Goal: Information Seeking & Learning: Learn about a topic

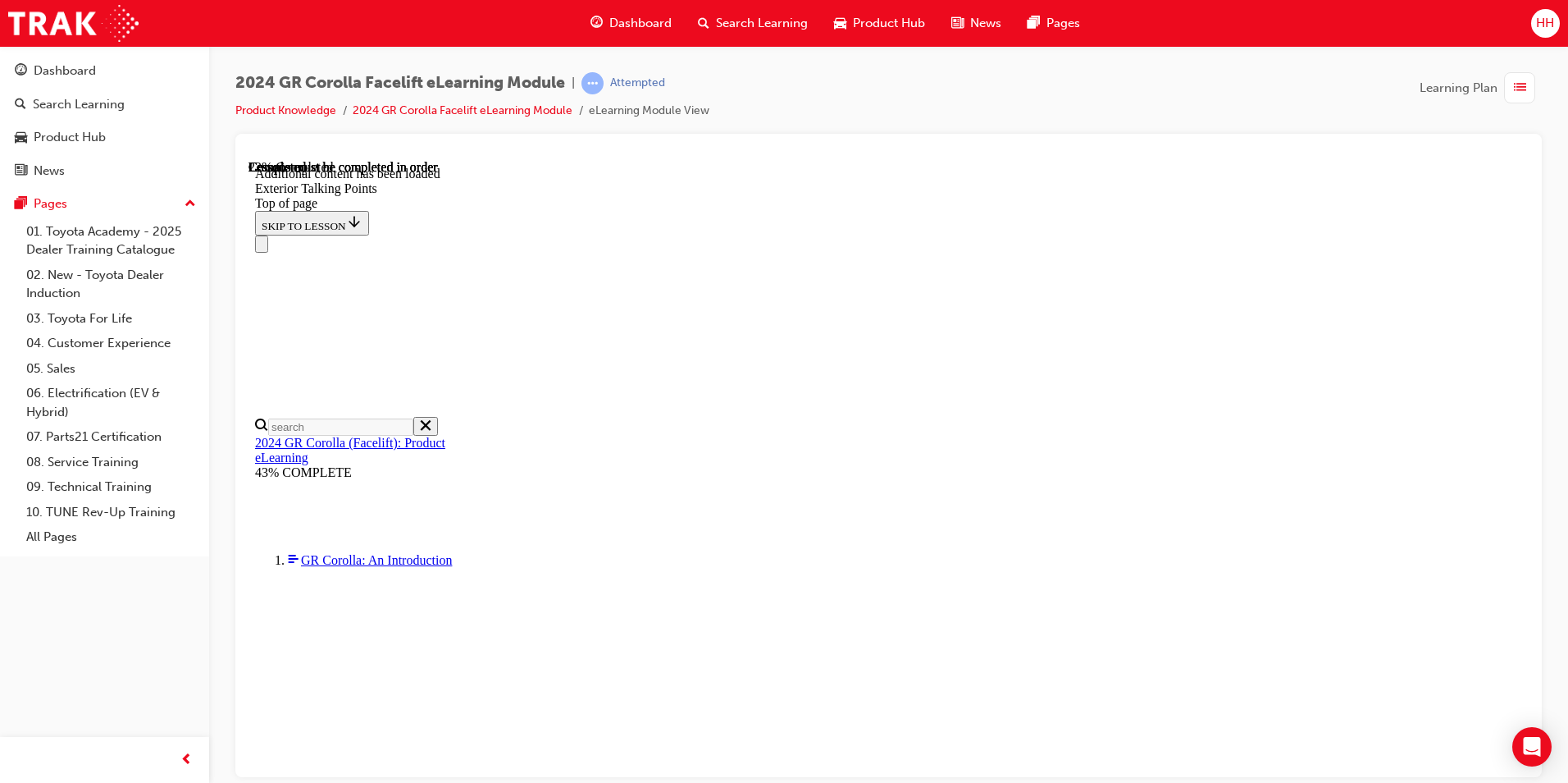
scroll to position [960, 0]
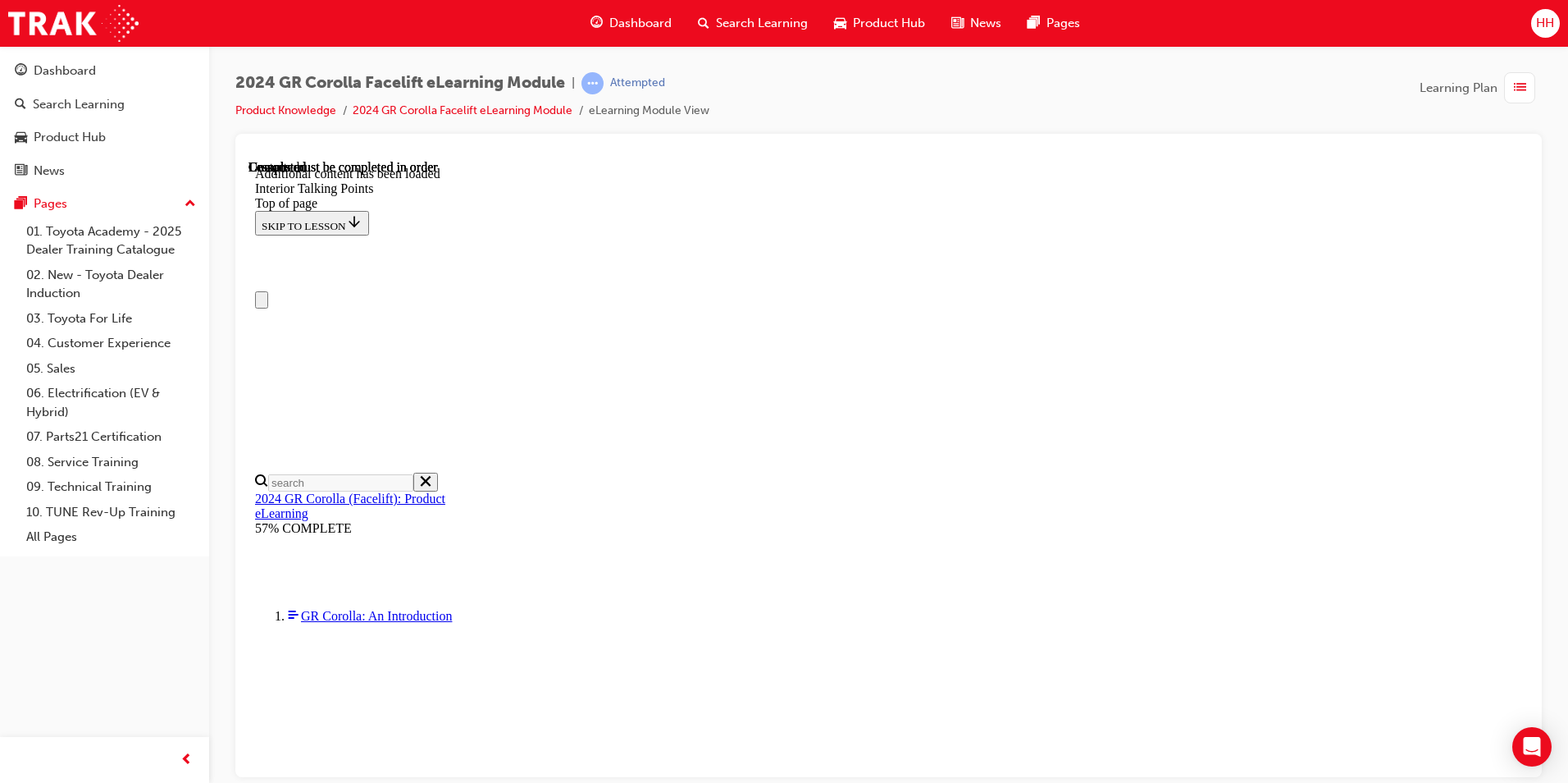
scroll to position [0, 0]
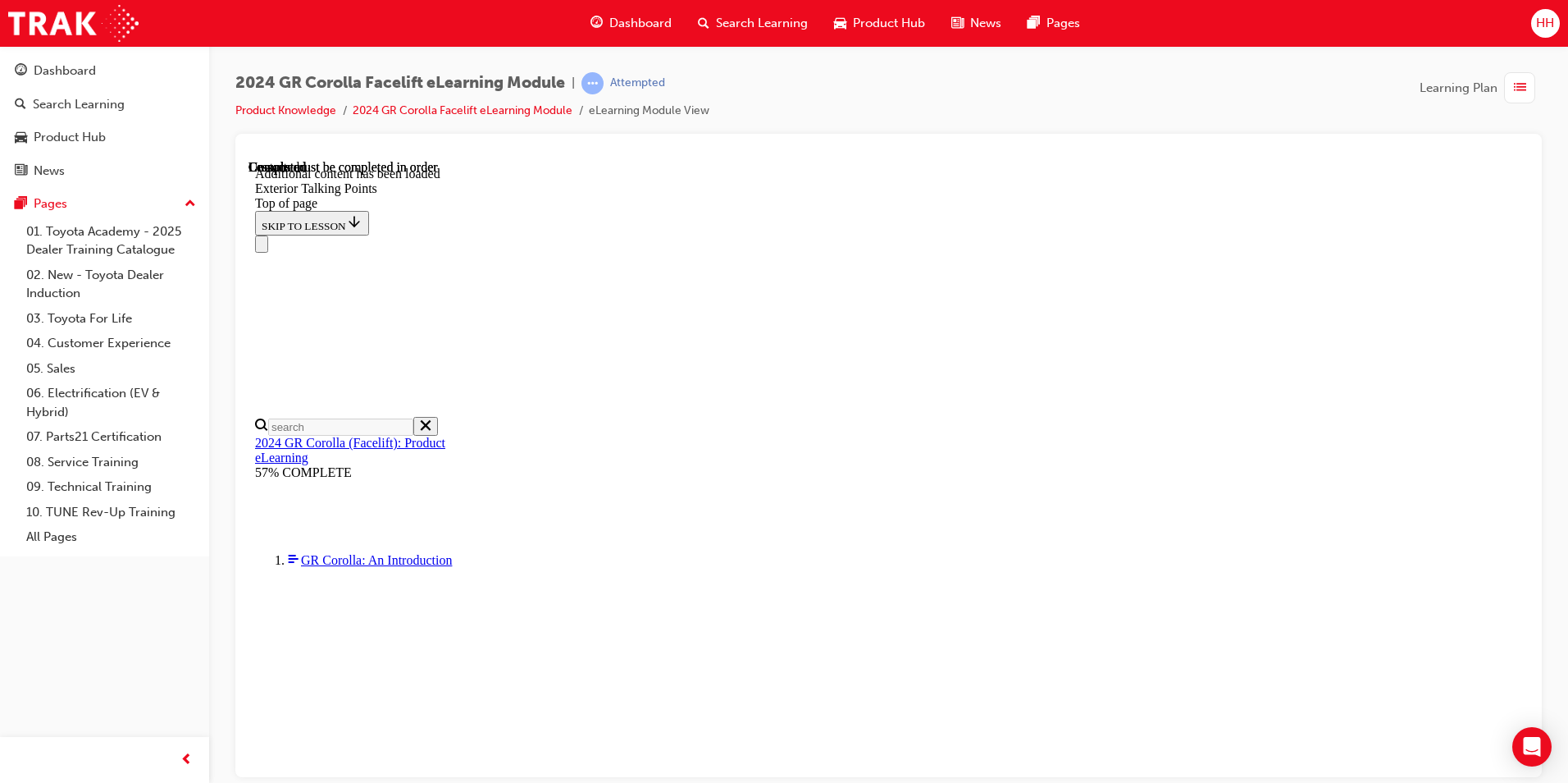
scroll to position [4256, 0]
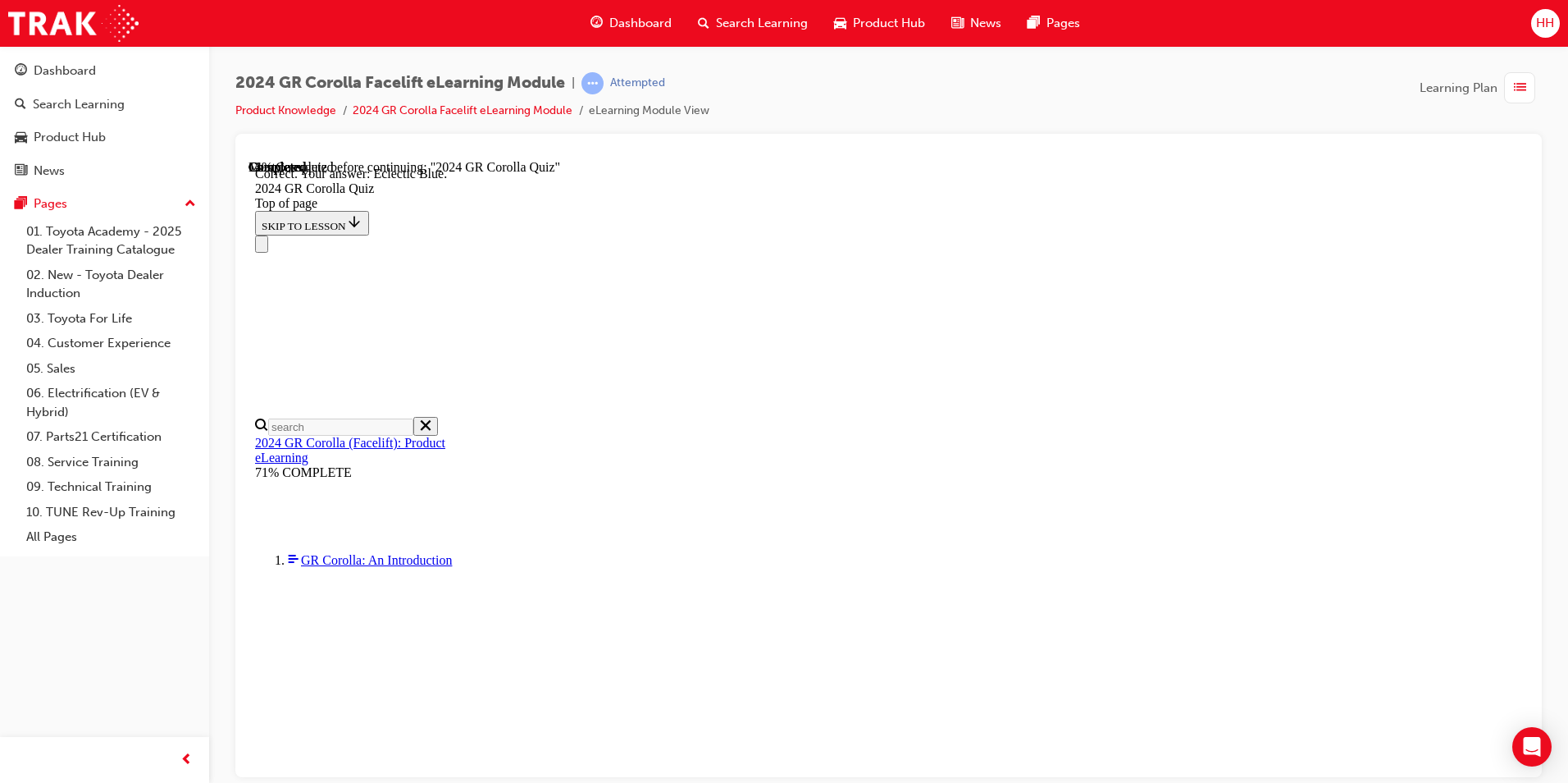
scroll to position [272, 0]
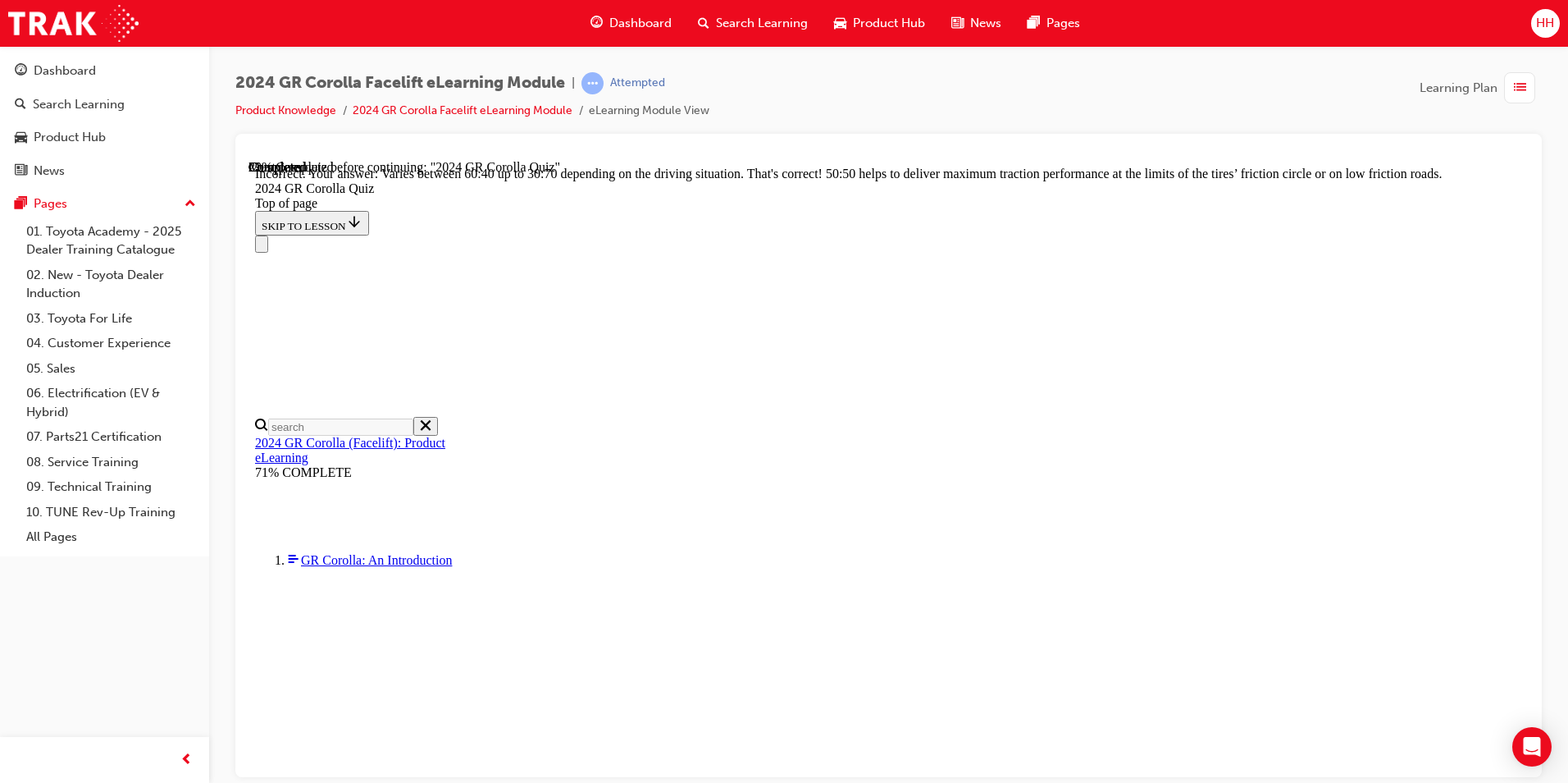
scroll to position [660, 0]
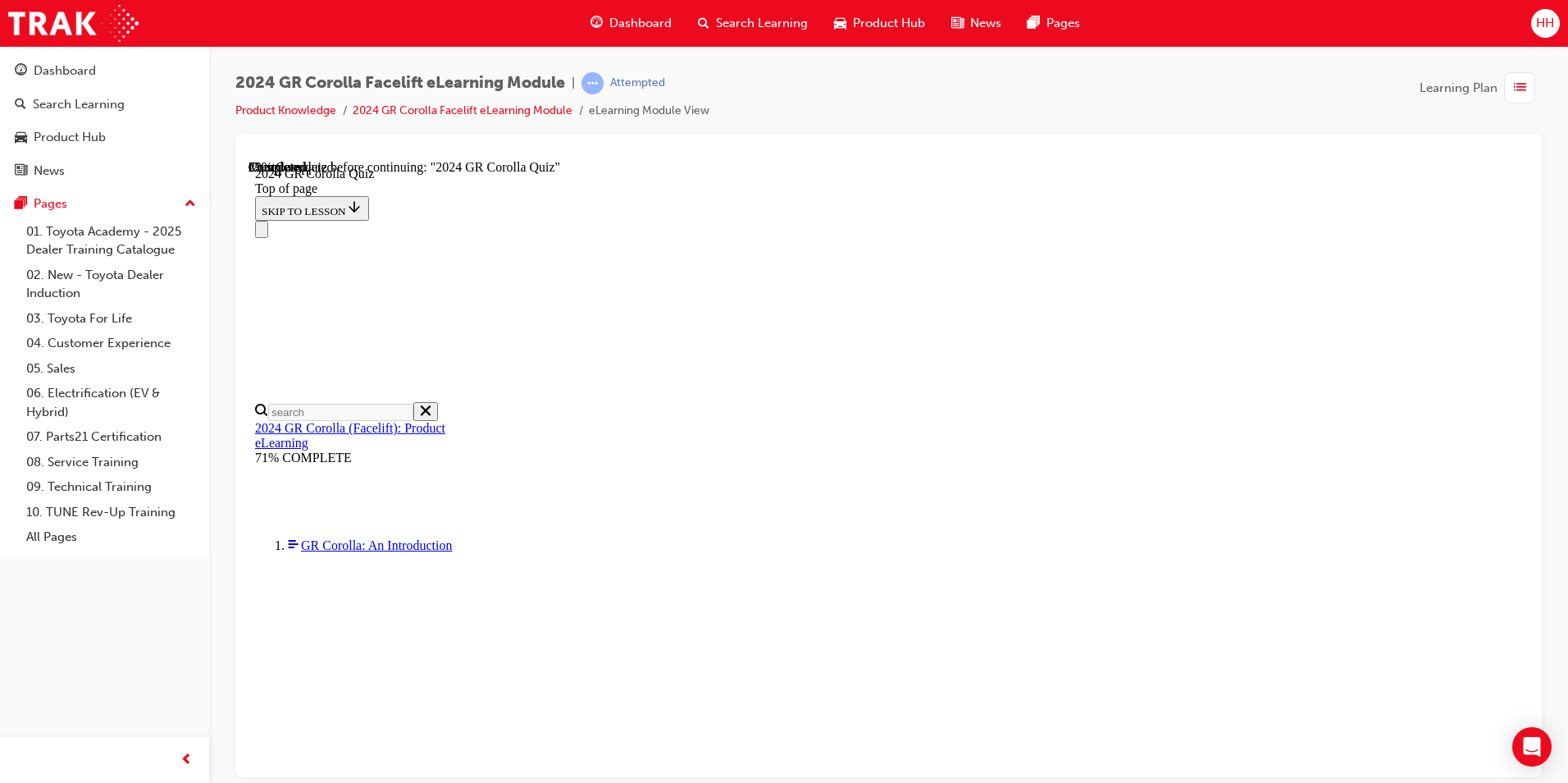
scroll to position [90, 0]
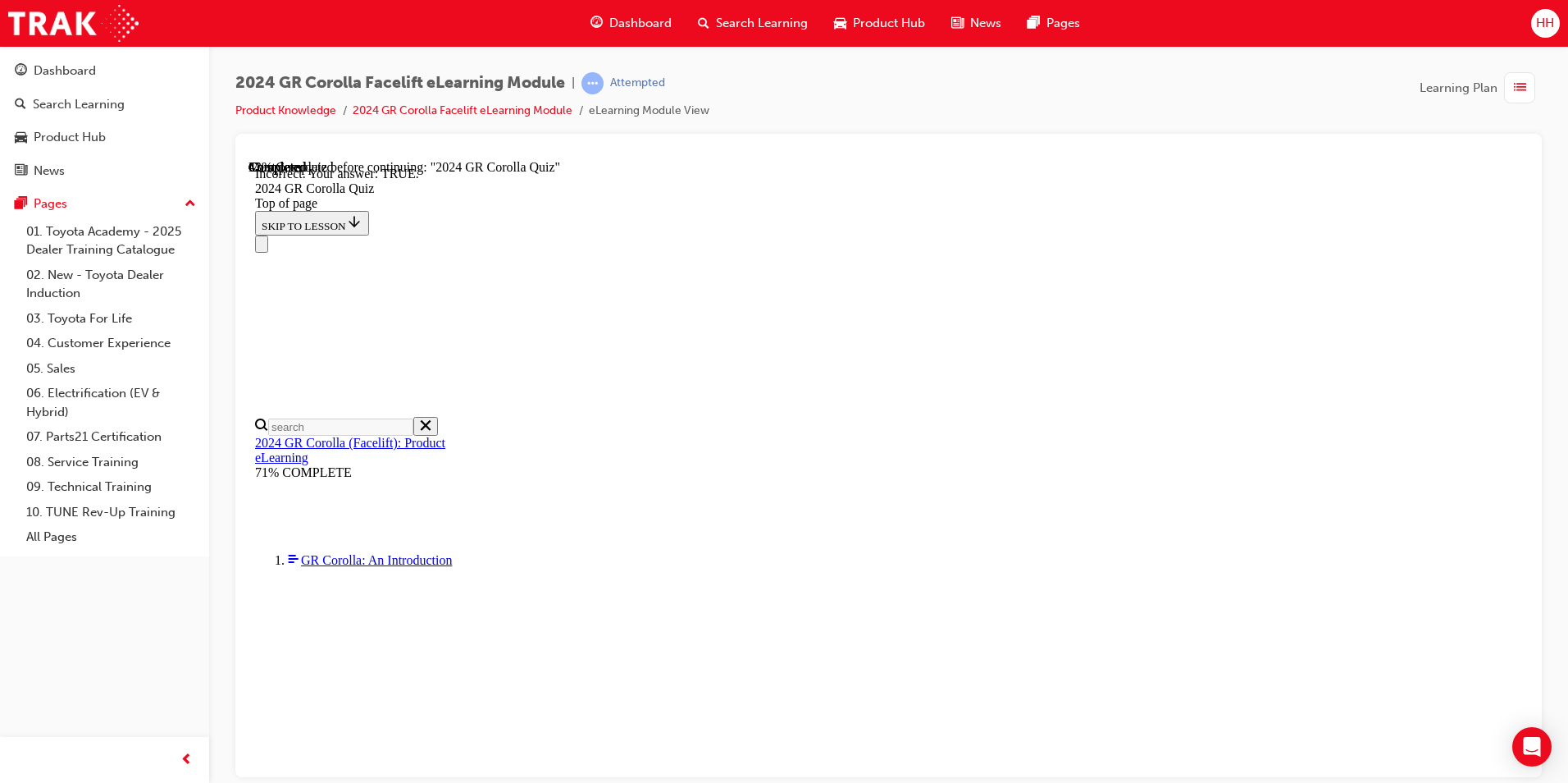
scroll to position [141, 0]
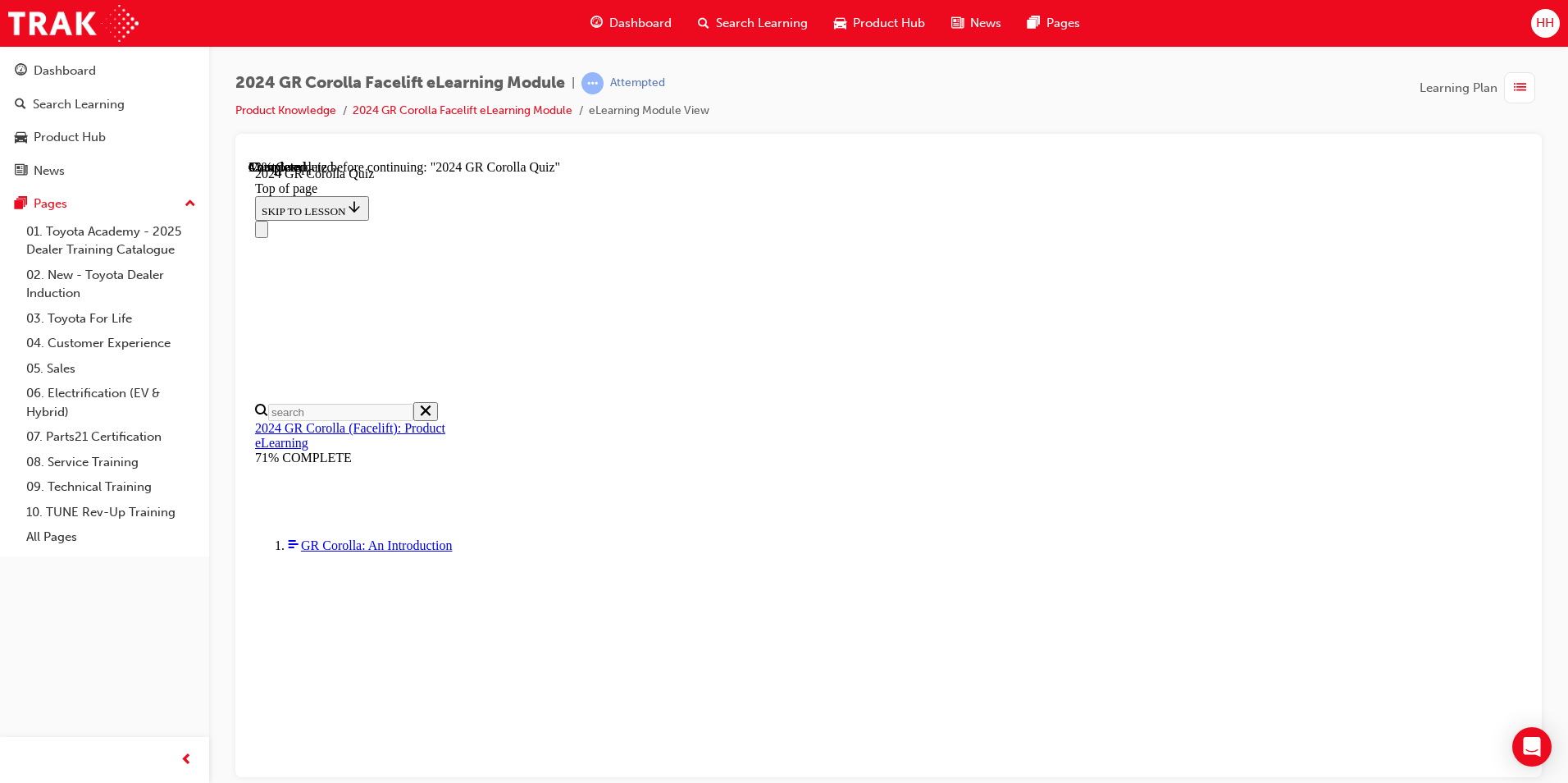
scroll to position [452, 0]
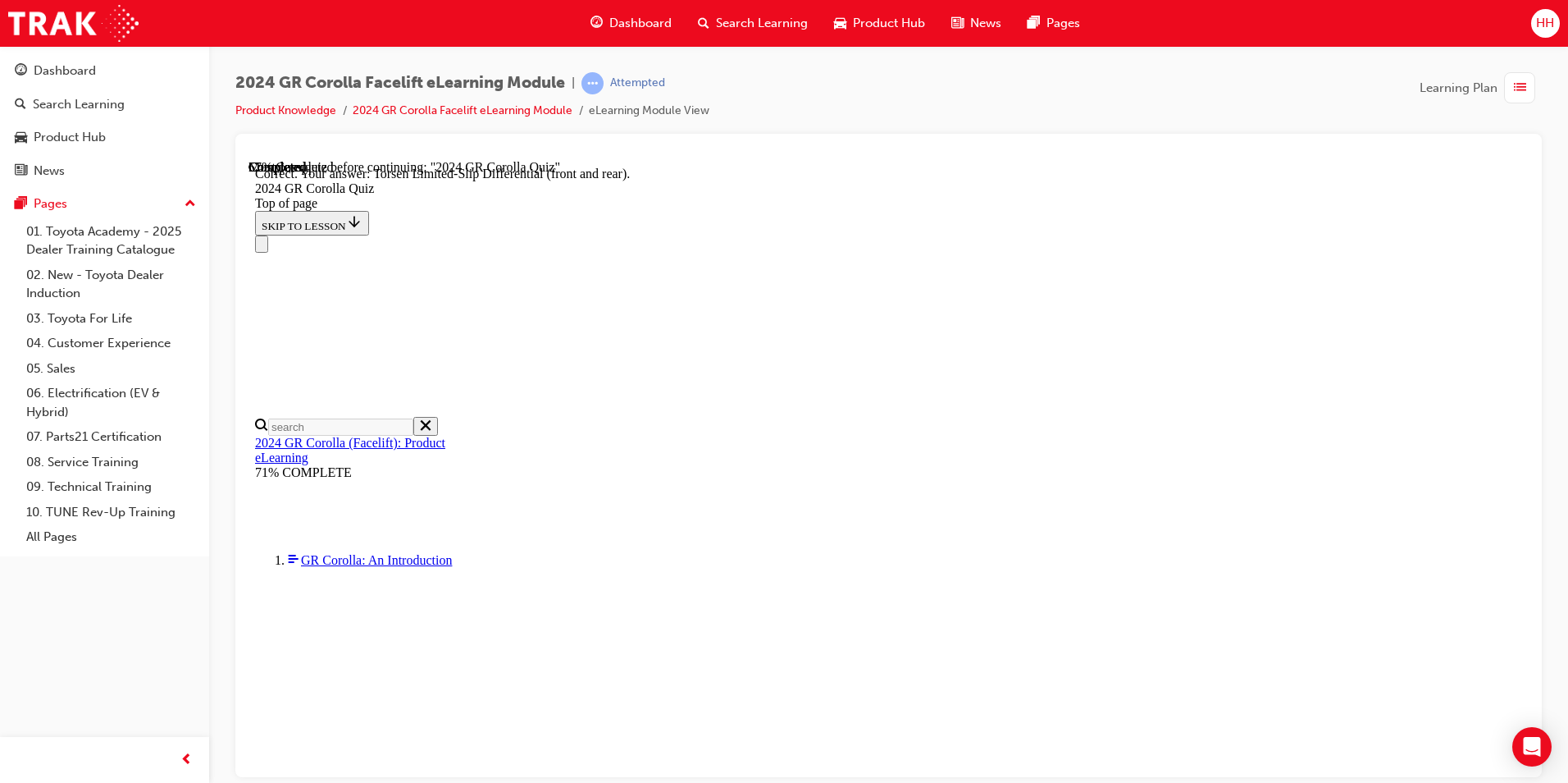
scroll to position [624, 0]
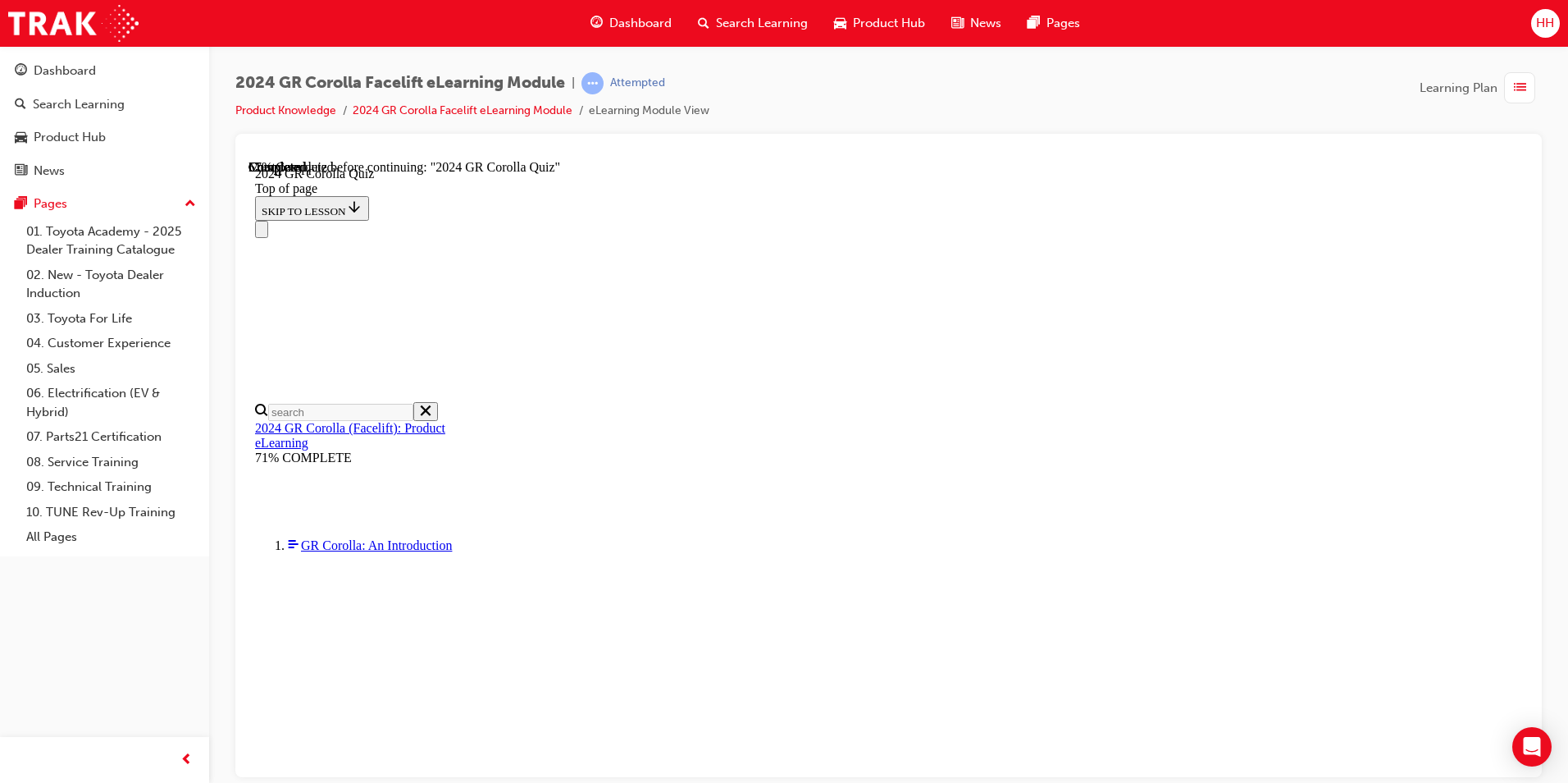
scroll to position [328, 0]
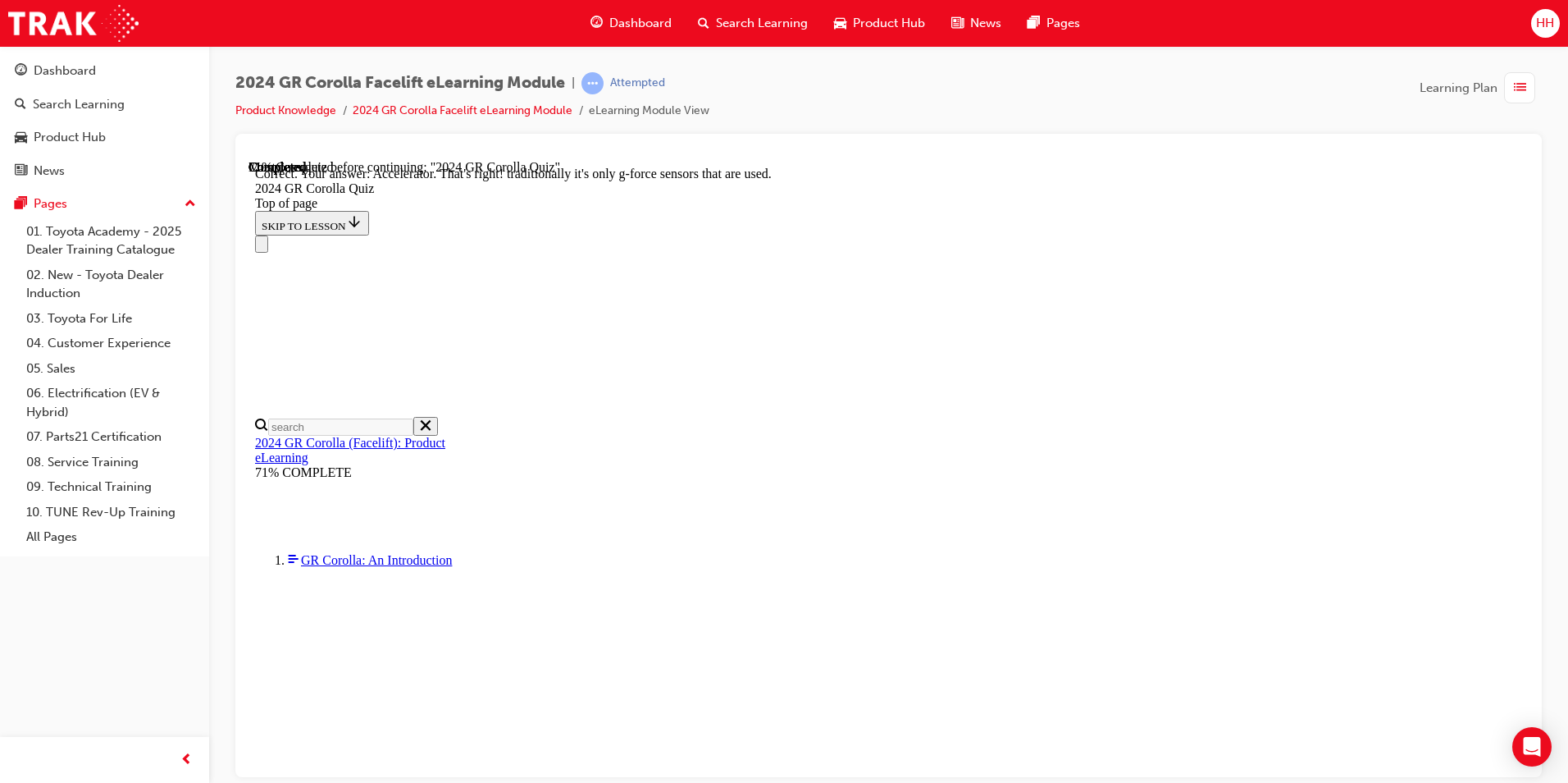
scroll to position [668, 0]
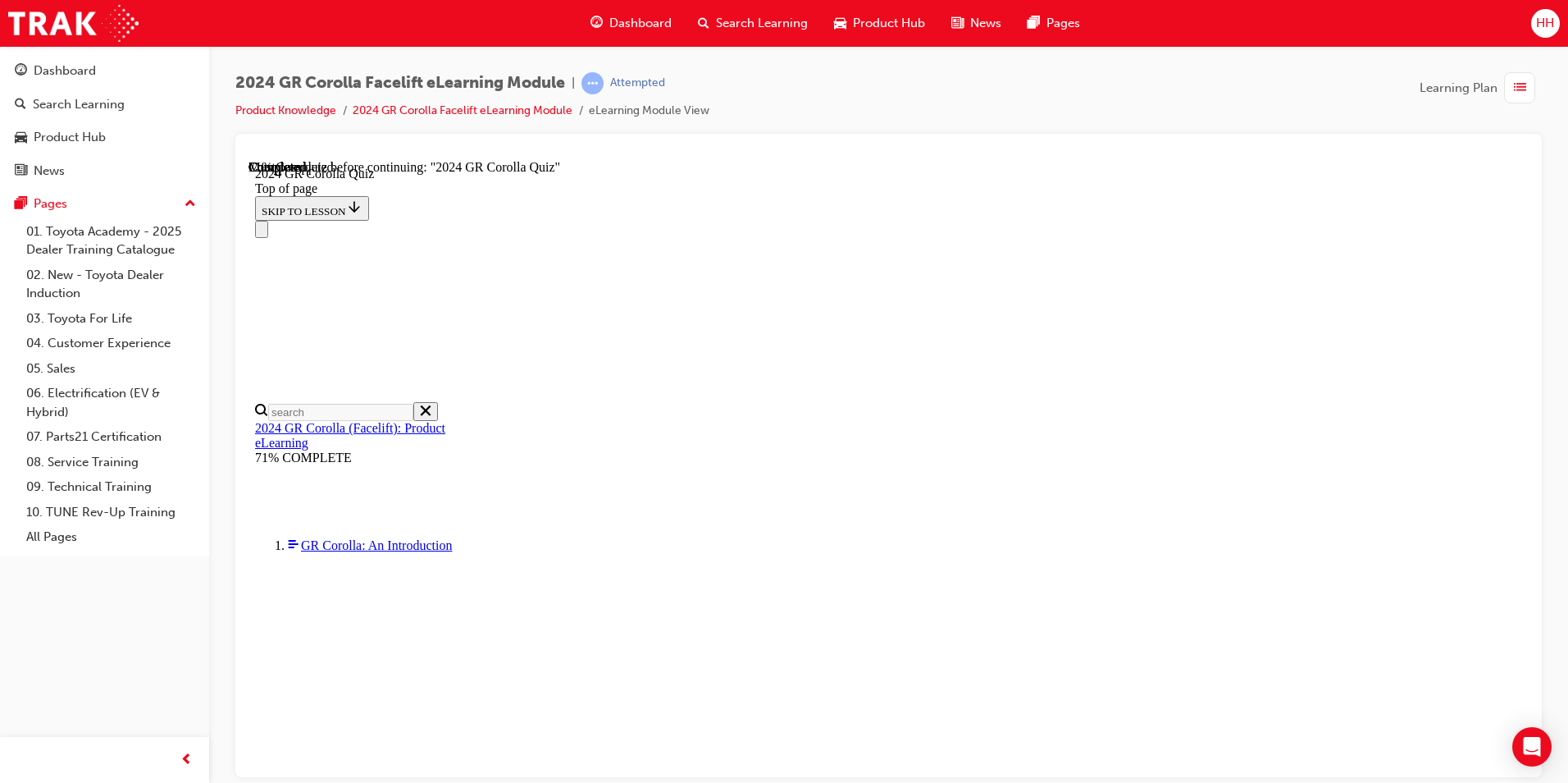
scroll to position [410, 0]
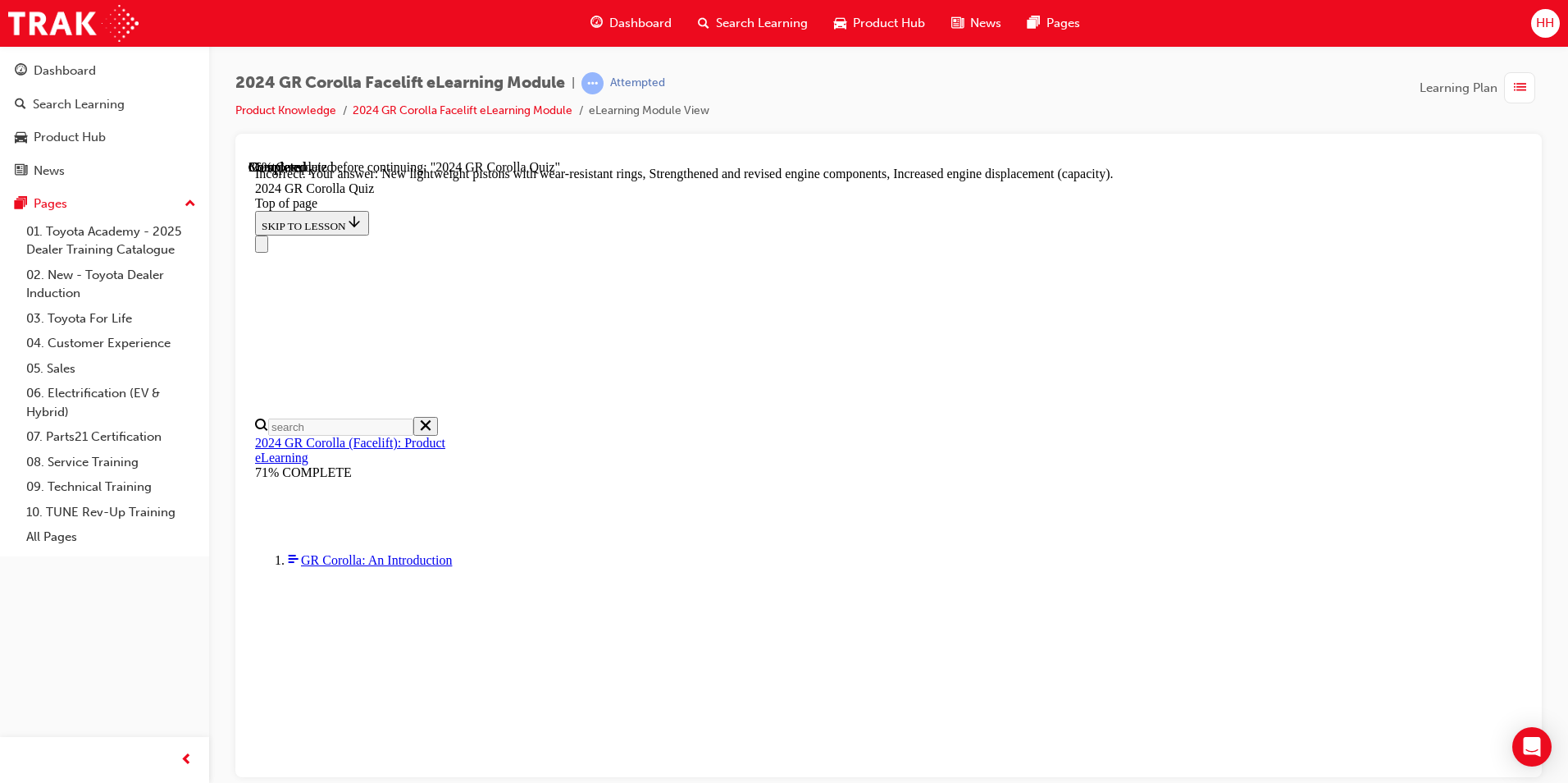
scroll to position [626, 0]
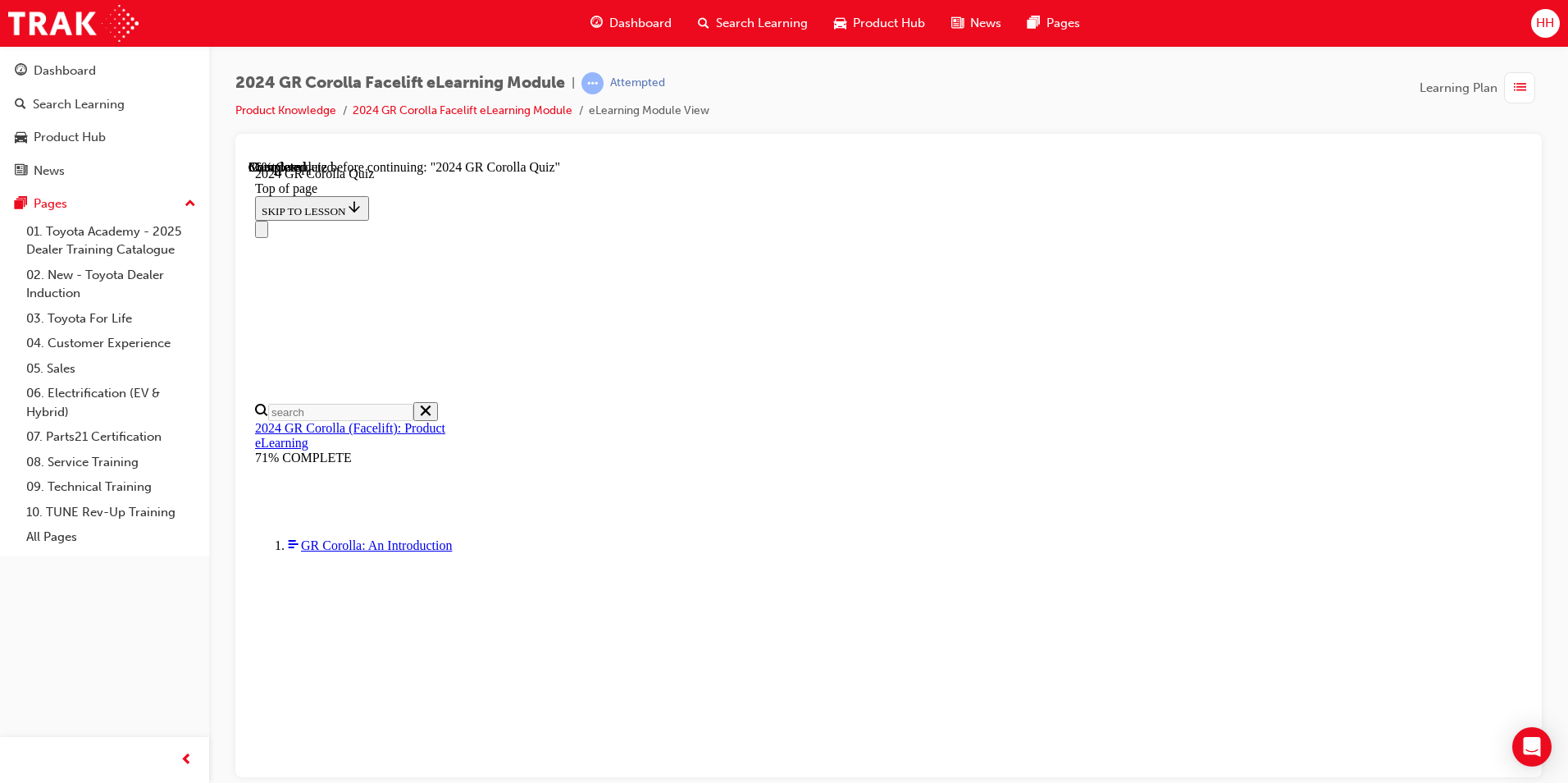
scroll to position [164, 0]
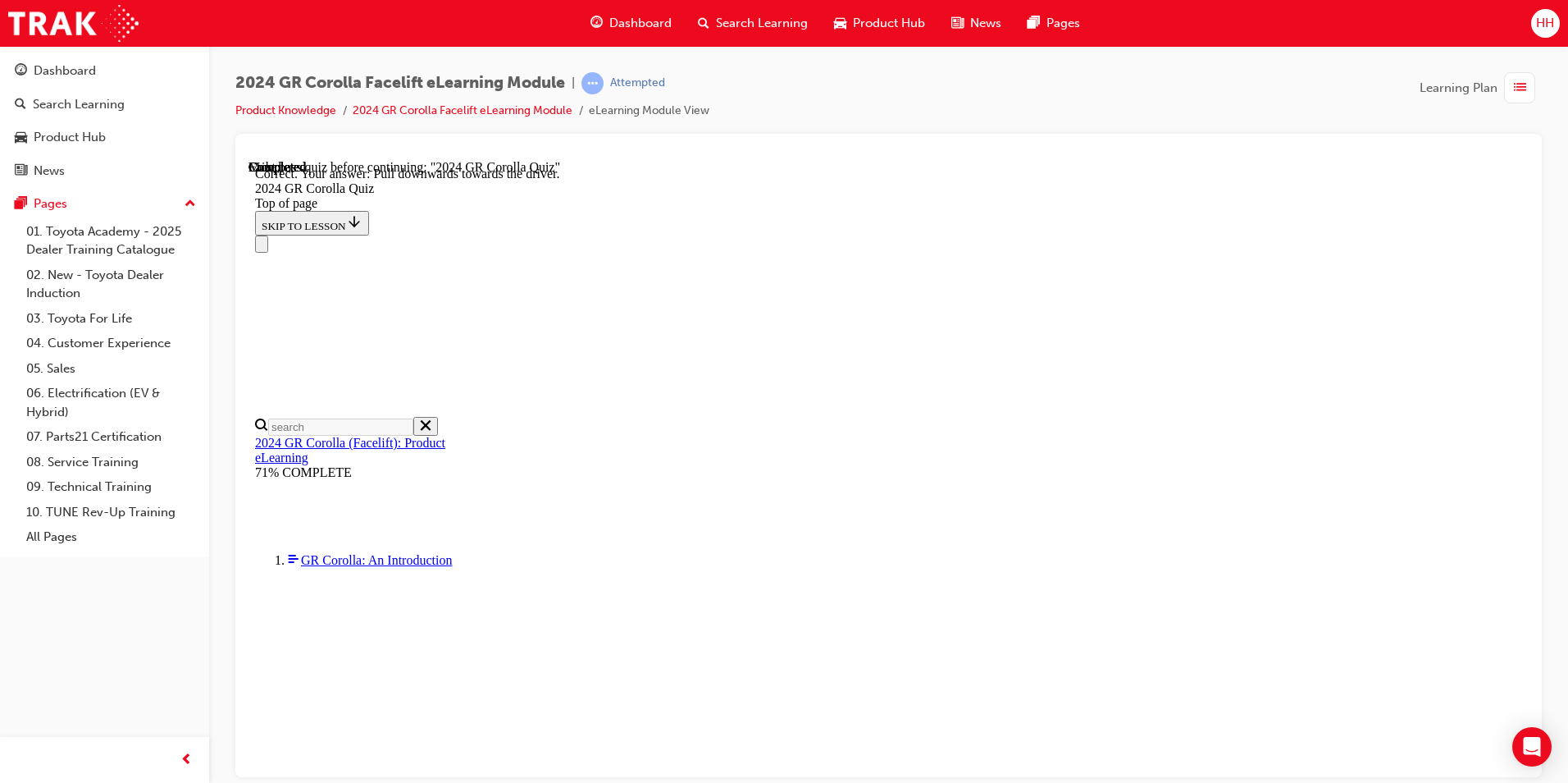
scroll to position [253, 0]
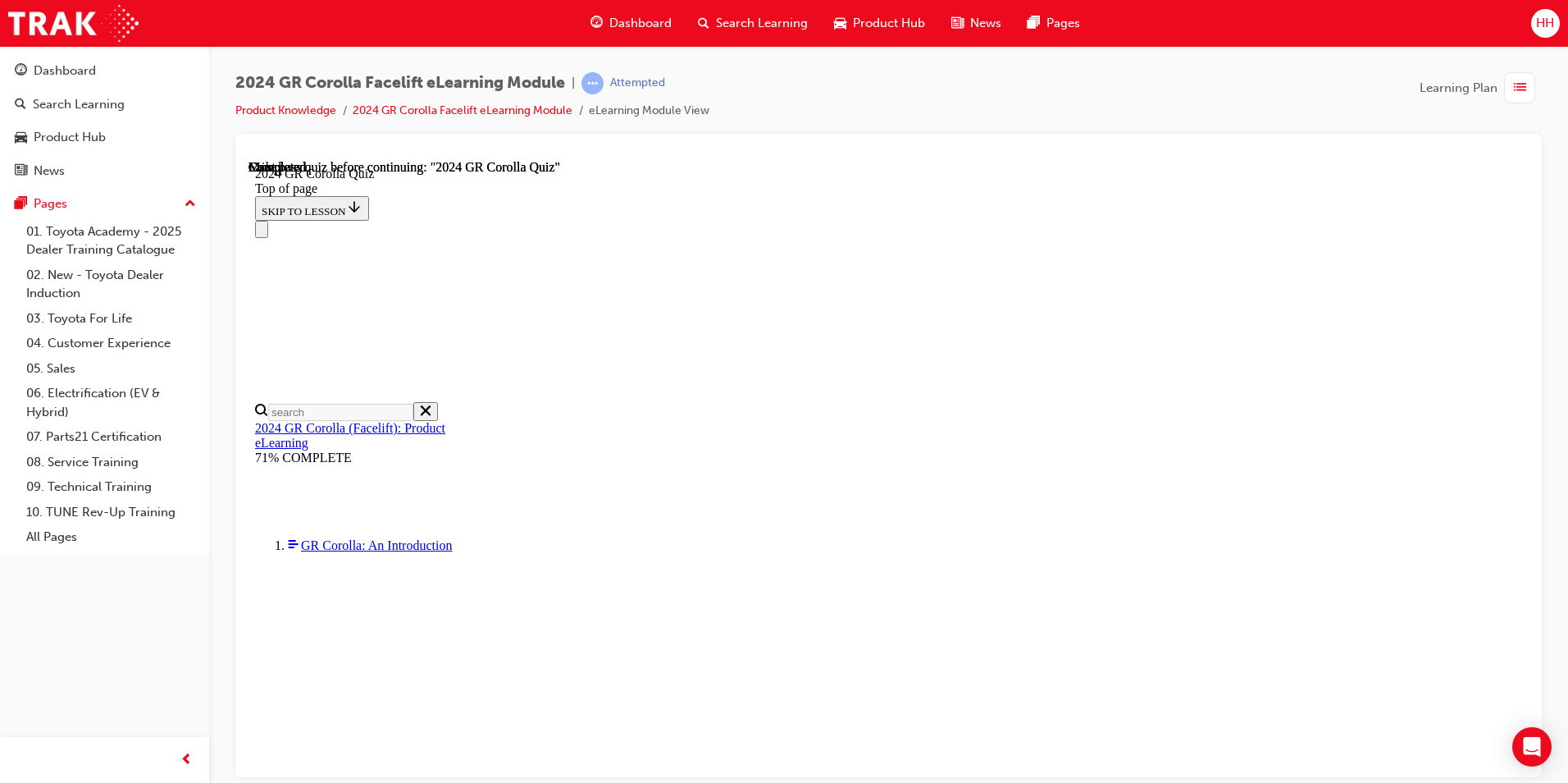
scroll to position [164, 0]
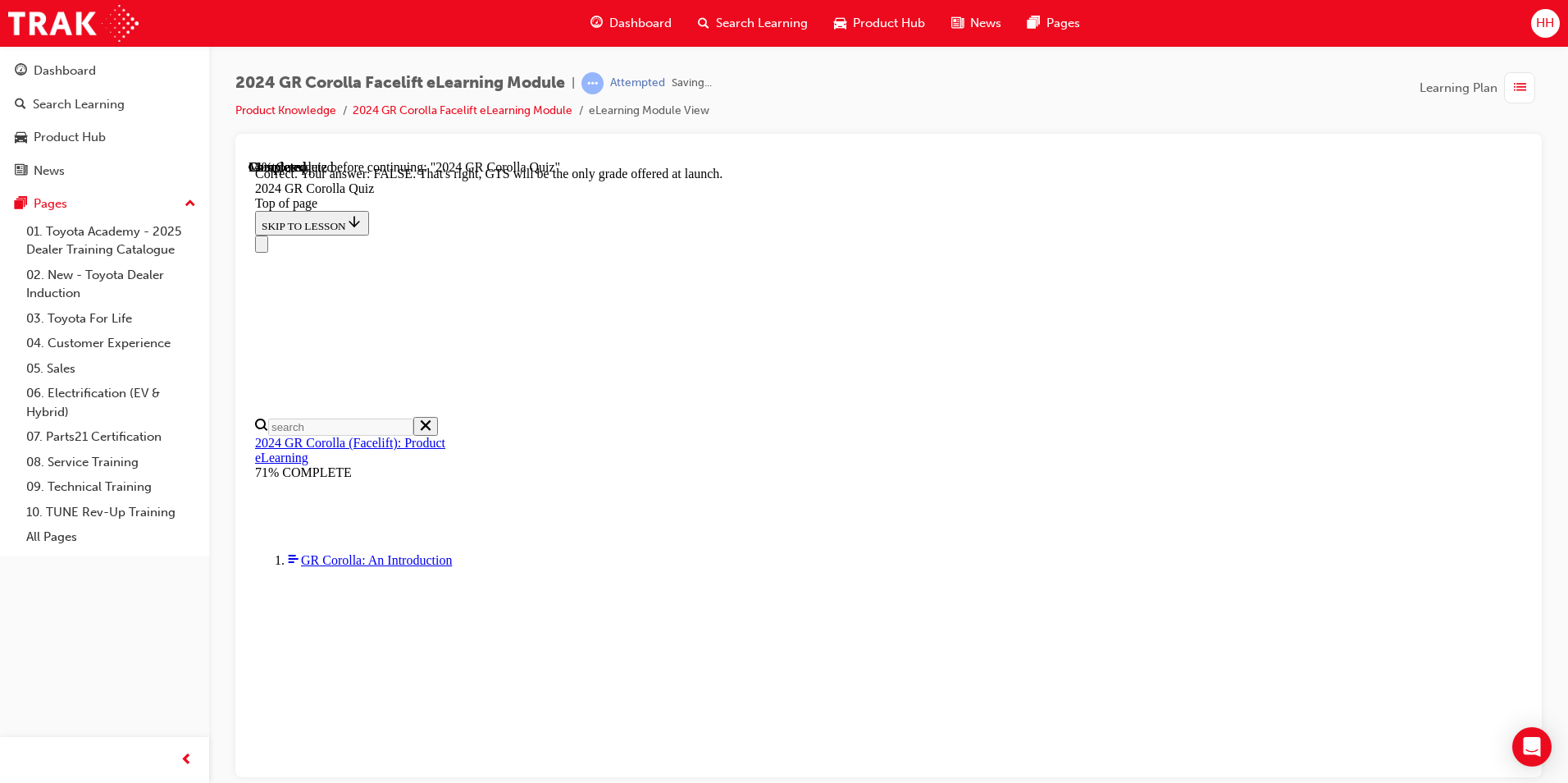
scroll to position [222, 0]
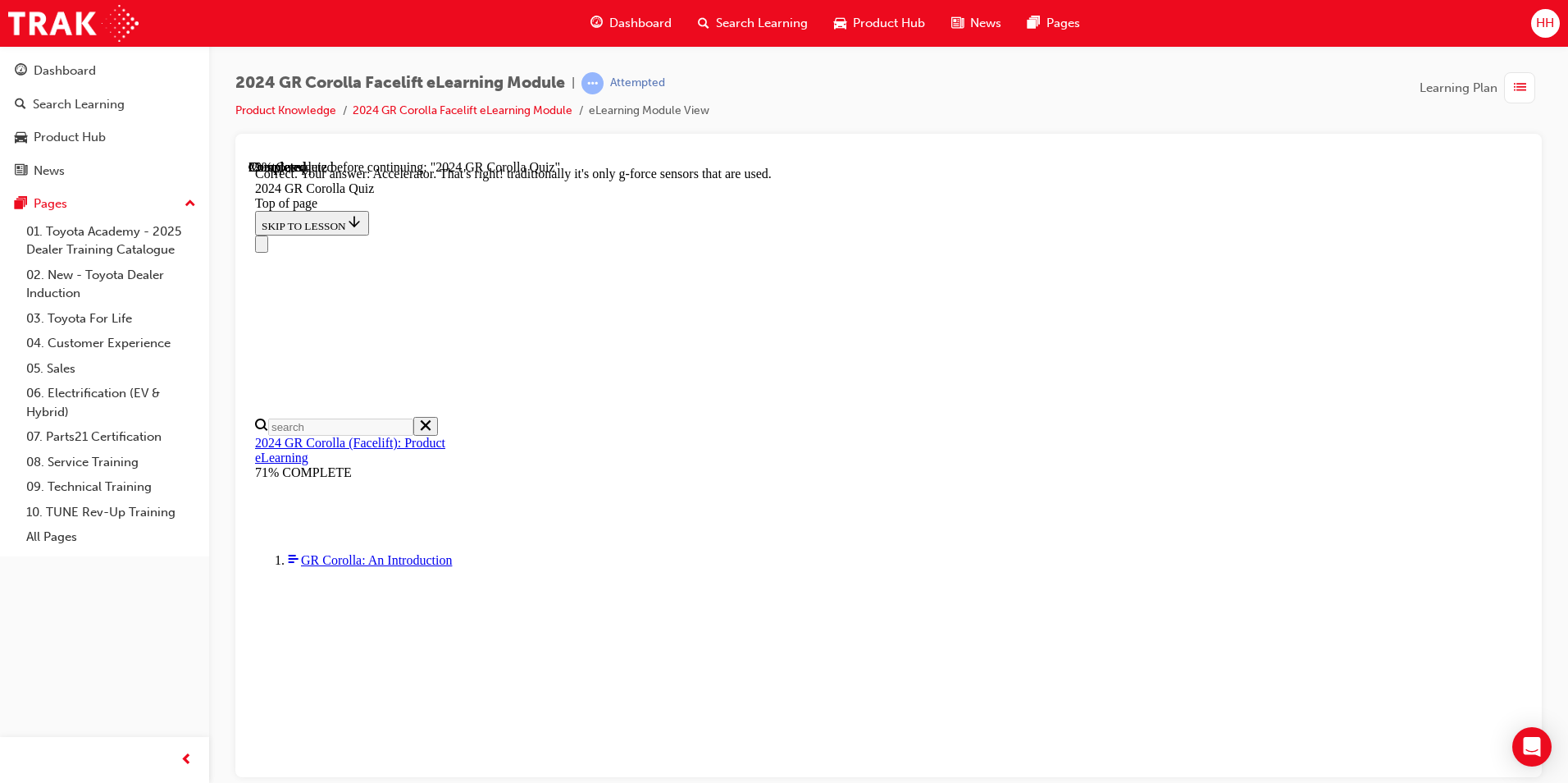
scroll to position [668, 0]
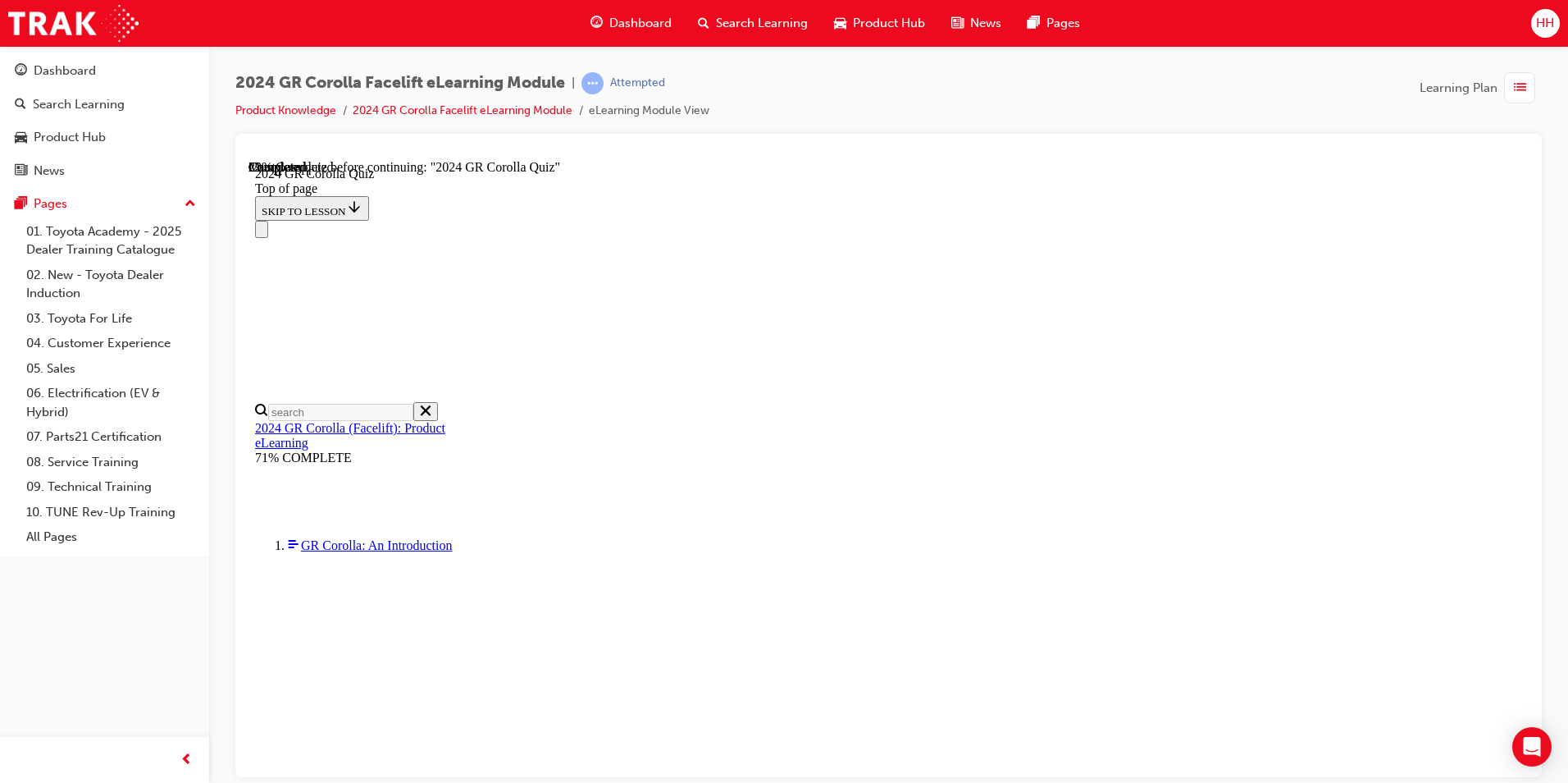
scroll to position [410, 0]
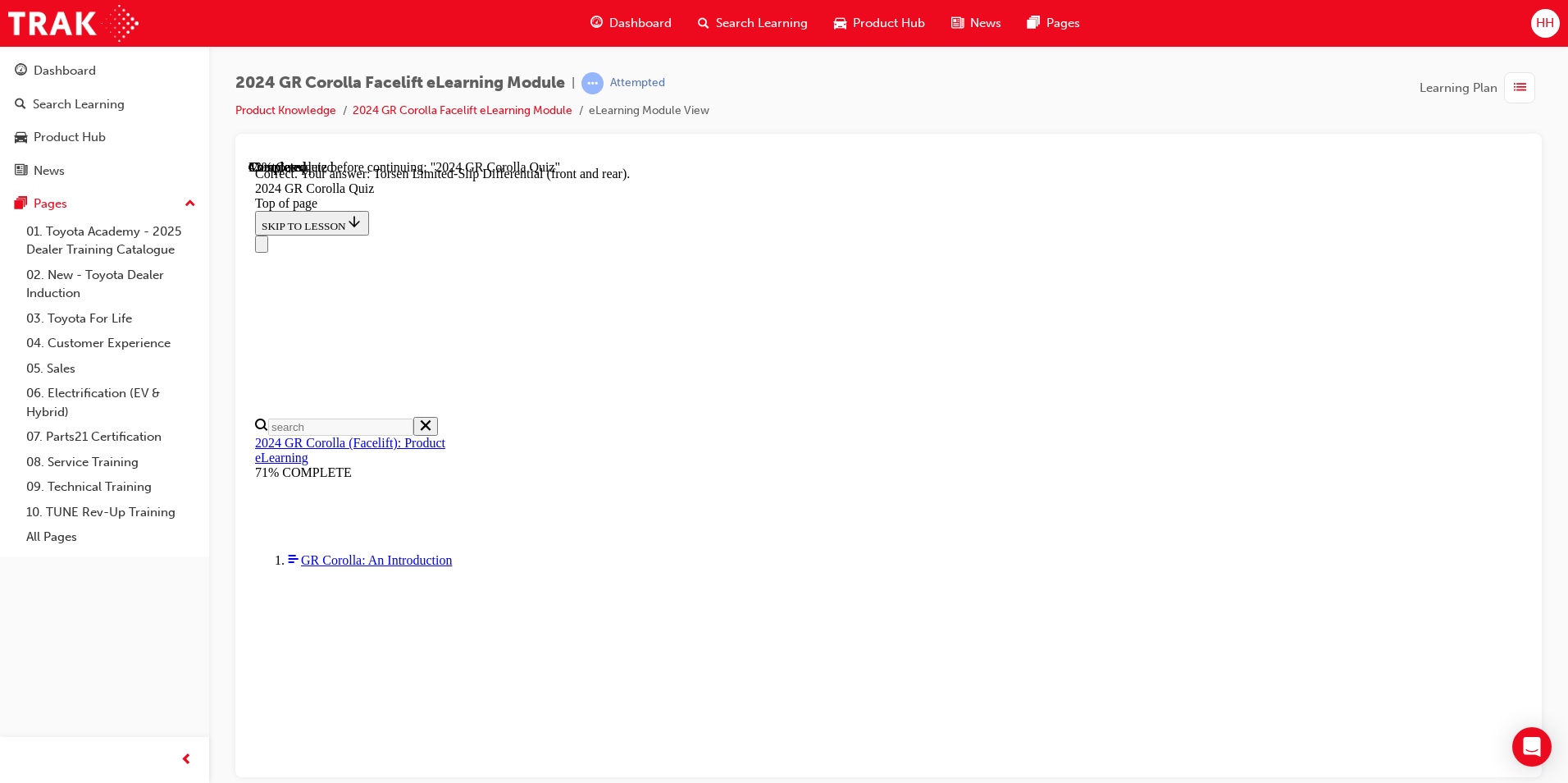
scroll to position [624, 0]
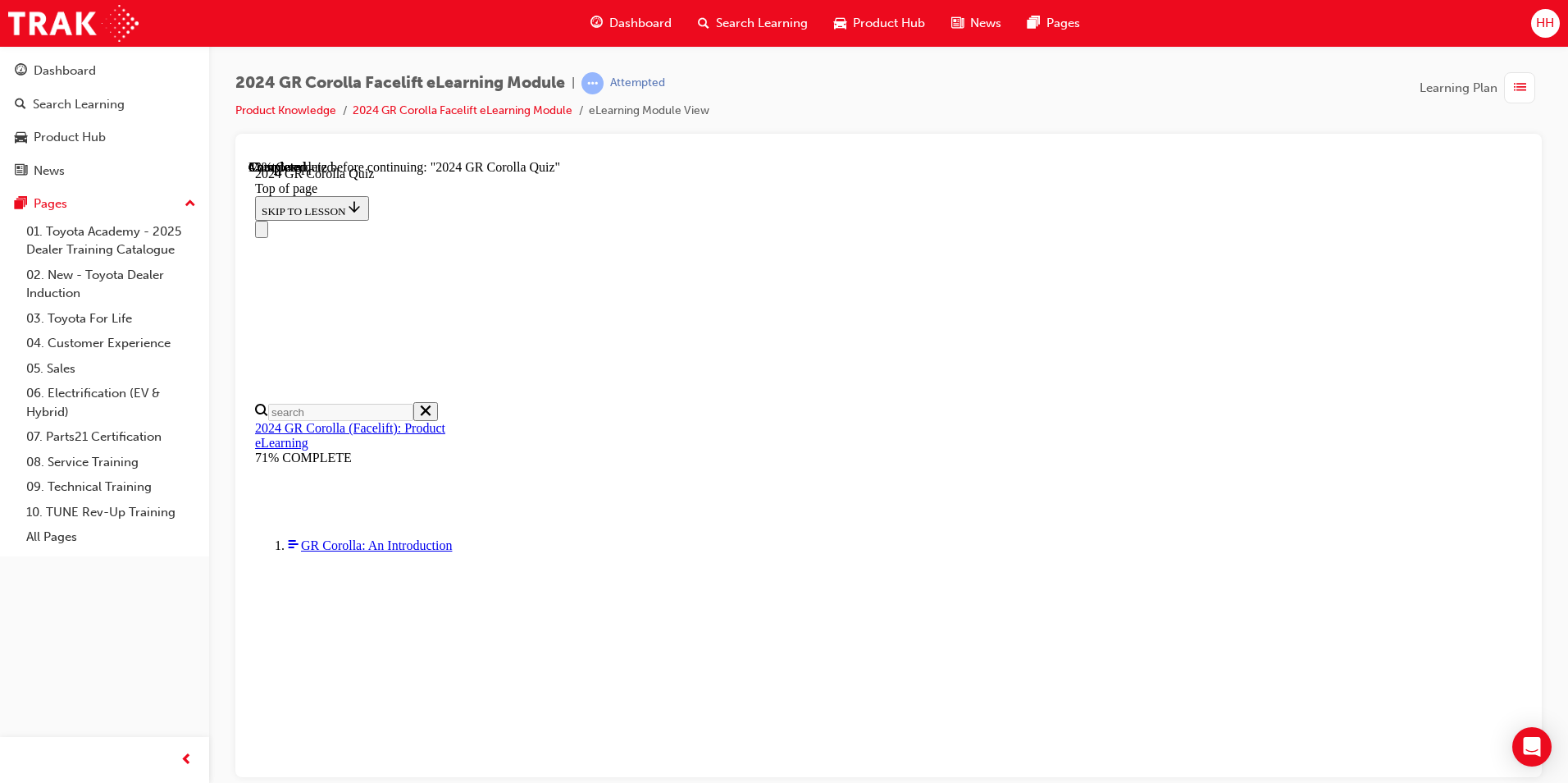
scroll to position [82, 0]
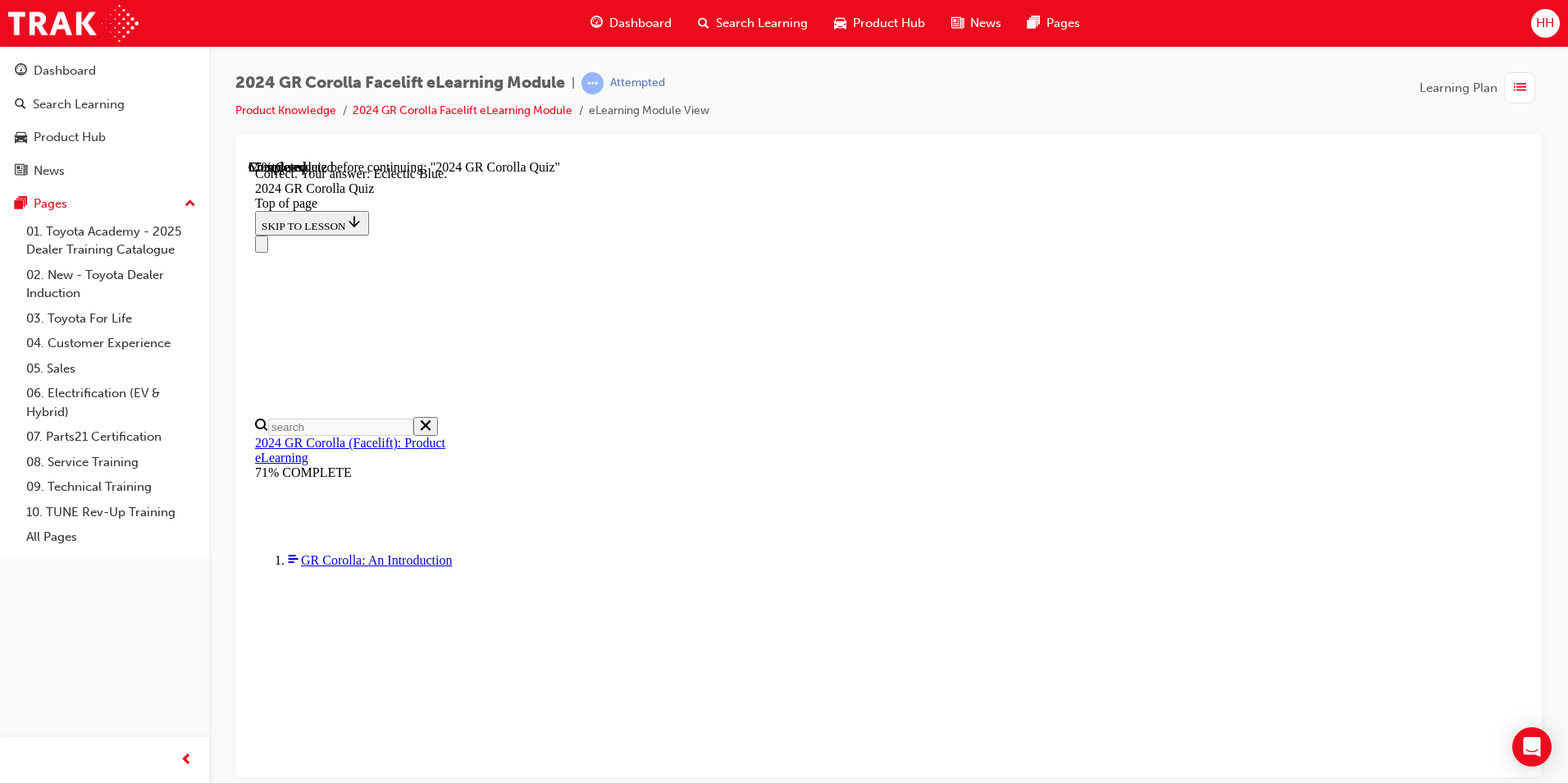
scroll to position [272, 0]
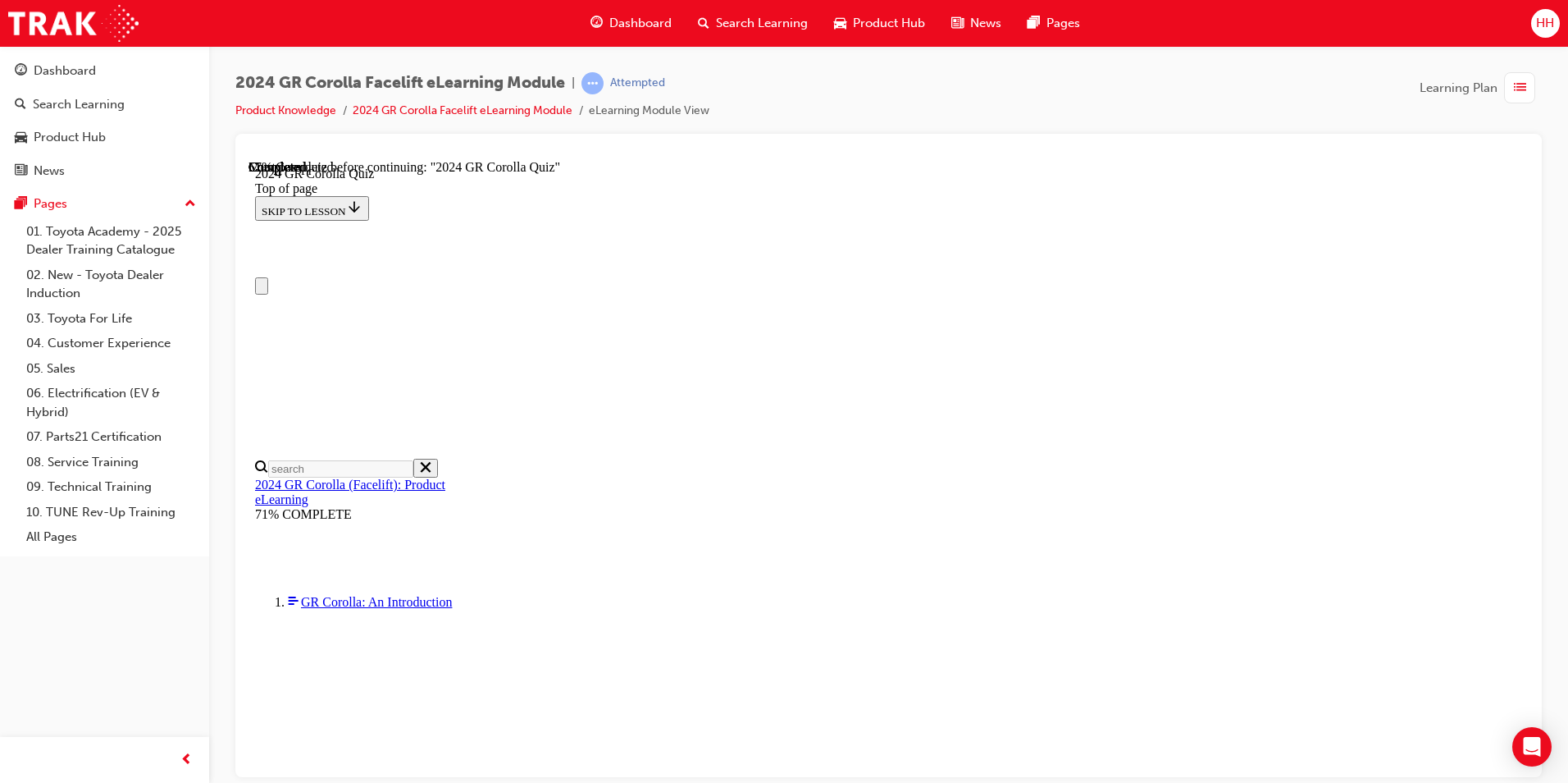
scroll to position [0, 0]
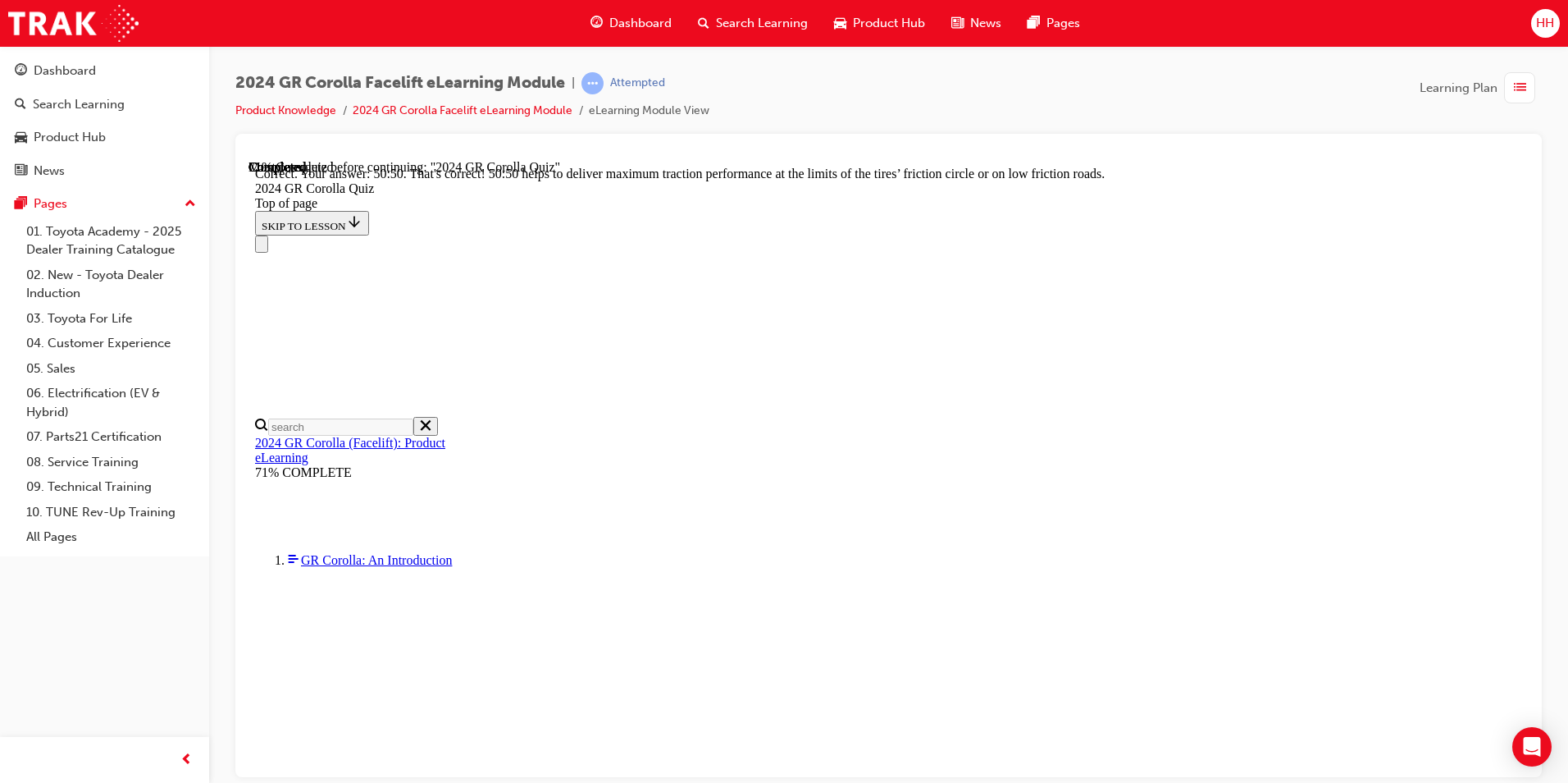
scroll to position [660, 0]
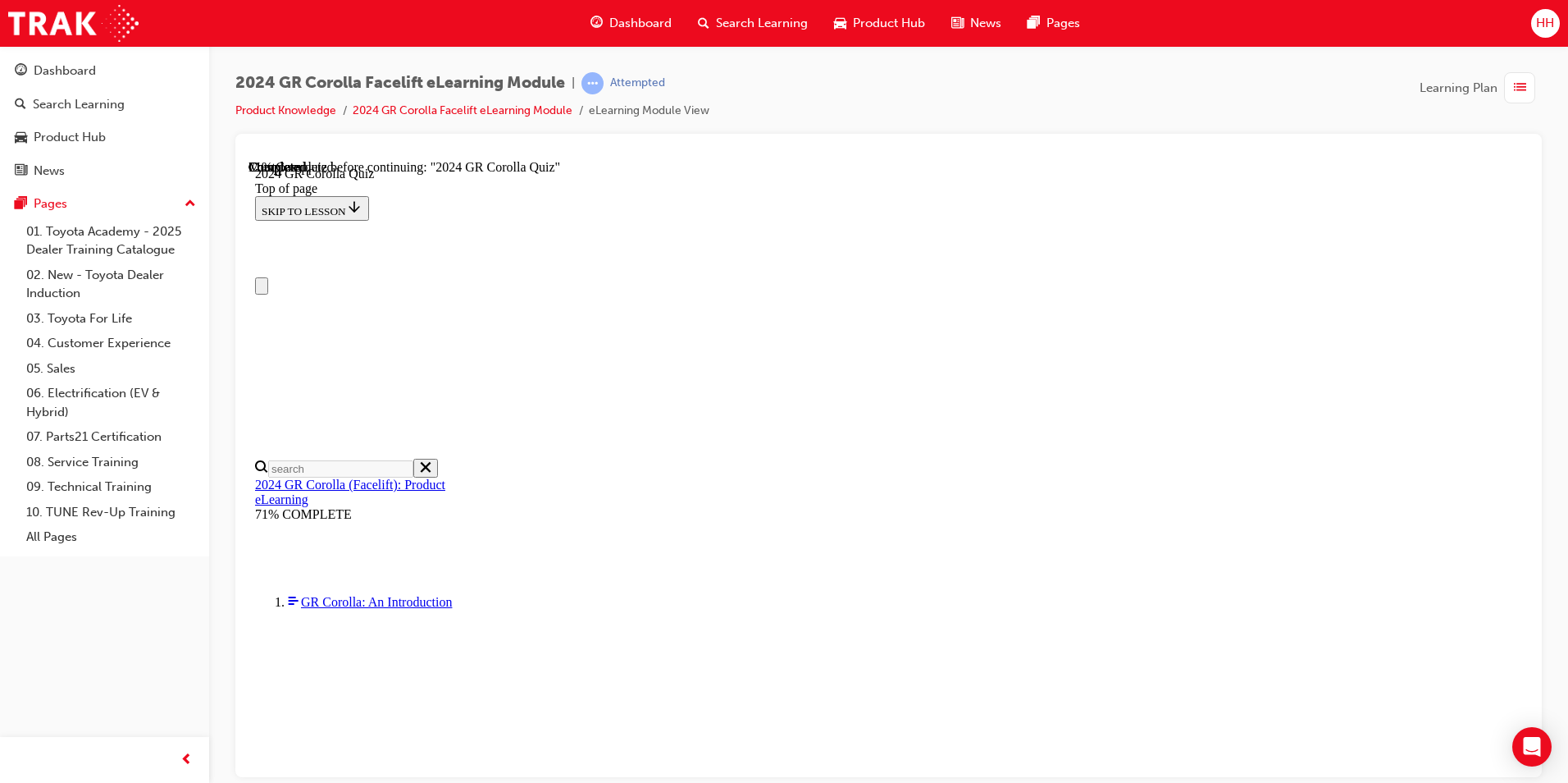
scroll to position [164, 0]
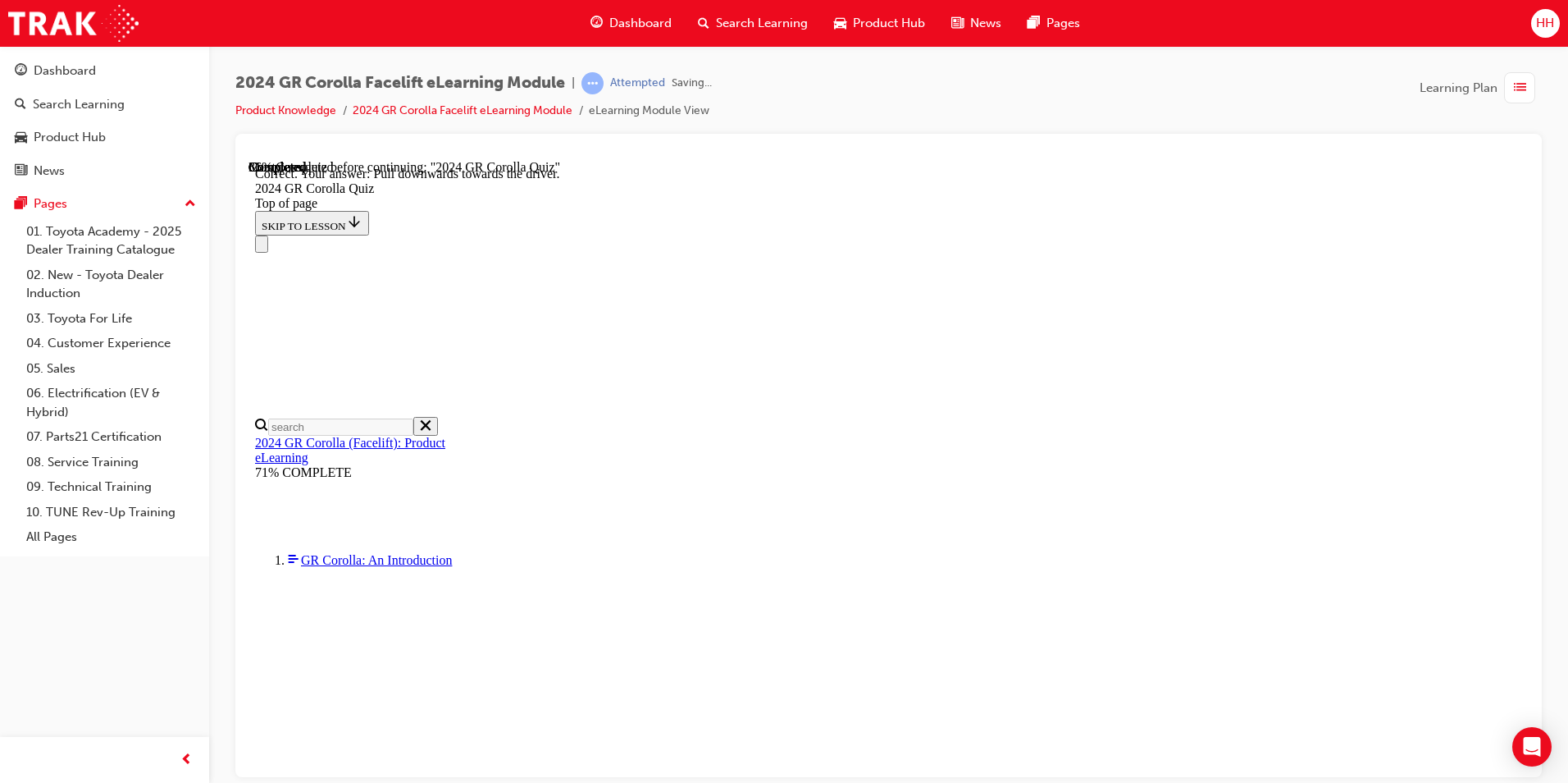
scroll to position [253, 0]
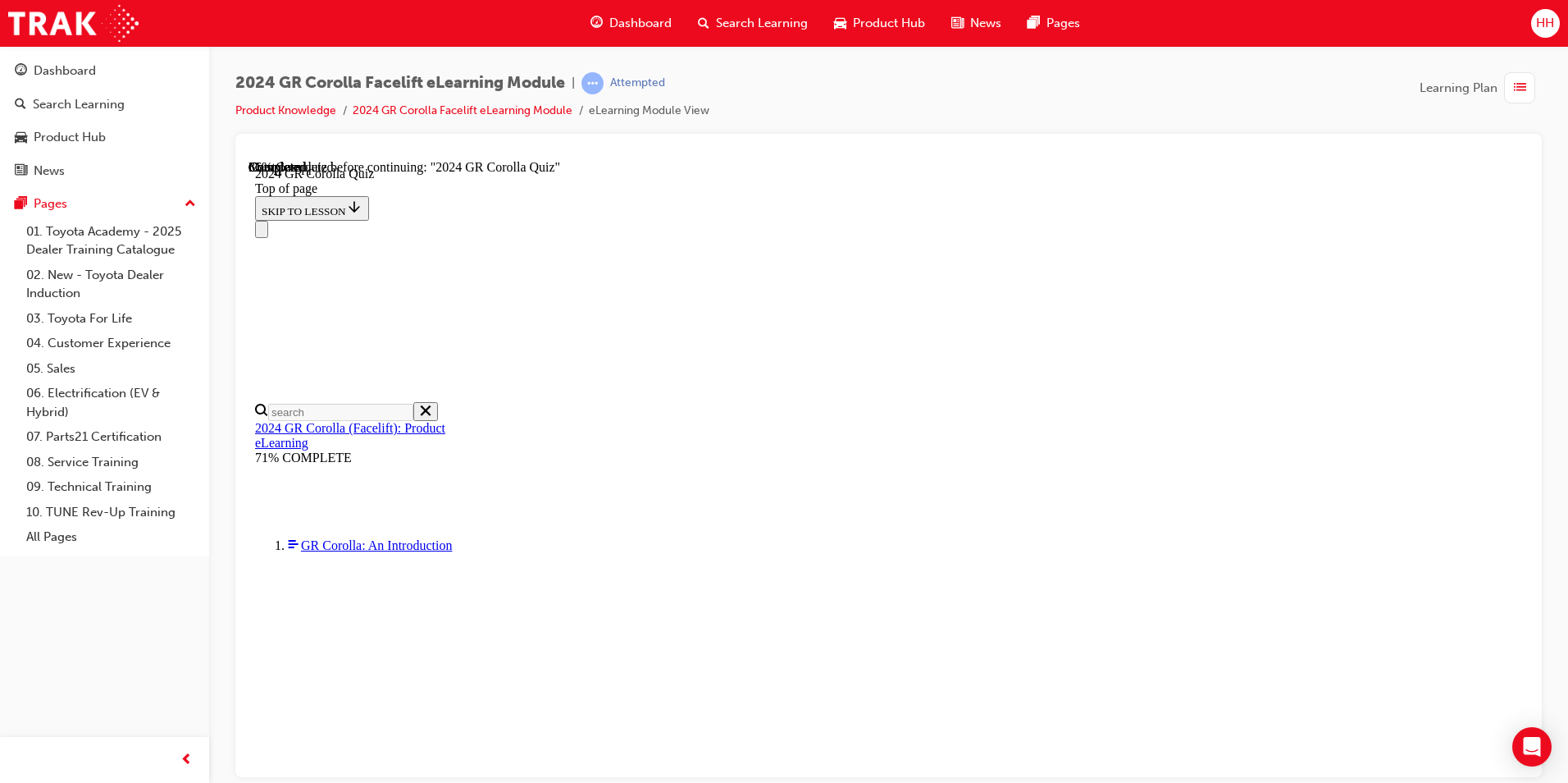
scroll to position [411, 0]
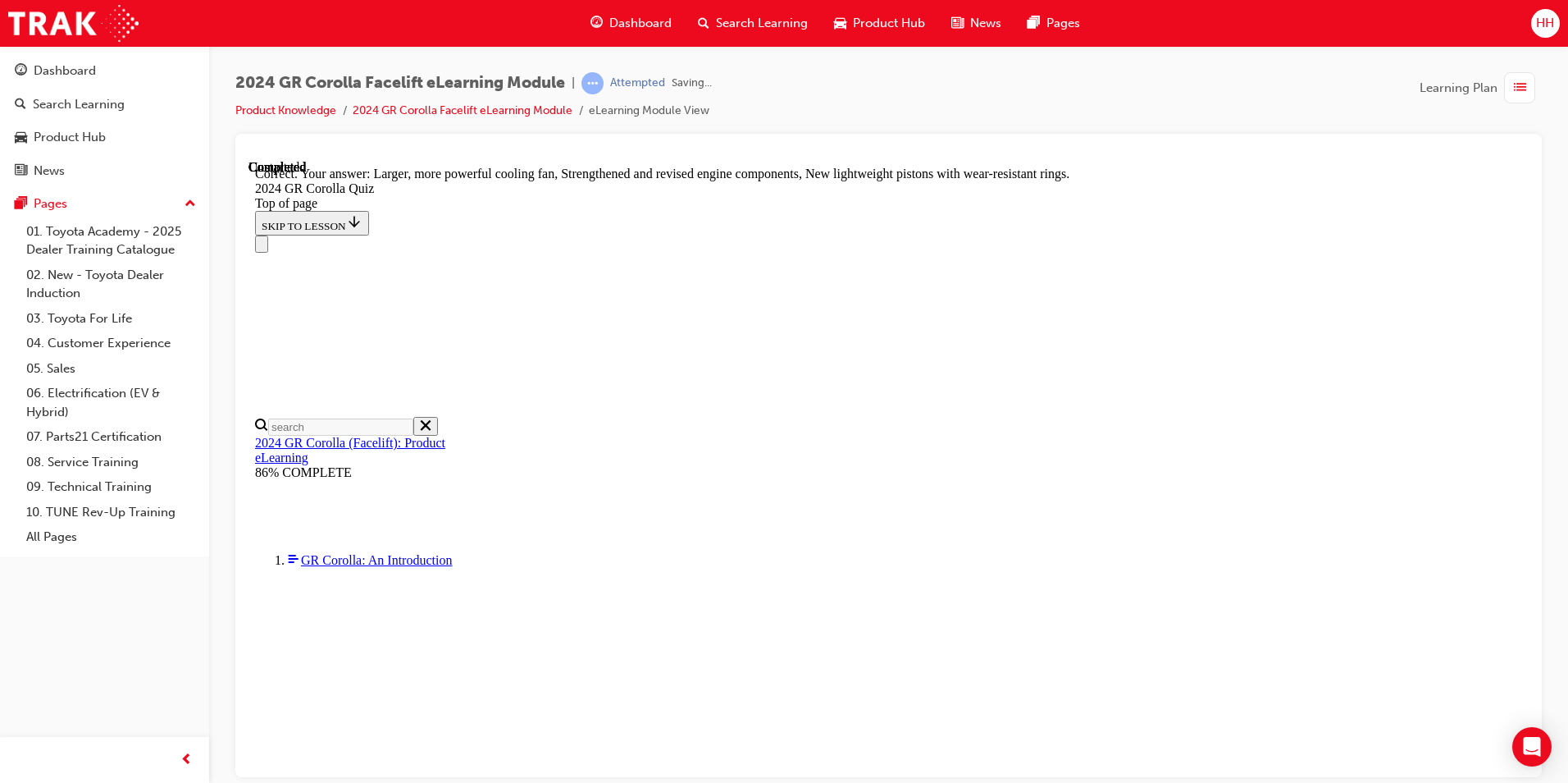
scroll to position [626, 0]
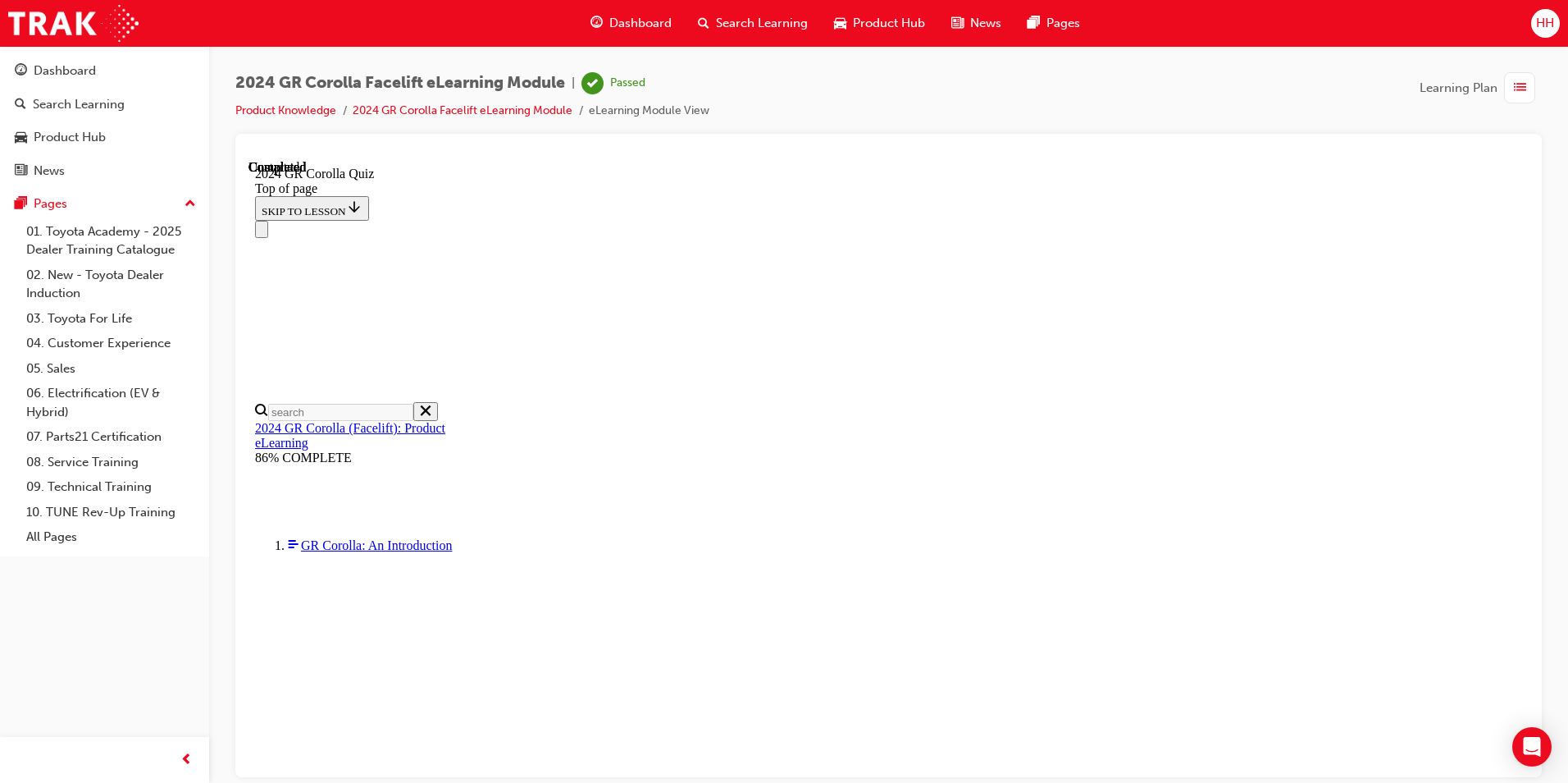
scroll to position [285, 0]
click at [1521, 83] on span "list-icon" at bounding box center [1520, 88] width 12 height 20
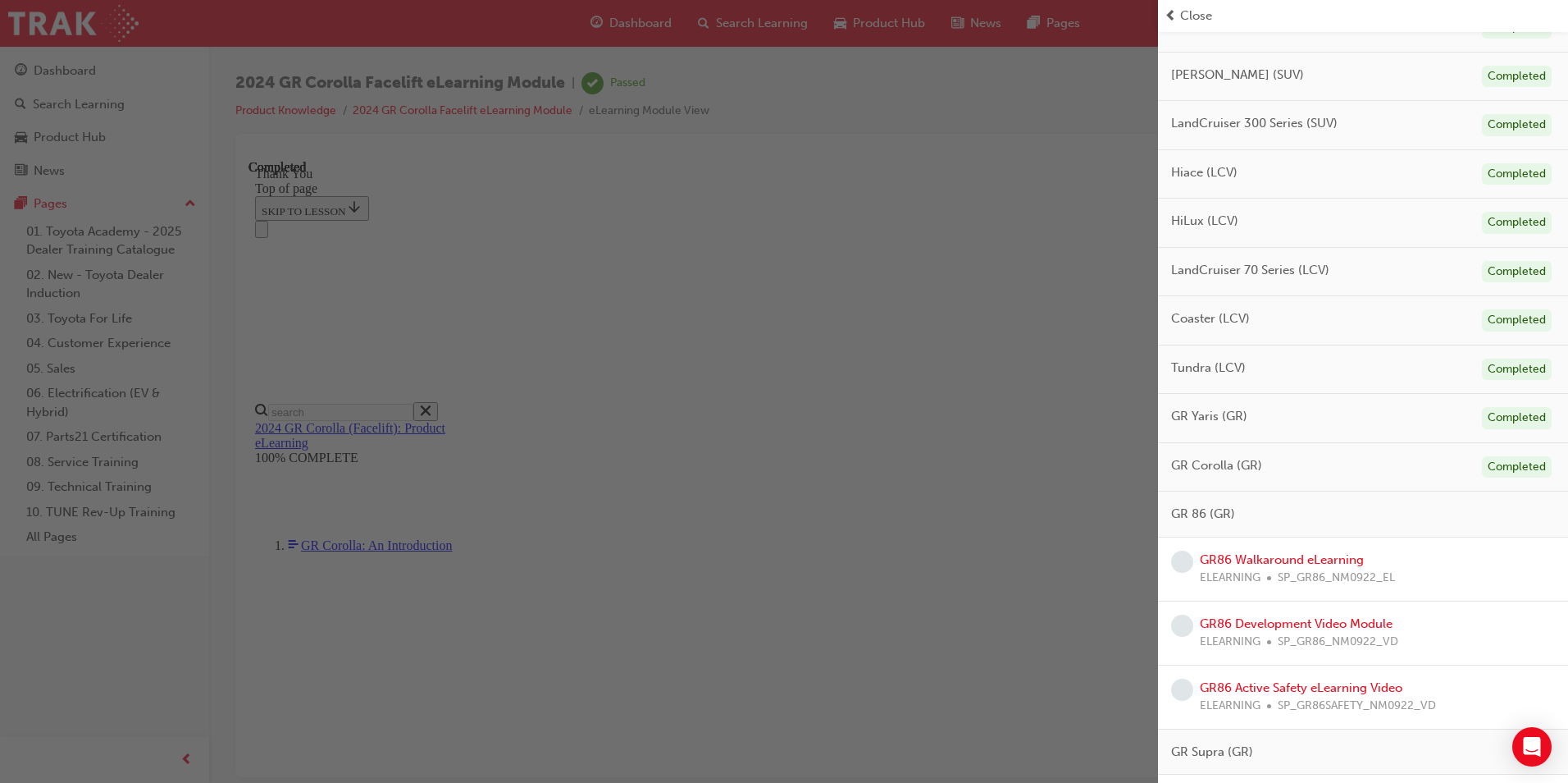
scroll to position [702, 0]
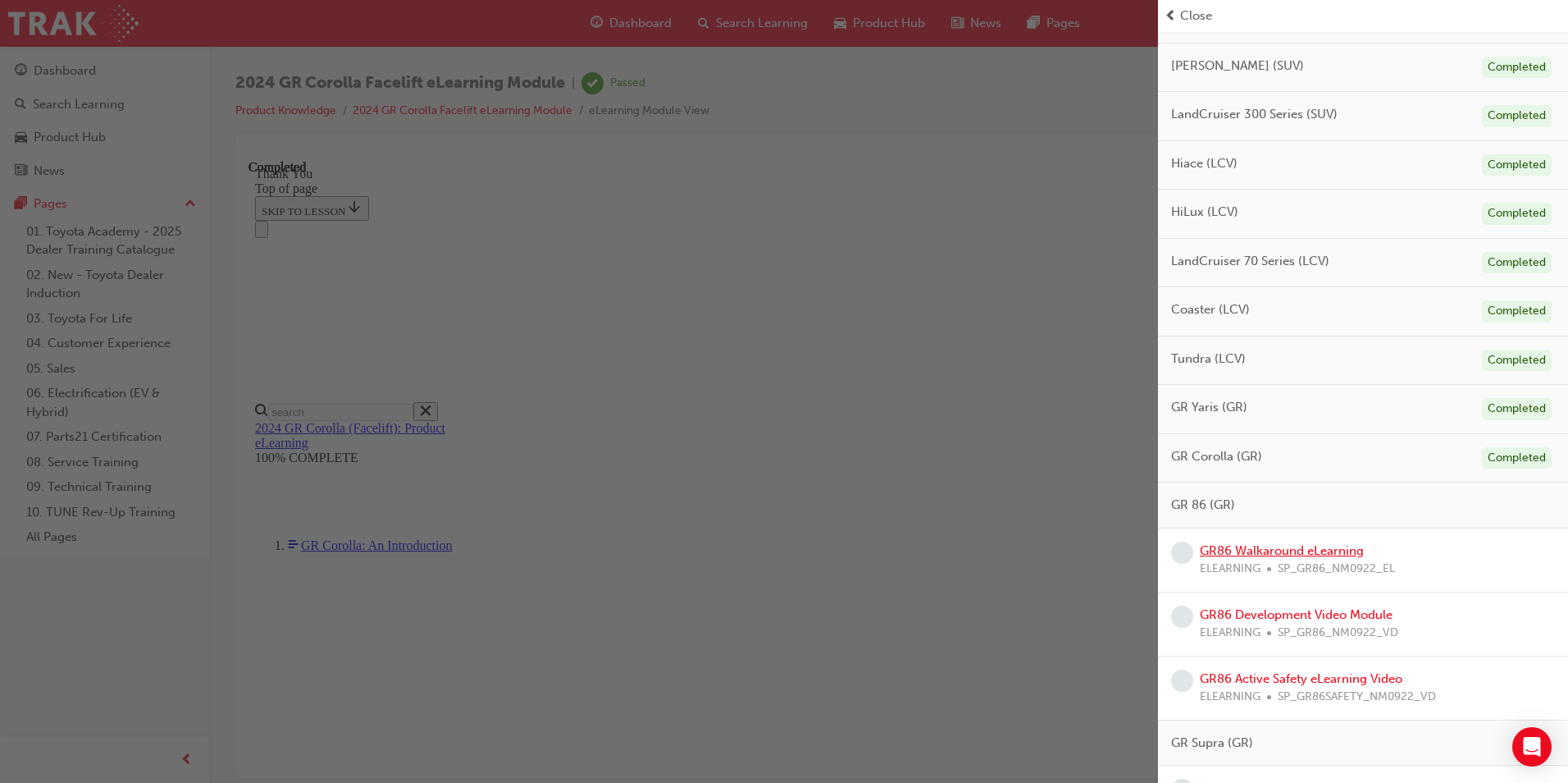
click at [1332, 546] on link "GR86 Walkaround eLearning" at bounding box center [1282, 550] width 164 height 15
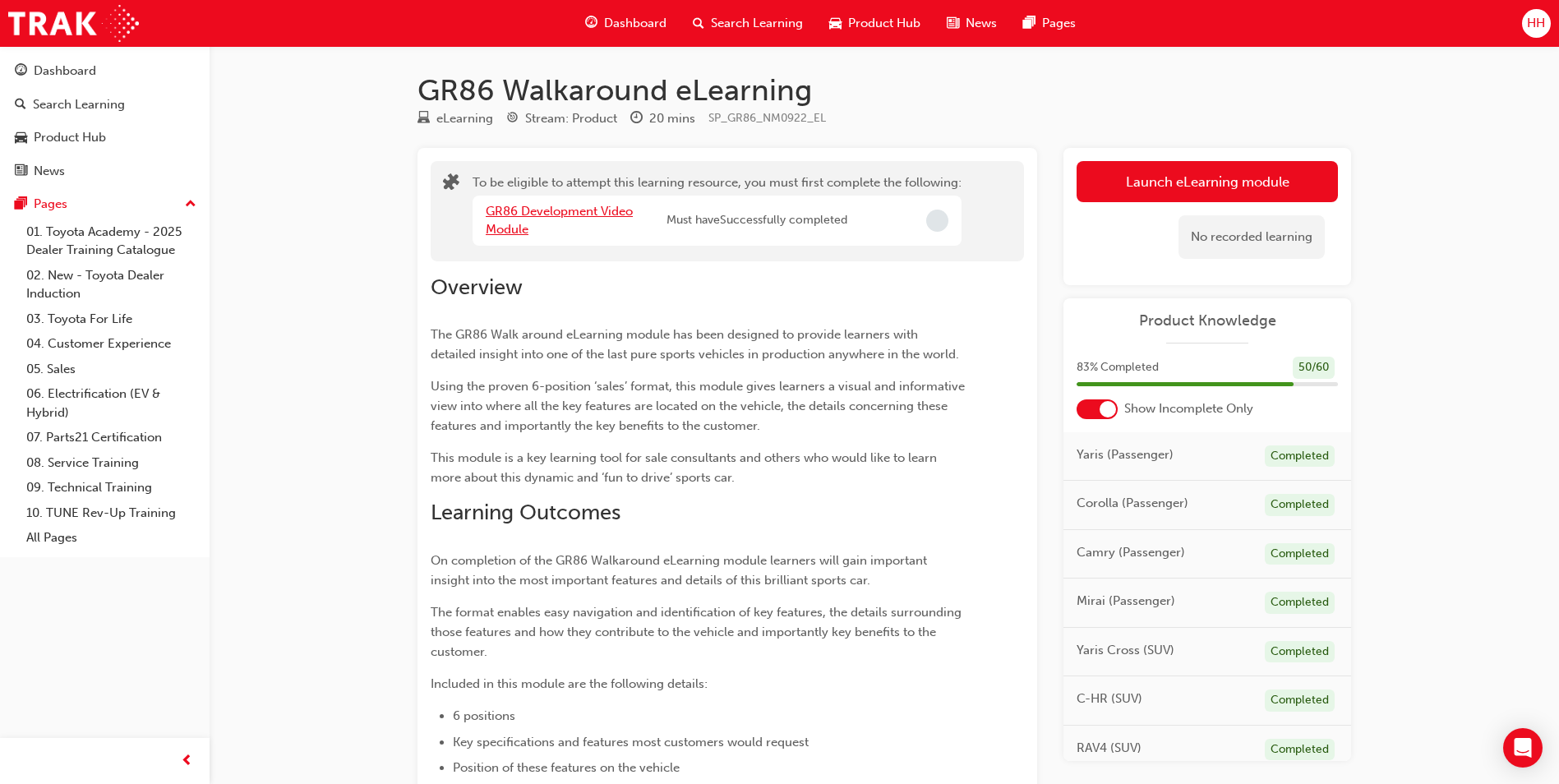
click at [599, 215] on link "GR86 Development Video Module" at bounding box center [559, 220] width 147 height 33
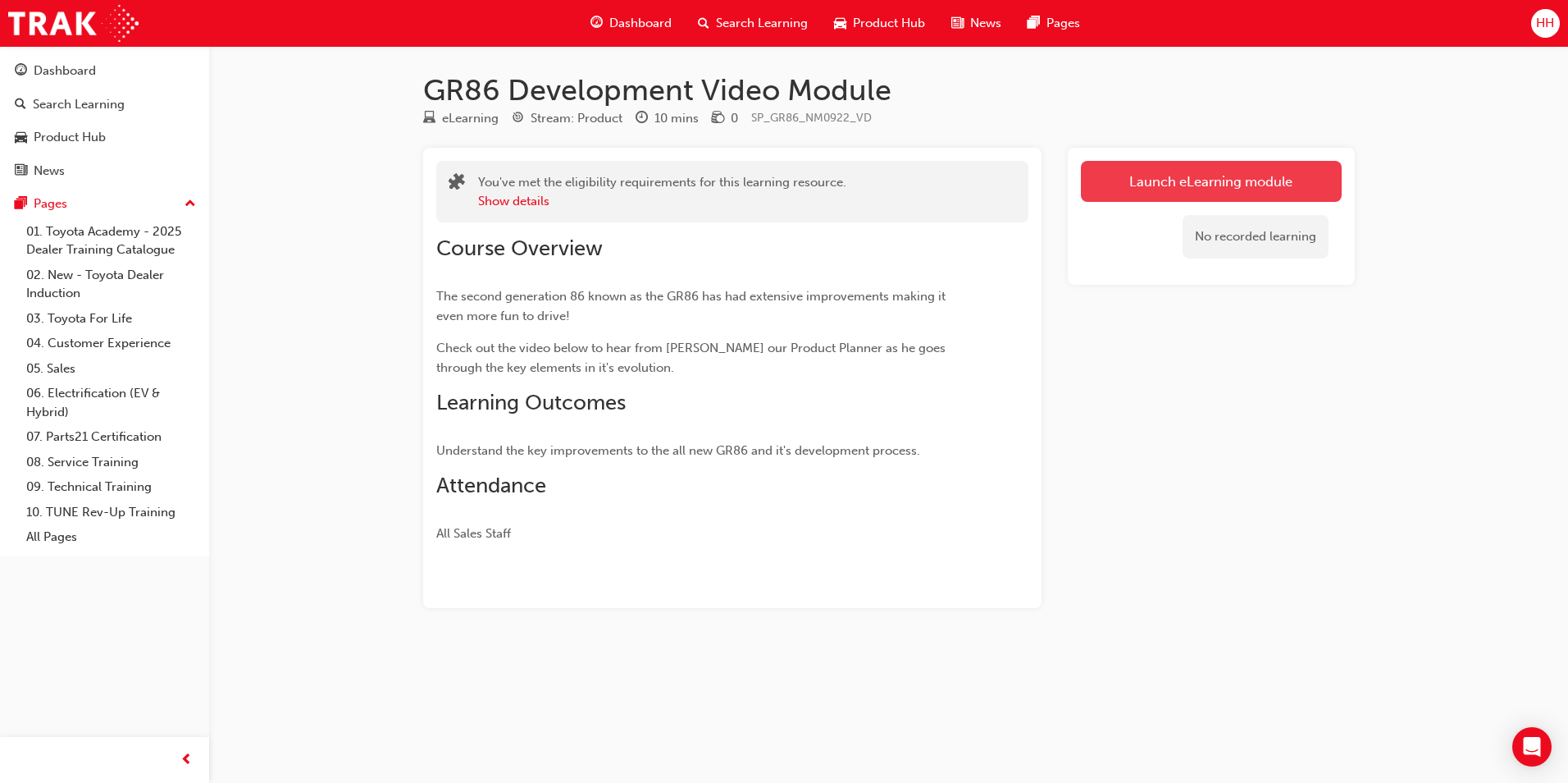
click at [1257, 178] on link "Launch eLearning module" at bounding box center [1211, 181] width 261 height 41
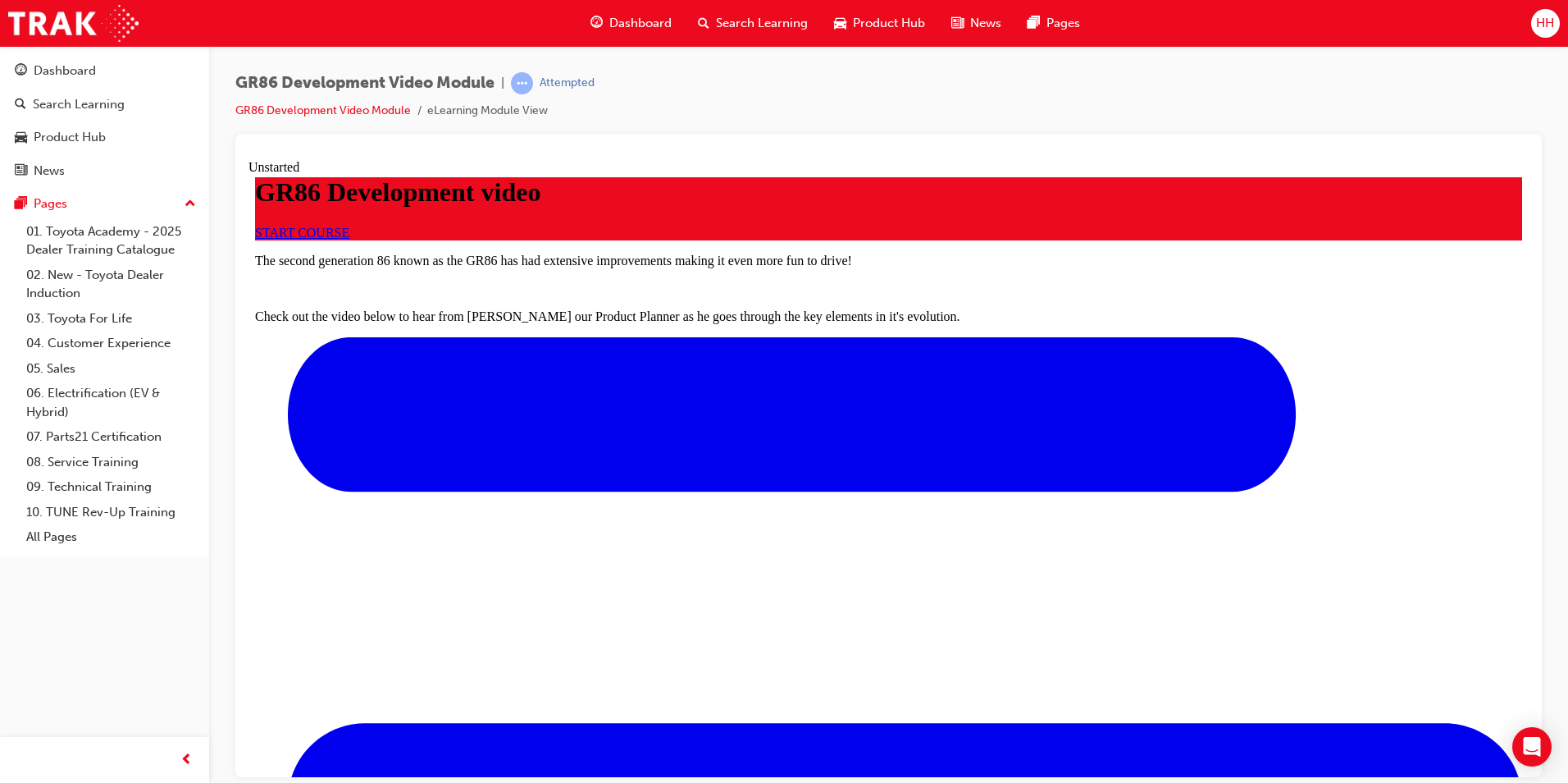
click at [349, 239] on span "START COURSE" at bounding box center [302, 231] width 95 height 14
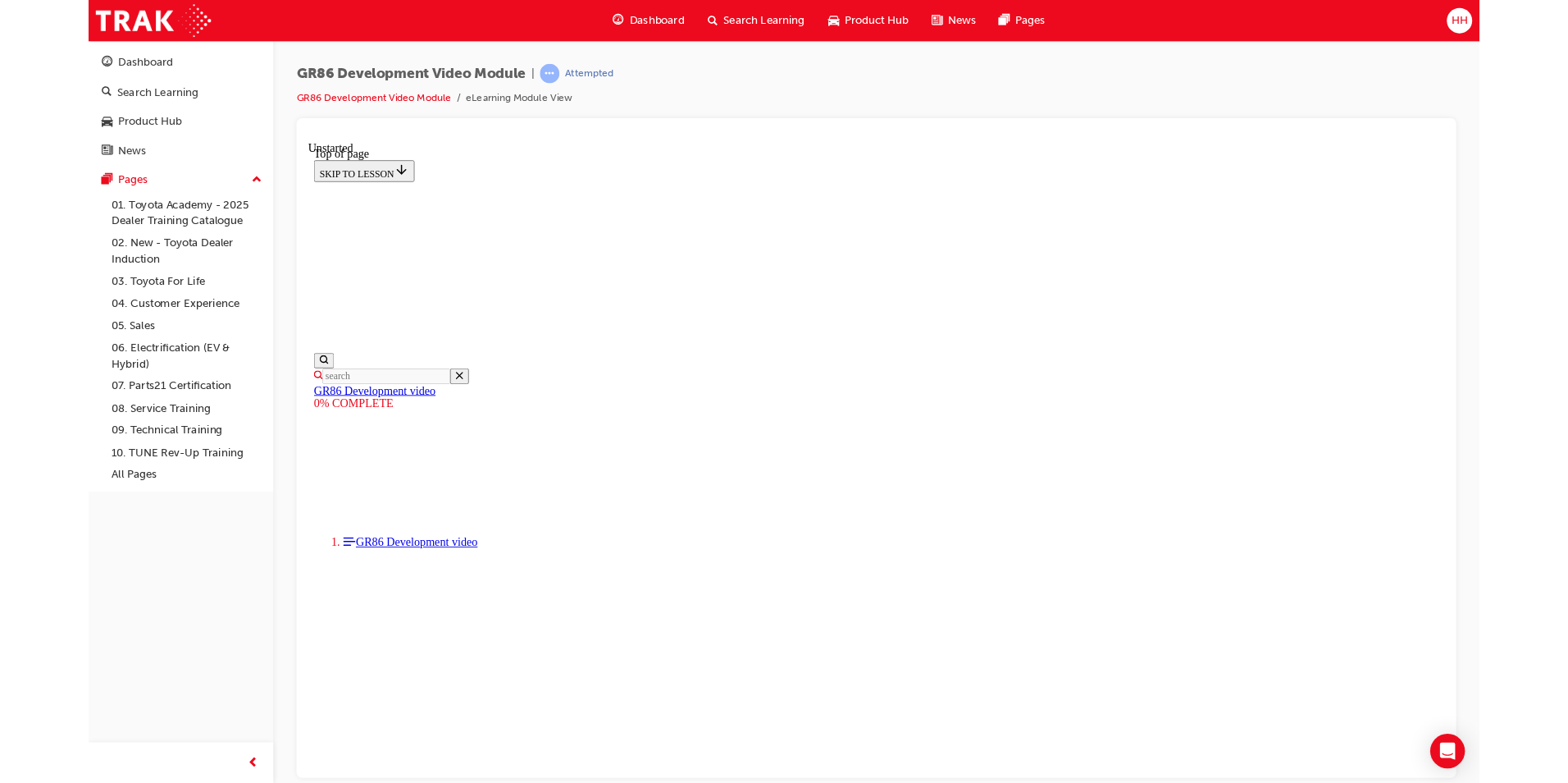
scroll to position [123, 0]
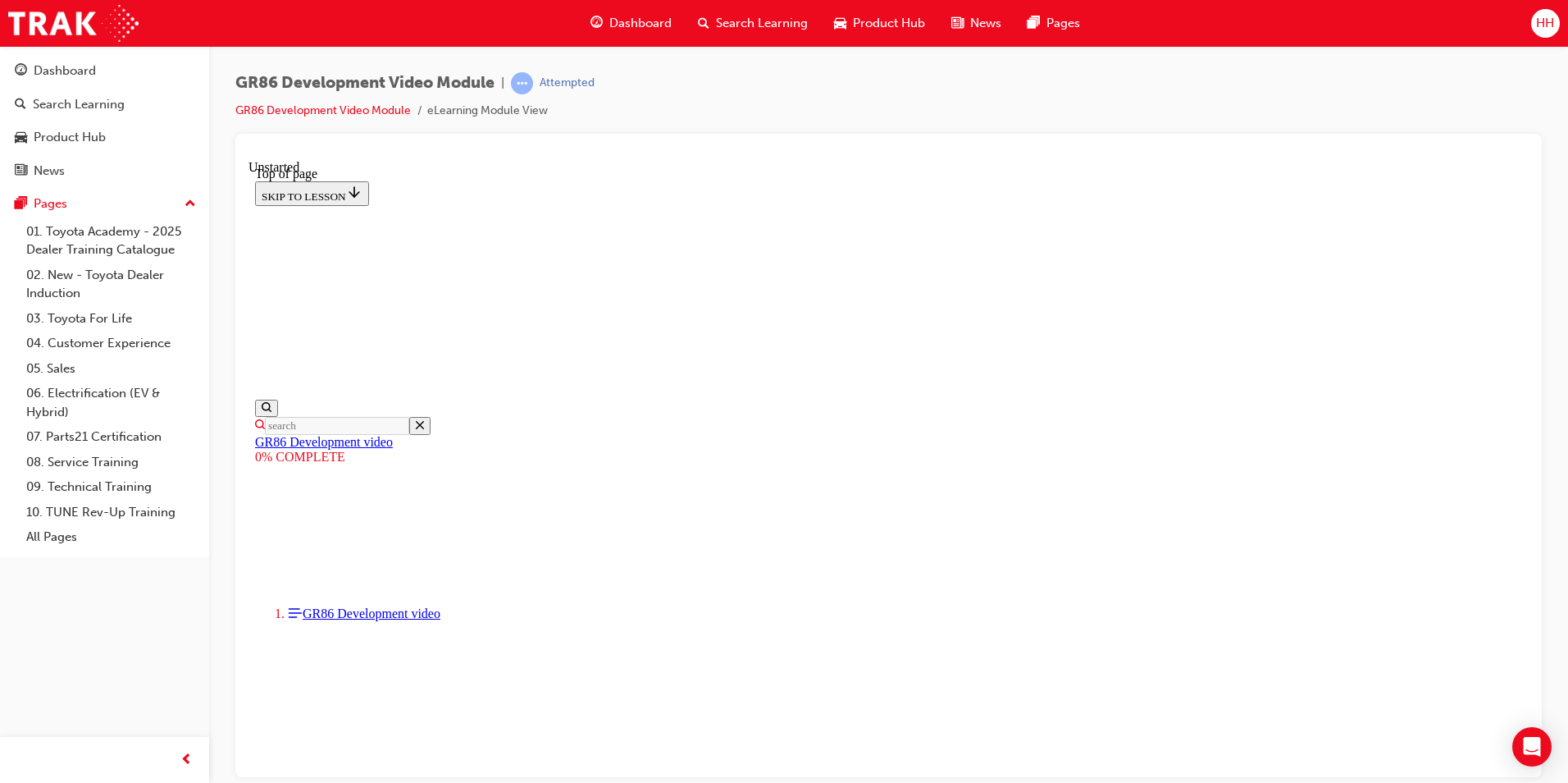
scroll to position [369, 0]
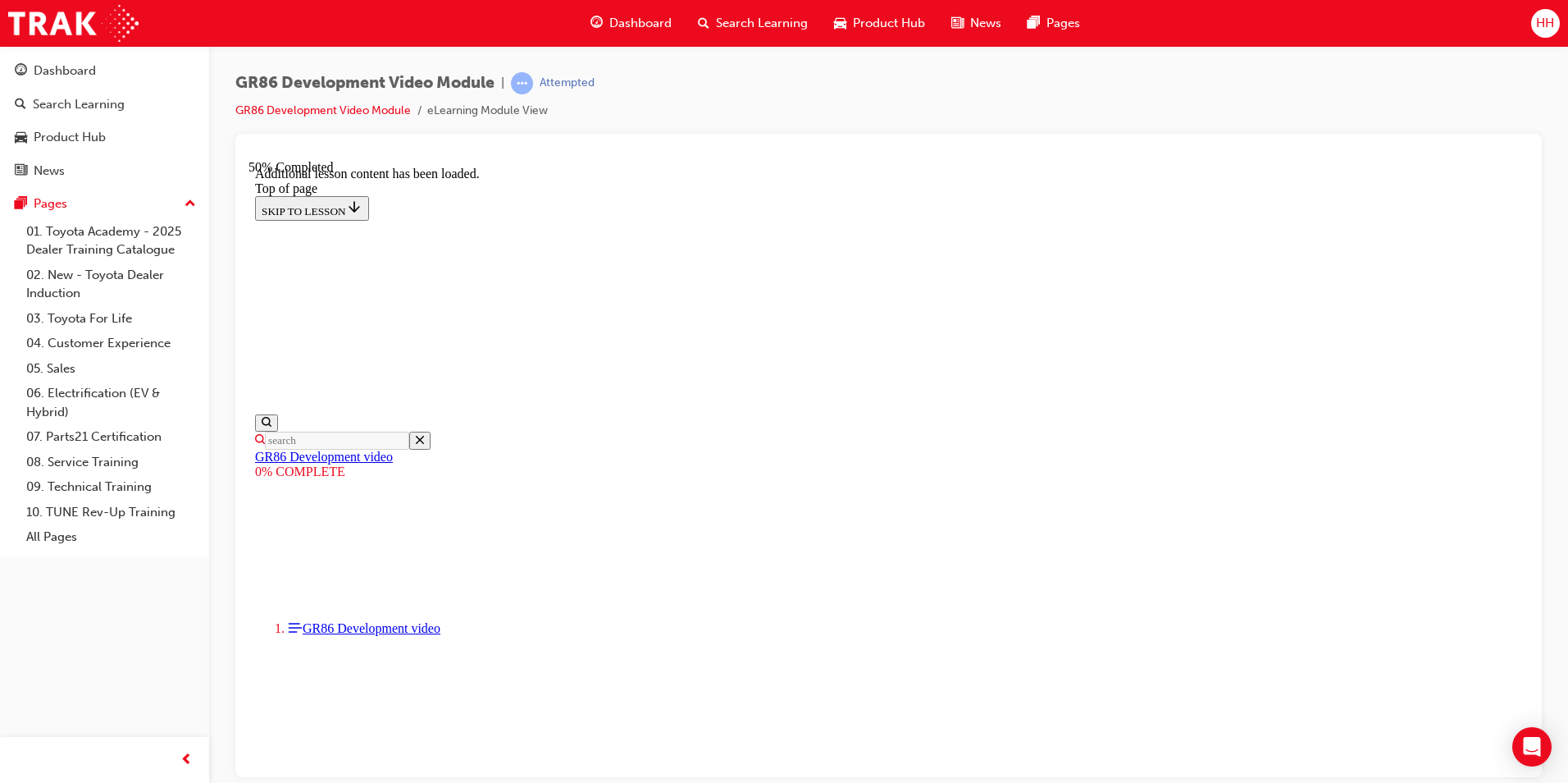
scroll to position [832, 0]
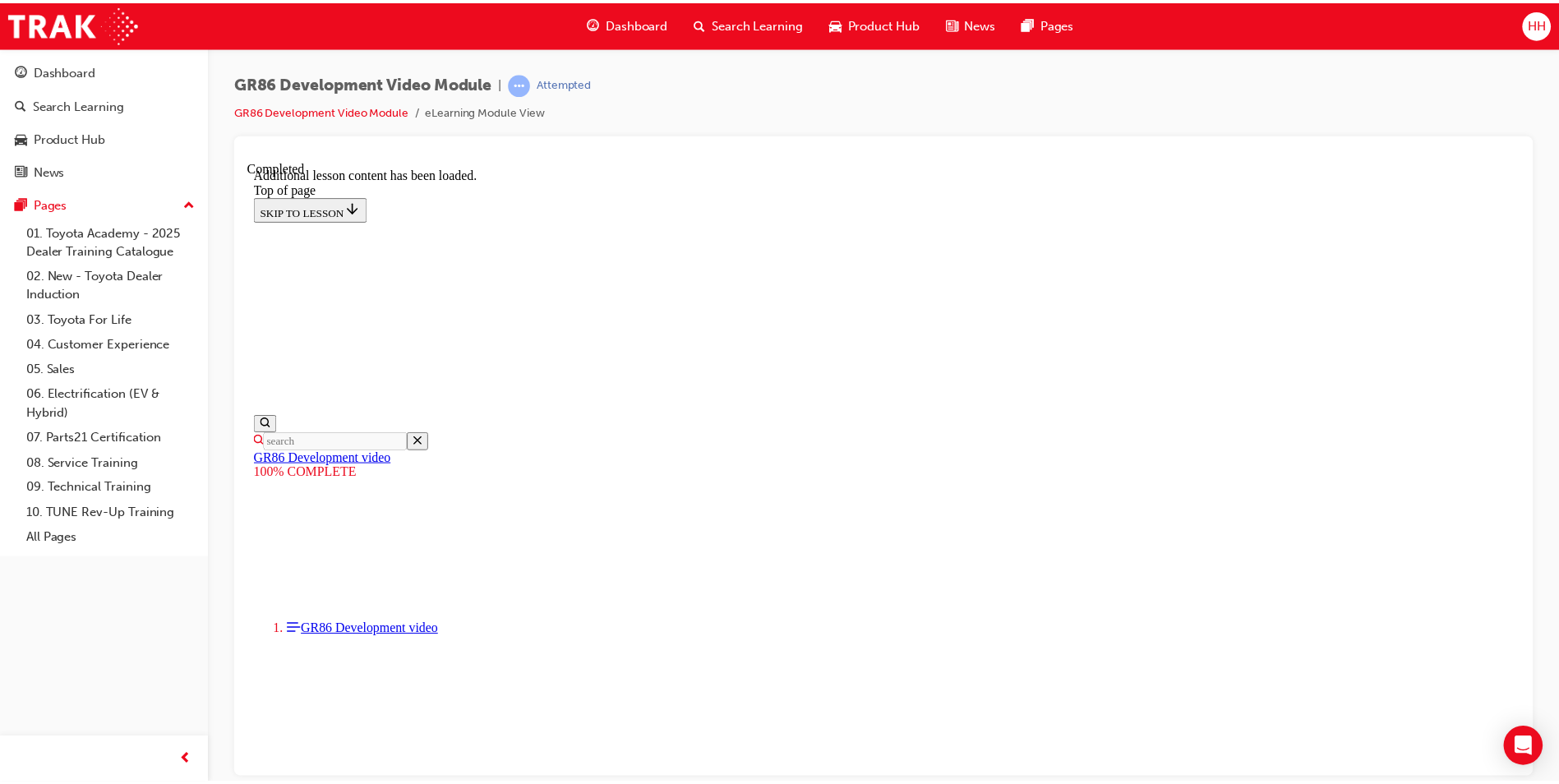
scroll to position [1400, 0]
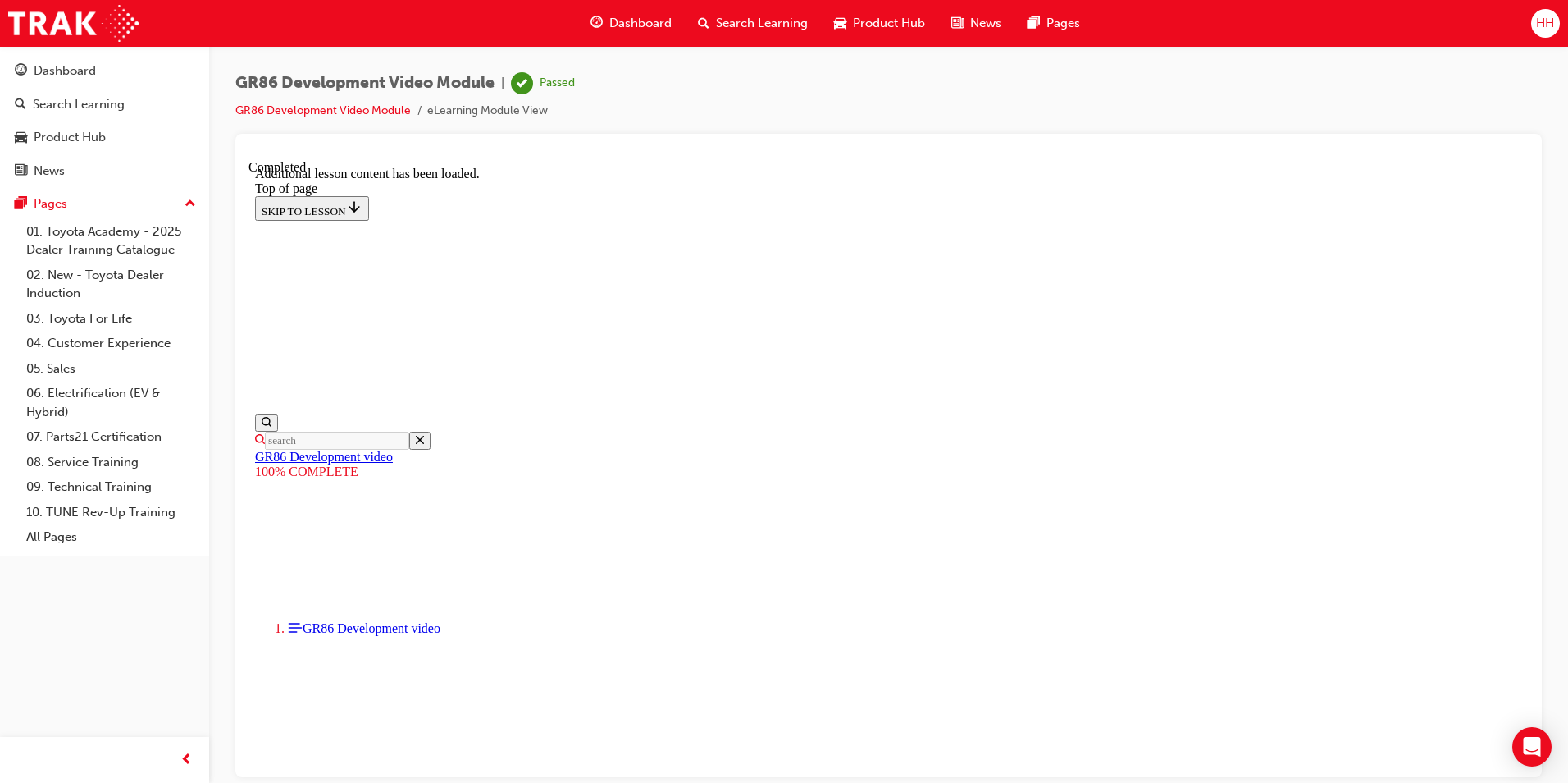
click at [702, 14] on span "search-icon" at bounding box center [703, 23] width 11 height 20
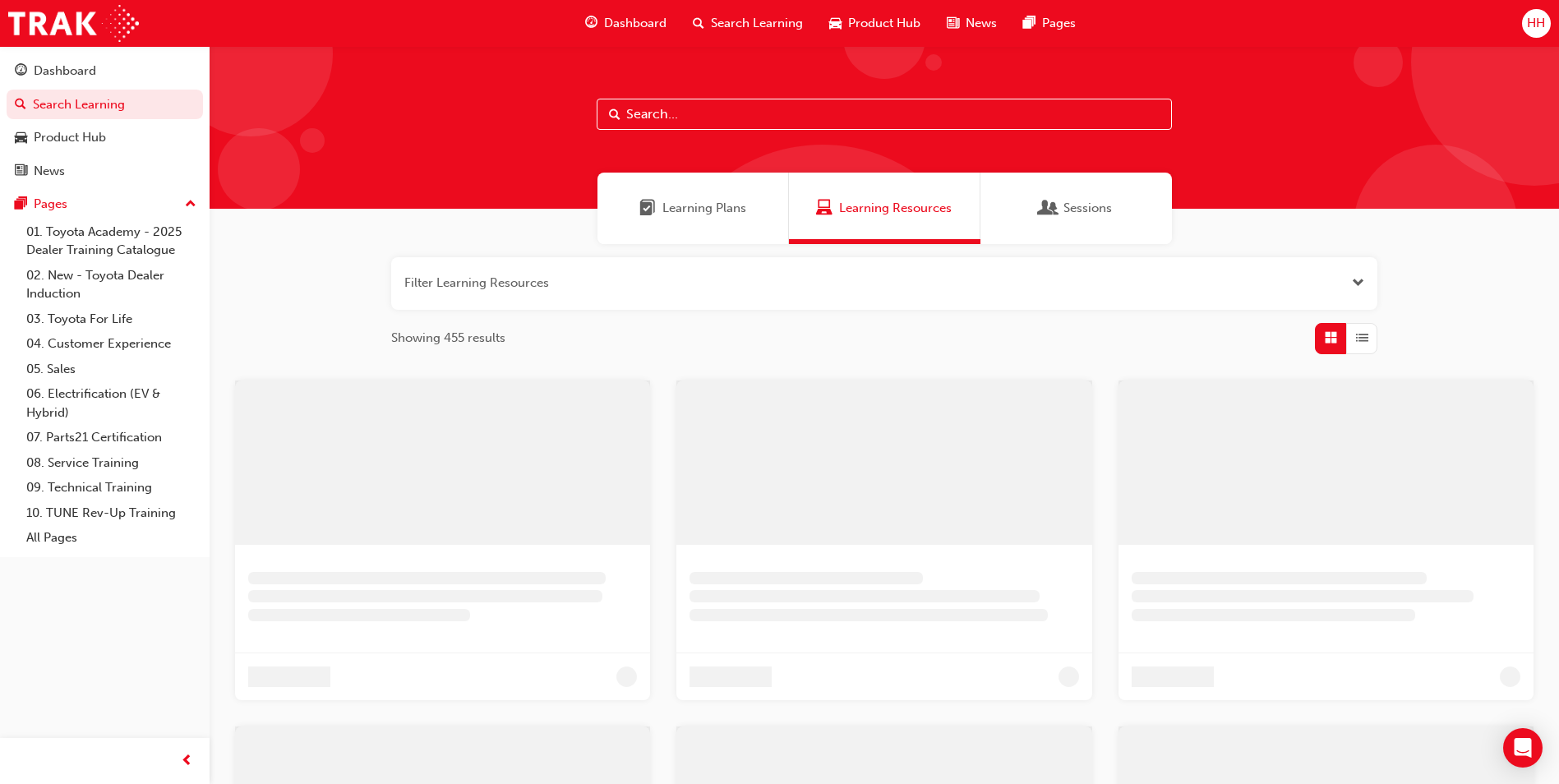
click at [670, 163] on div at bounding box center [884, 127] width 1349 height 162
click at [674, 192] on div "Learning Plans" at bounding box center [694, 209] width 192 height 72
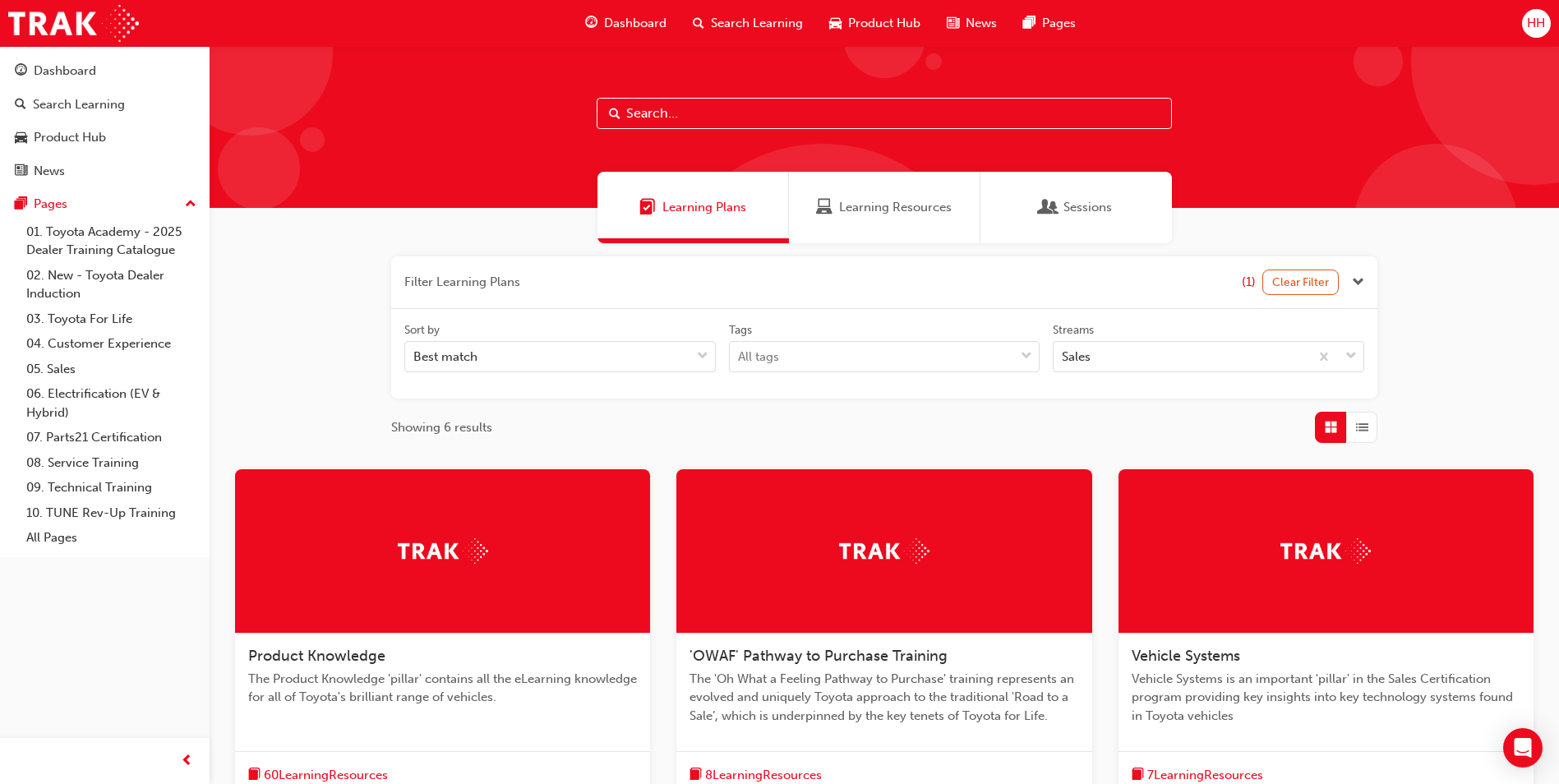
scroll to position [164, 0]
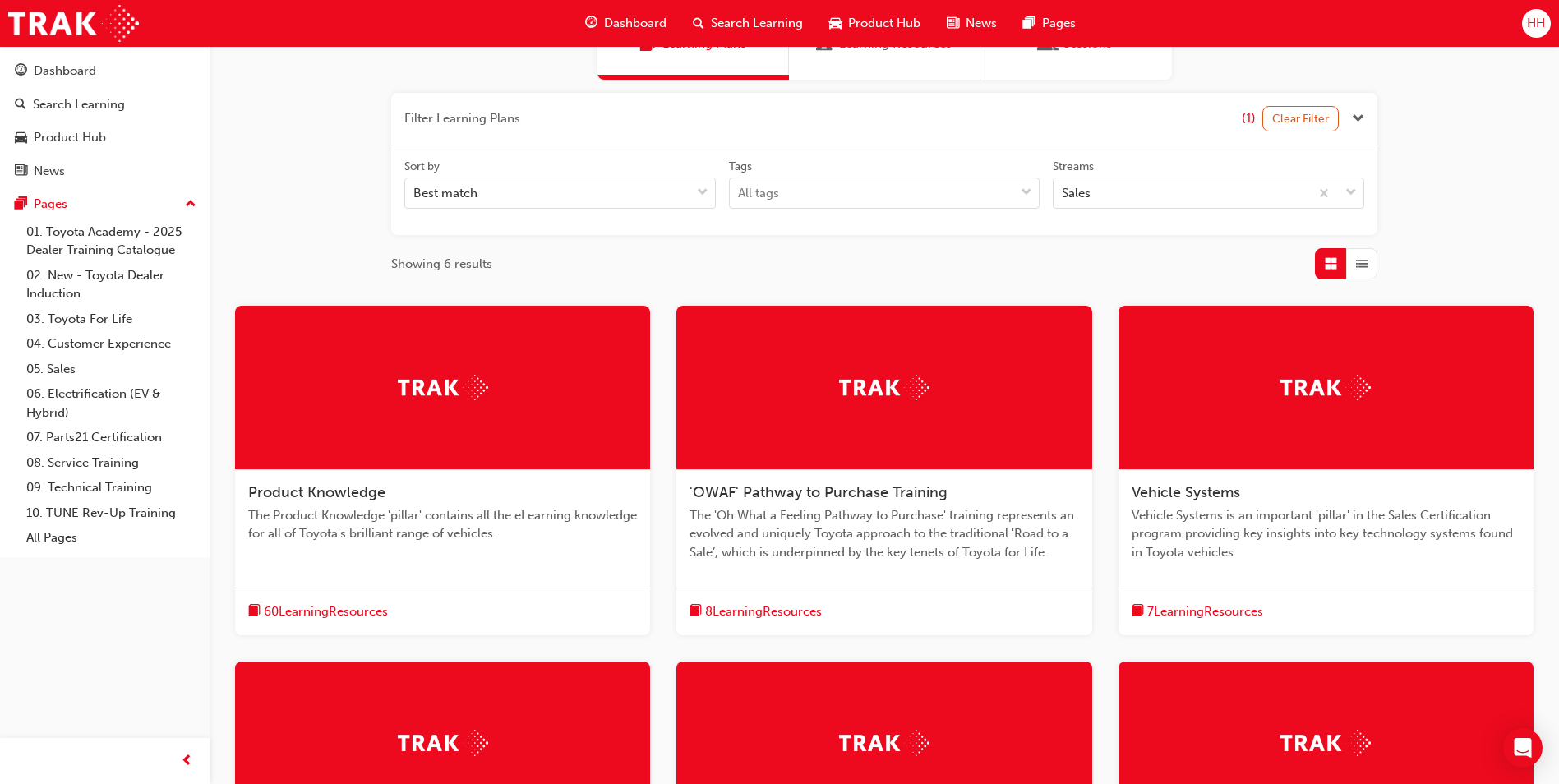
click at [576, 480] on div "Product Knowledge The Product Knowledge 'pillar' contains all the eLearning kno…" at bounding box center [442, 520] width 415 height 99
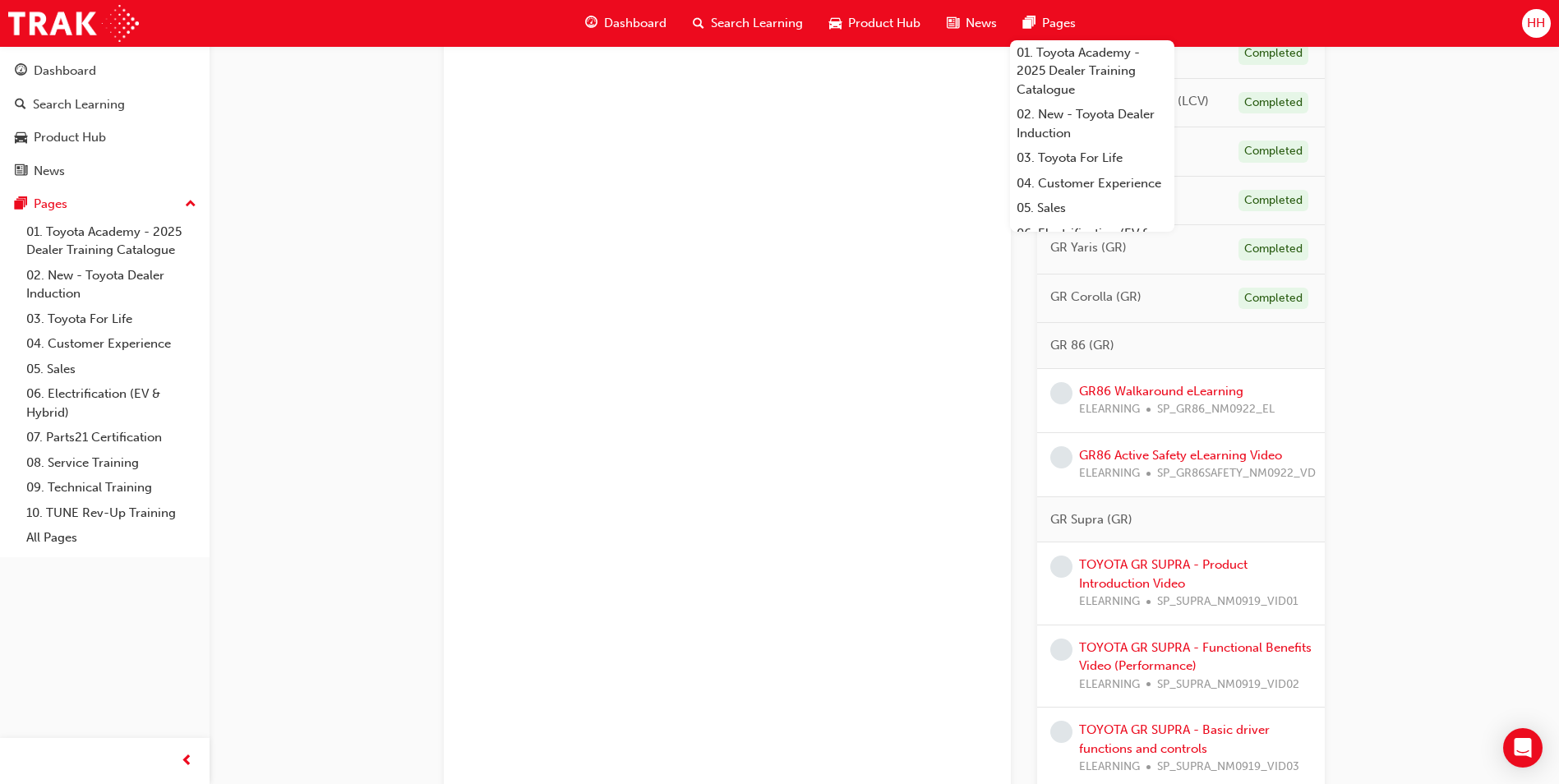
scroll to position [986, 0]
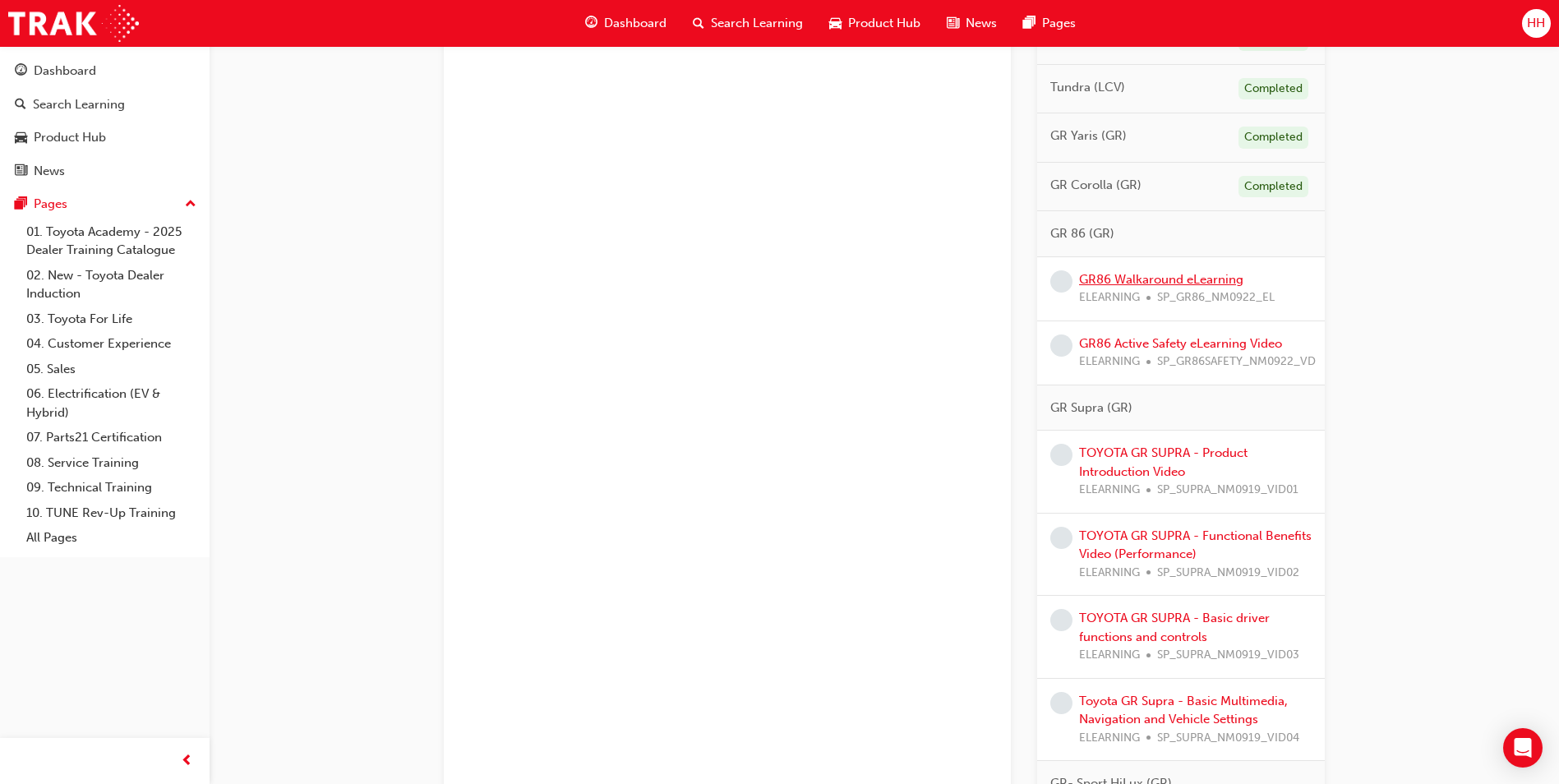
click at [1171, 274] on link "GR86 Walkaround eLearning" at bounding box center [1161, 279] width 164 height 15
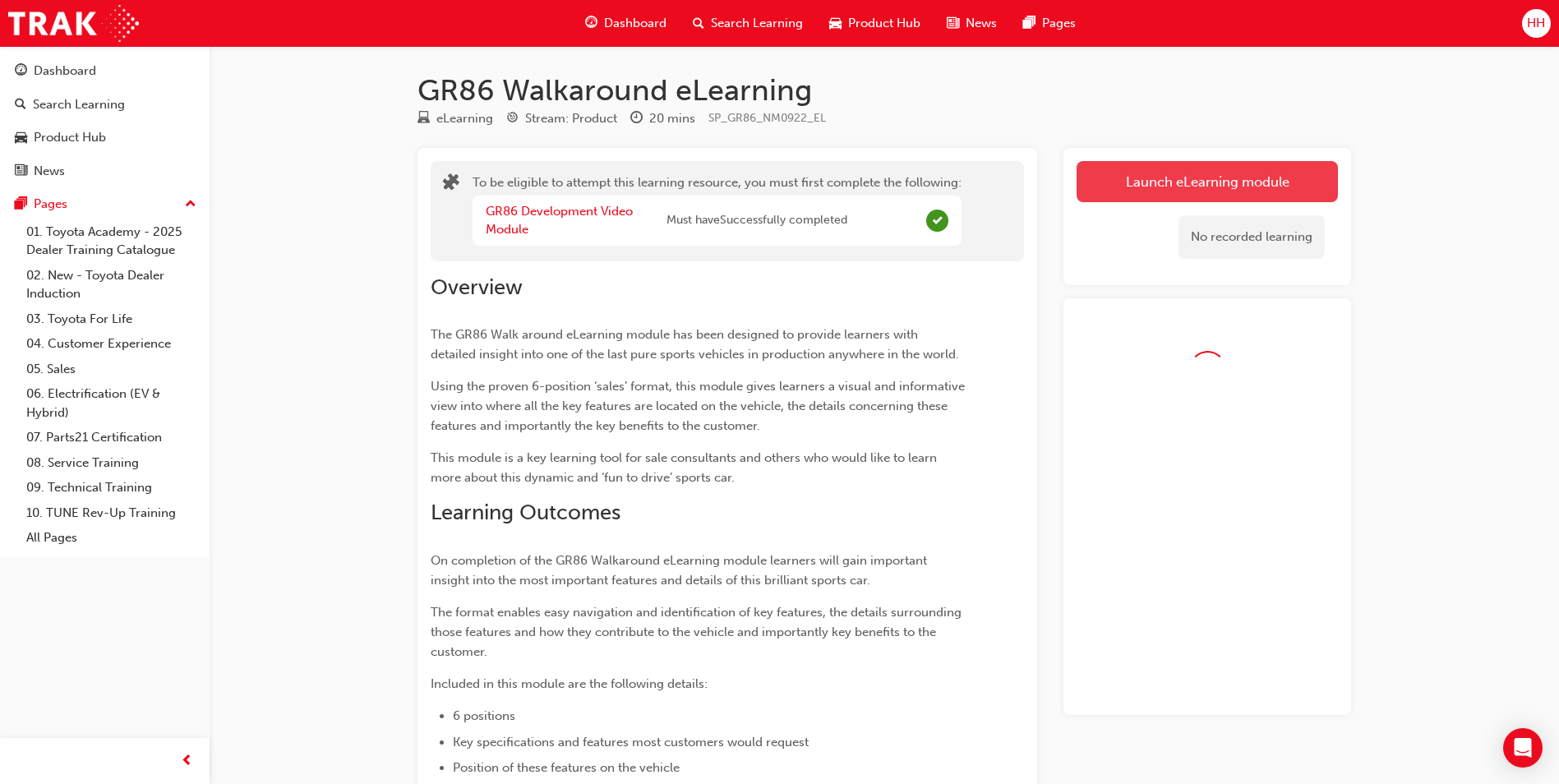
click at [1196, 179] on link "Launch eLearning module" at bounding box center [1208, 181] width 262 height 41
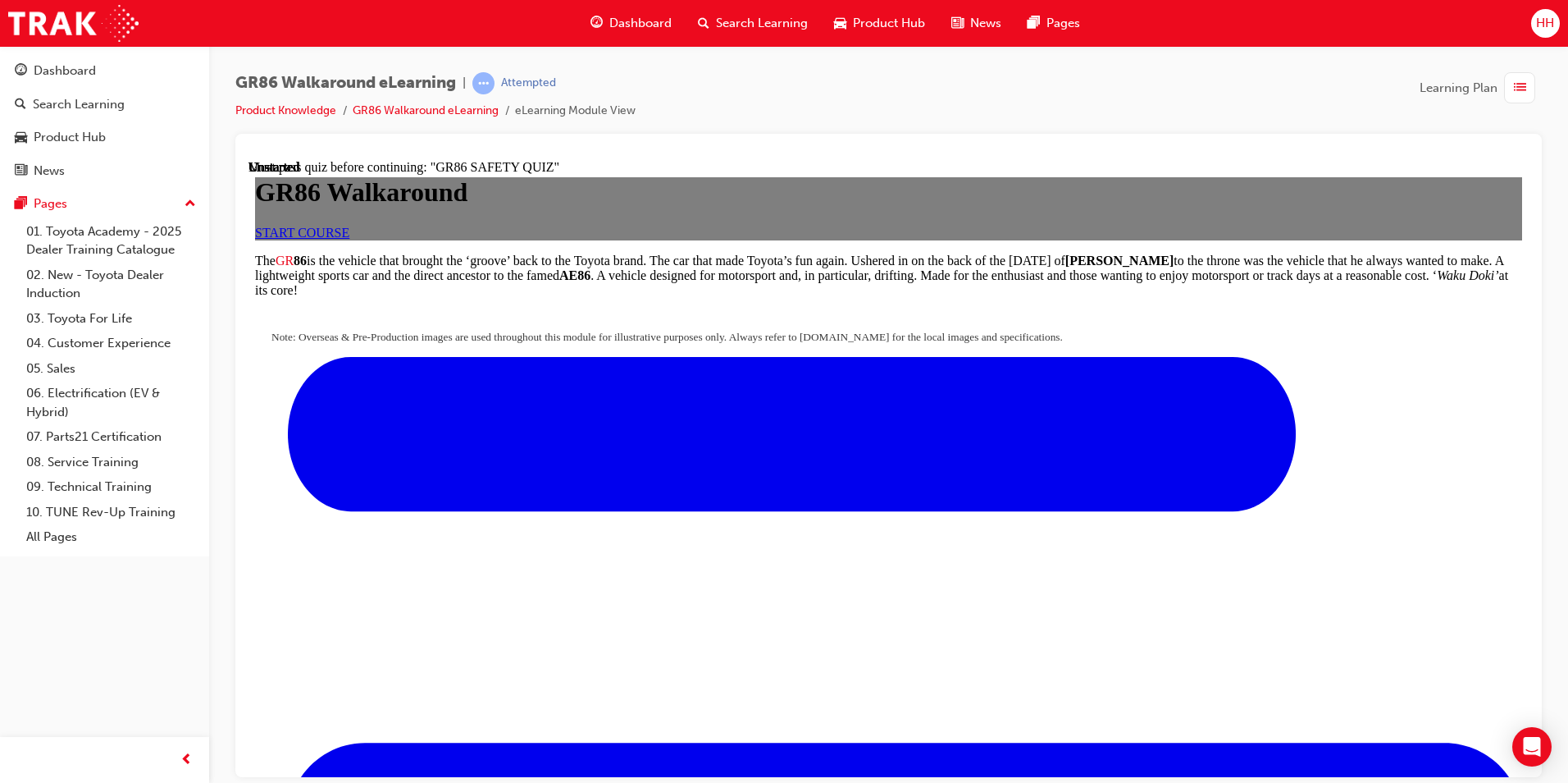
click at [349, 239] on link "START COURSE" at bounding box center [302, 231] width 95 height 14
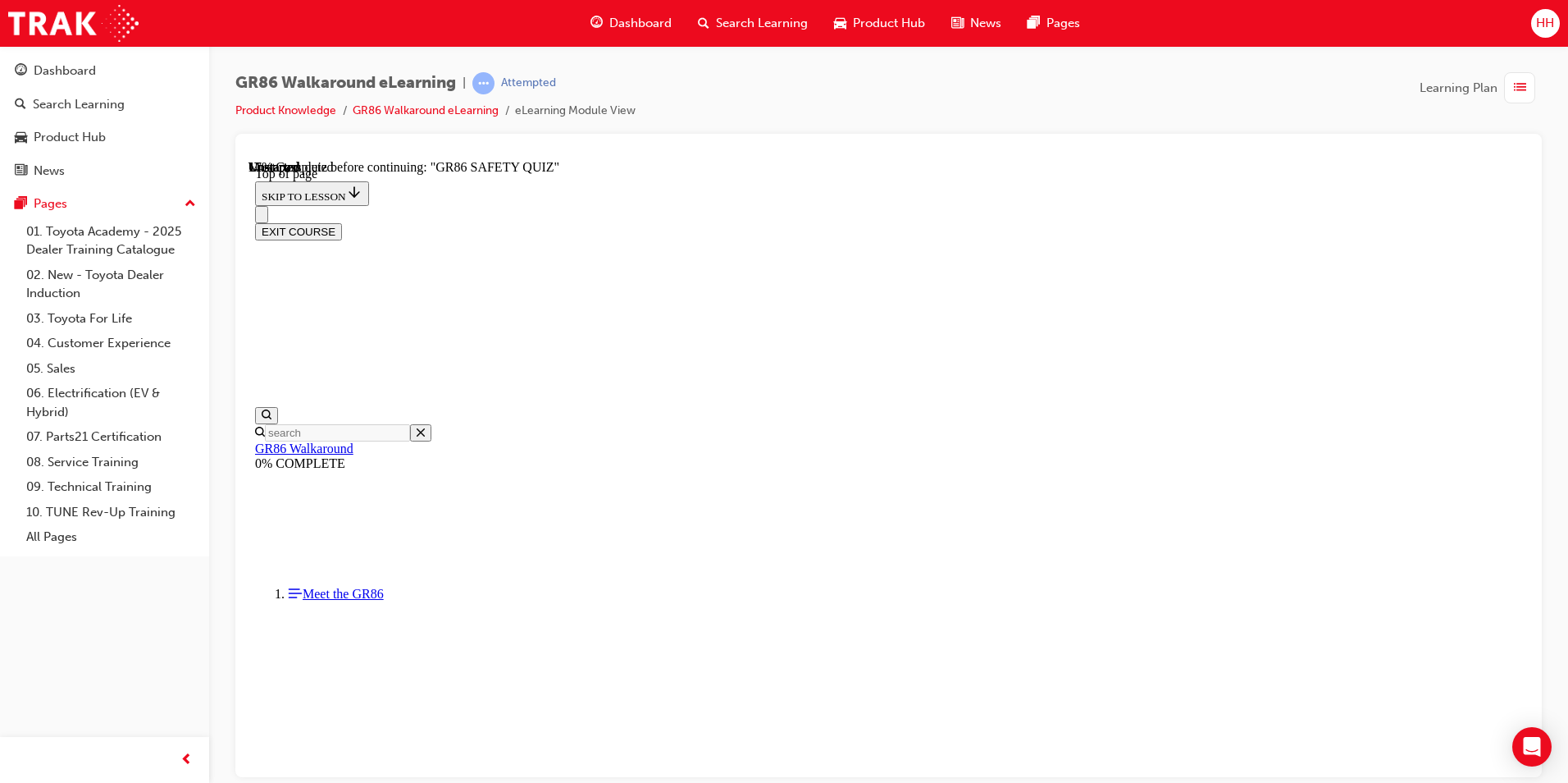
scroll to position [379, 0]
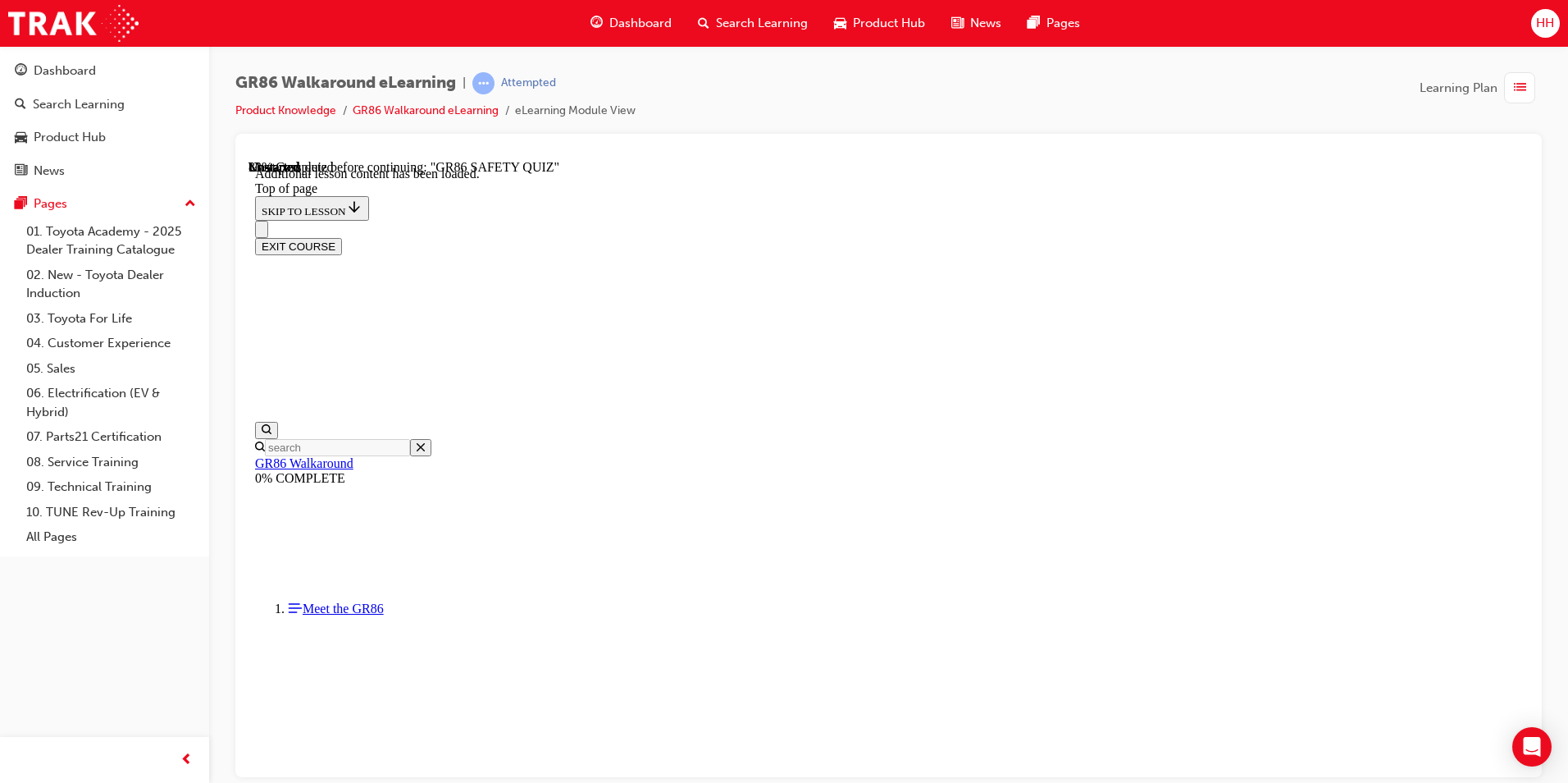
scroll to position [1902, 0]
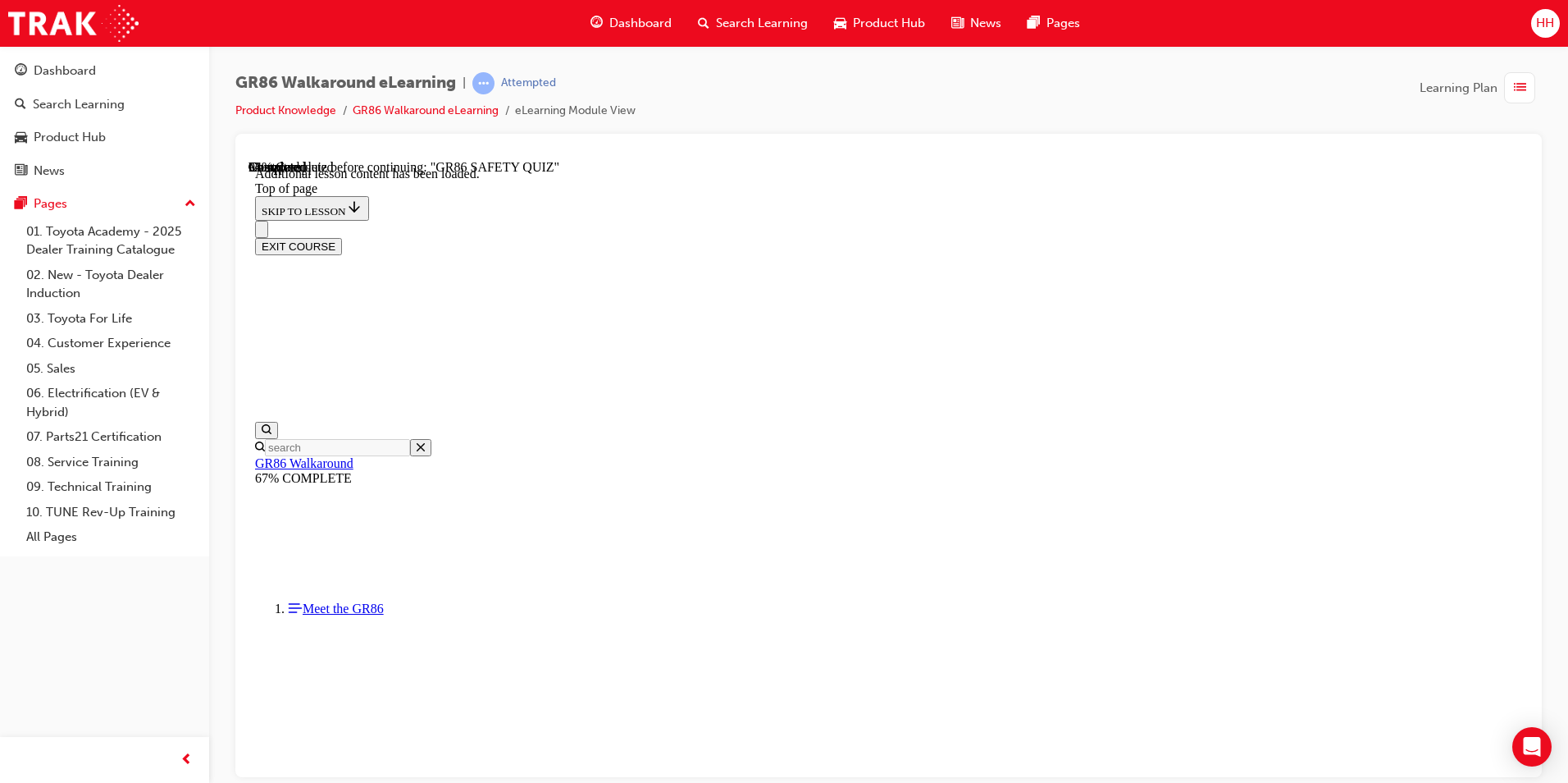
scroll to position [3555, 0]
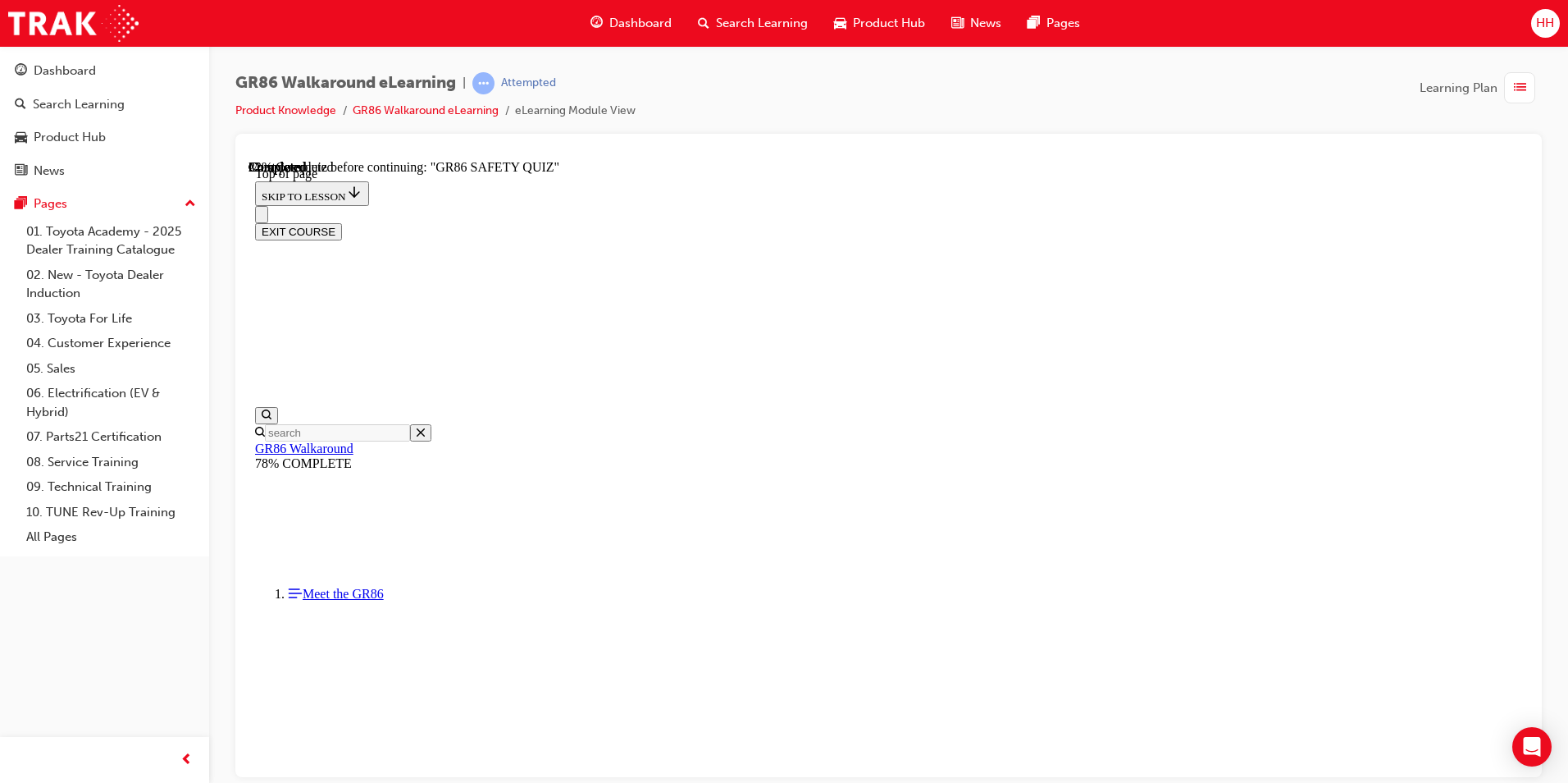
scroll to position [606, 0]
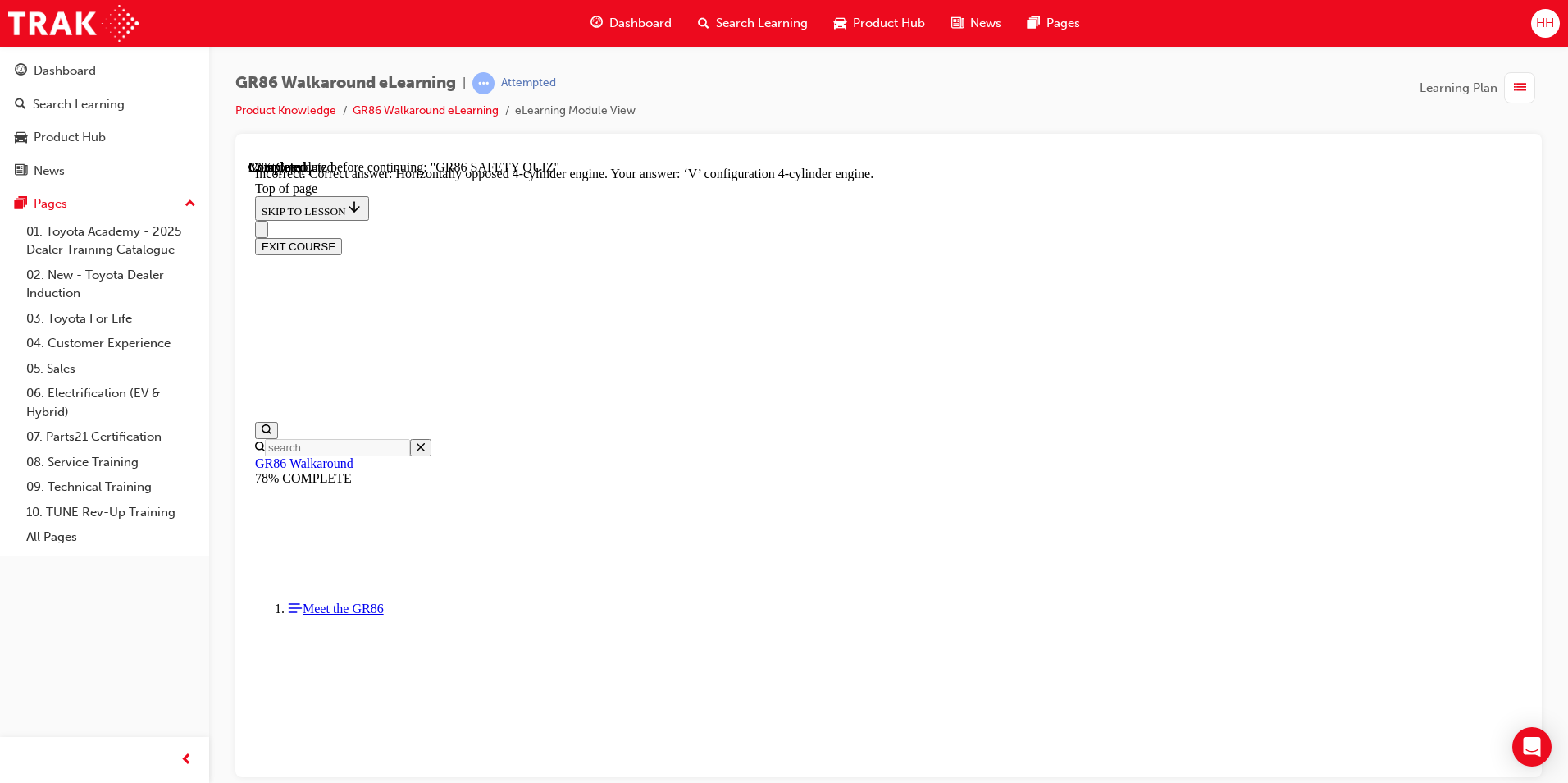
scroll to position [711, 0]
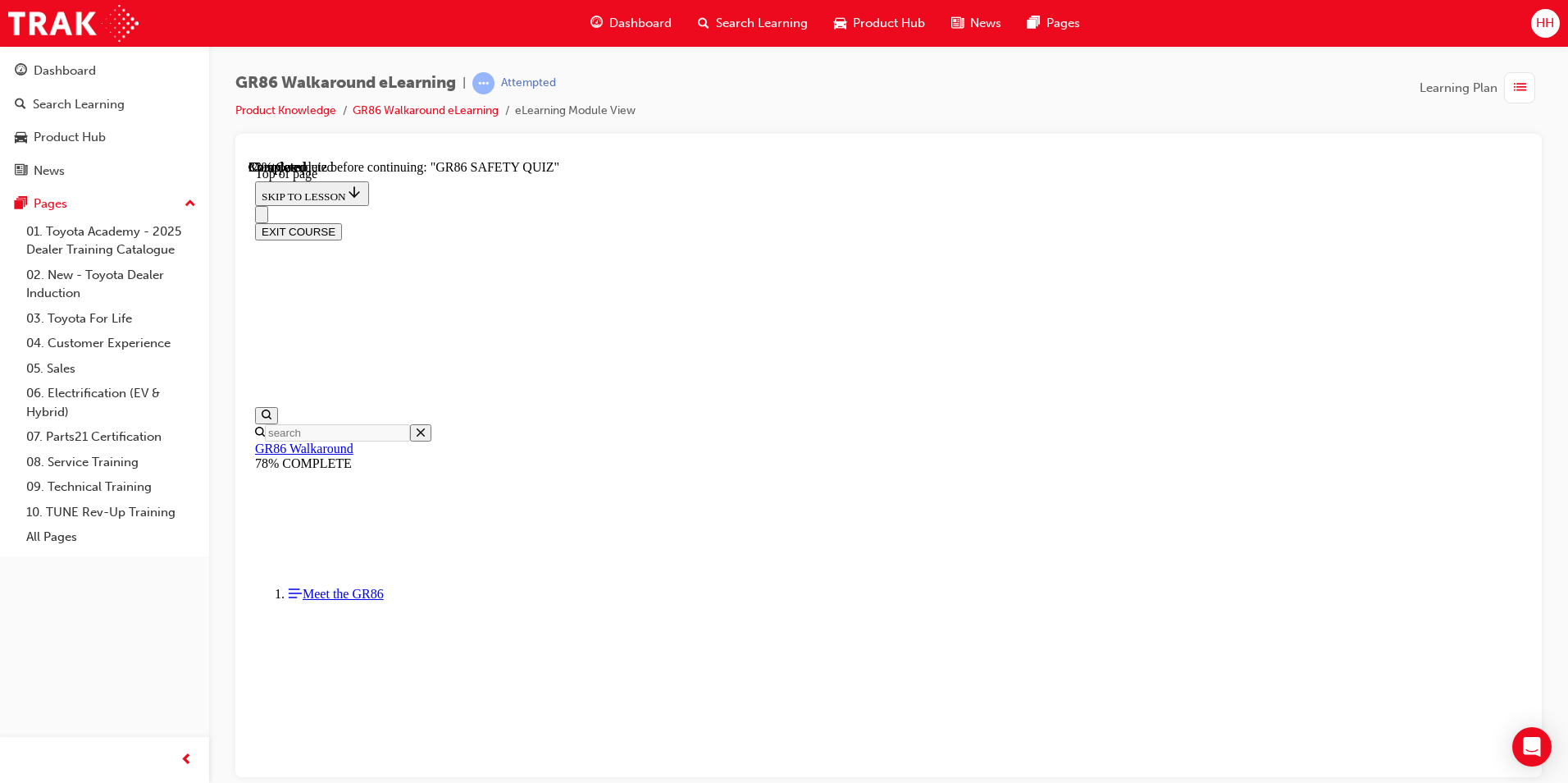
scroll to position [307, 0]
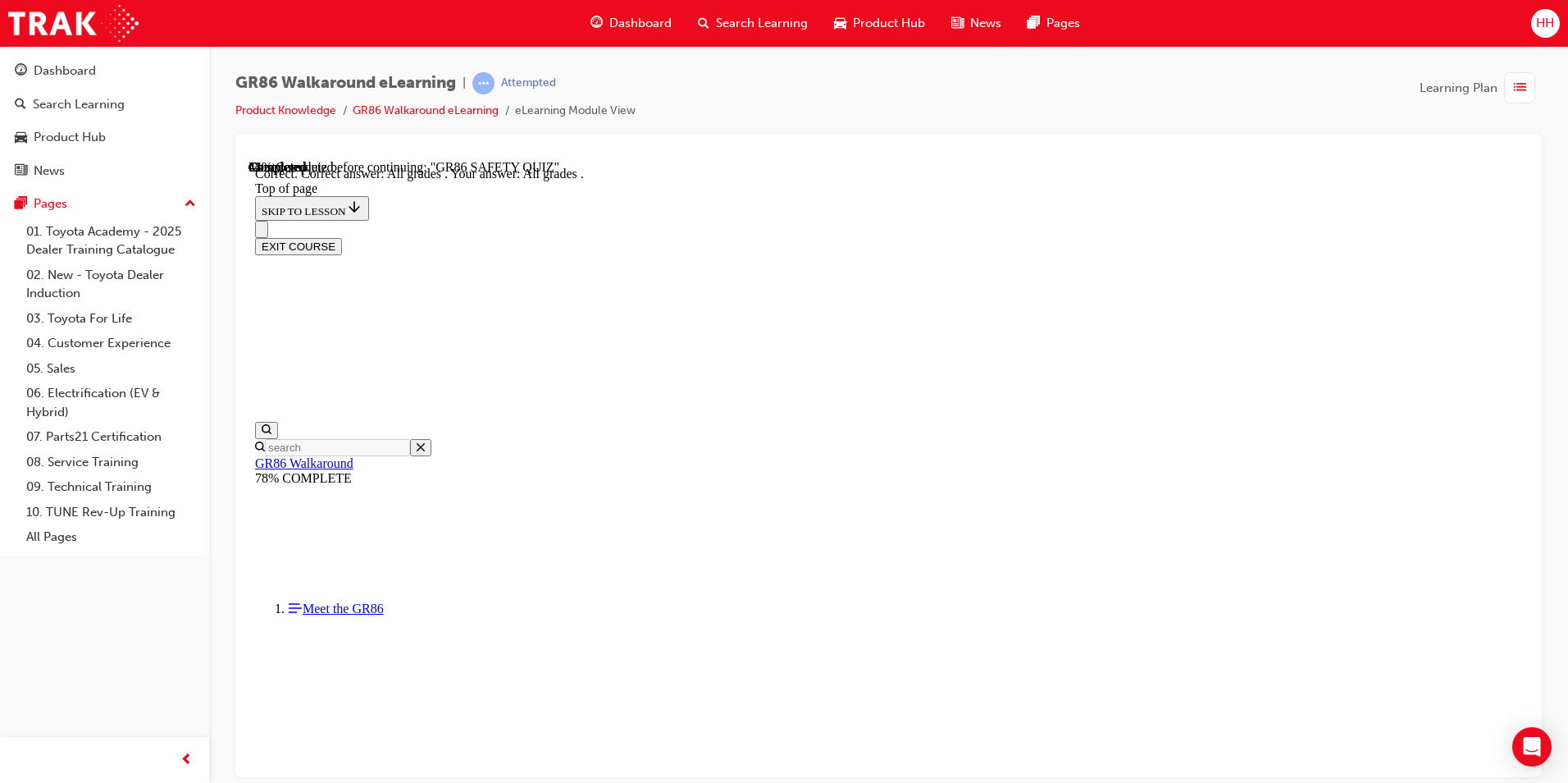
scroll to position [359, 0]
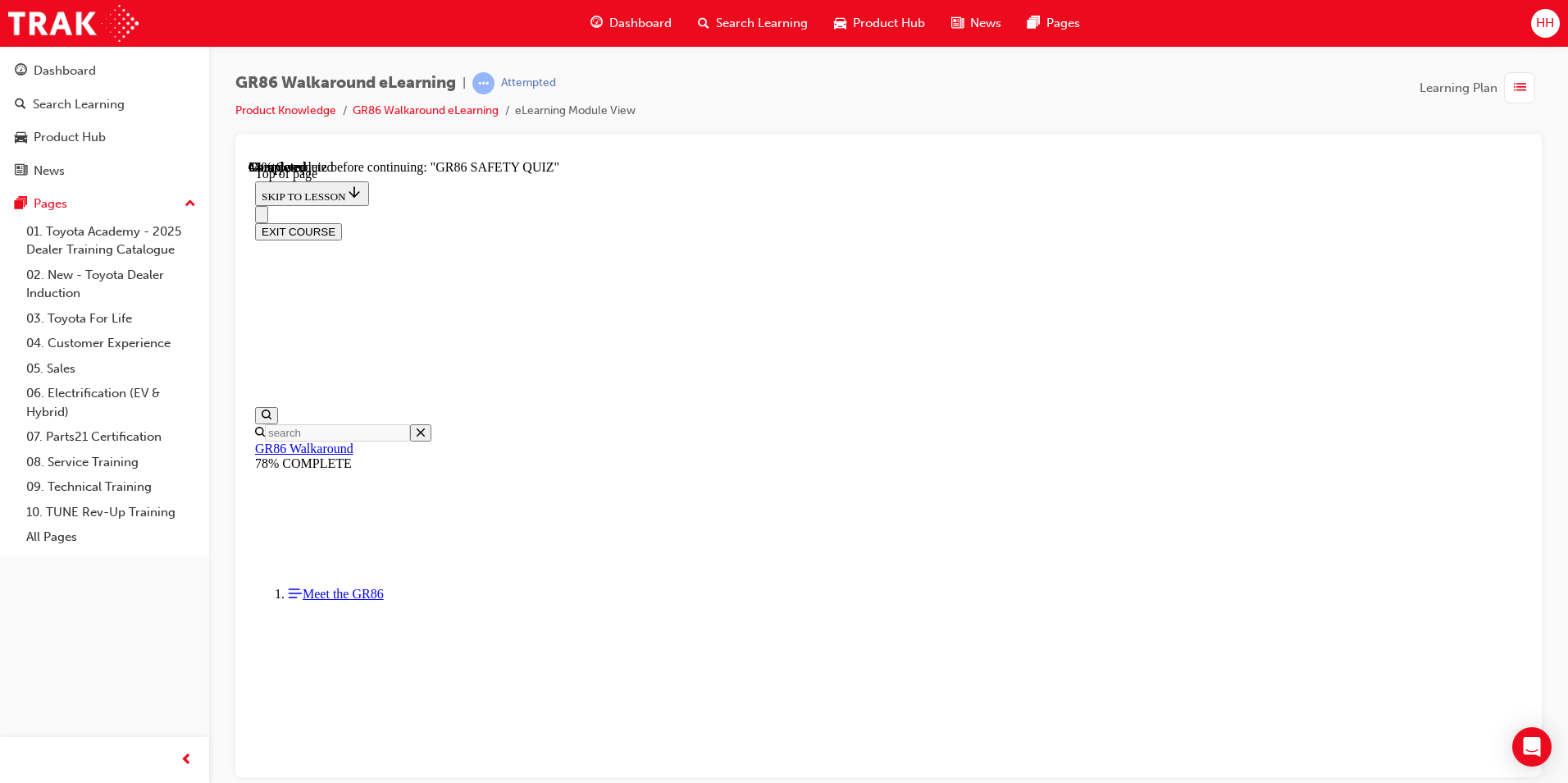
scroll to position [254, 0]
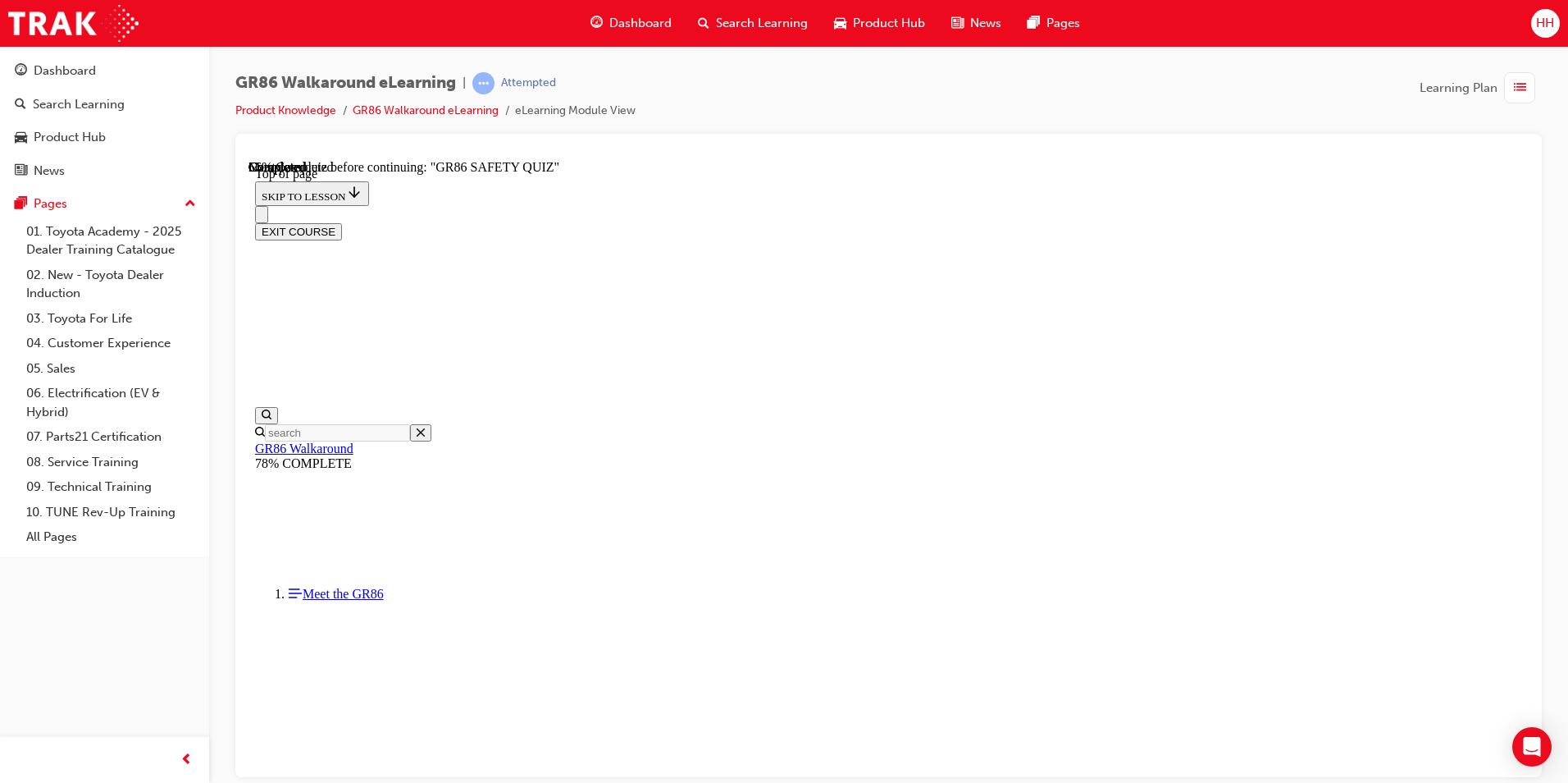
scroll to position [214, 0]
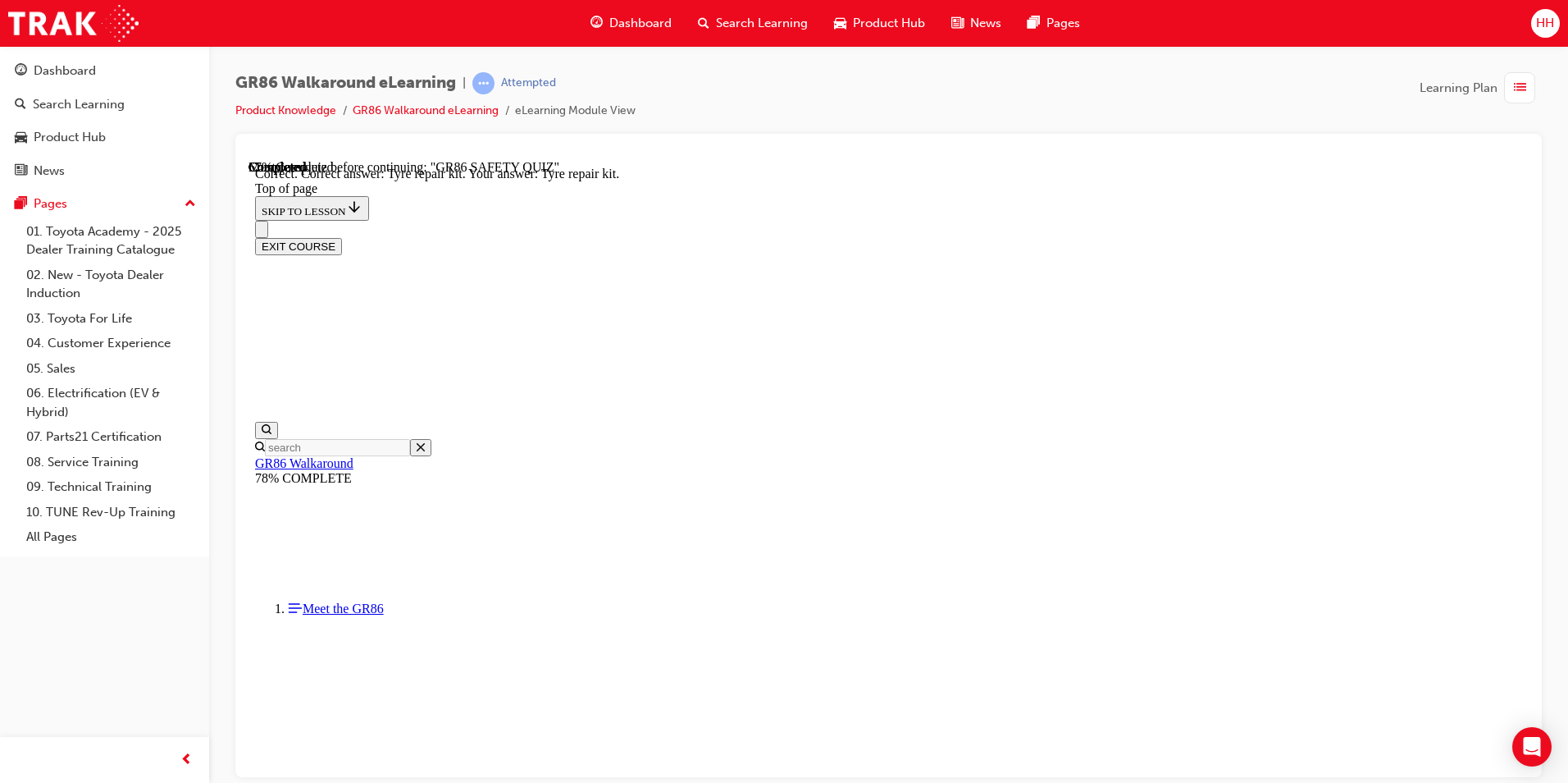
scroll to position [304, 0]
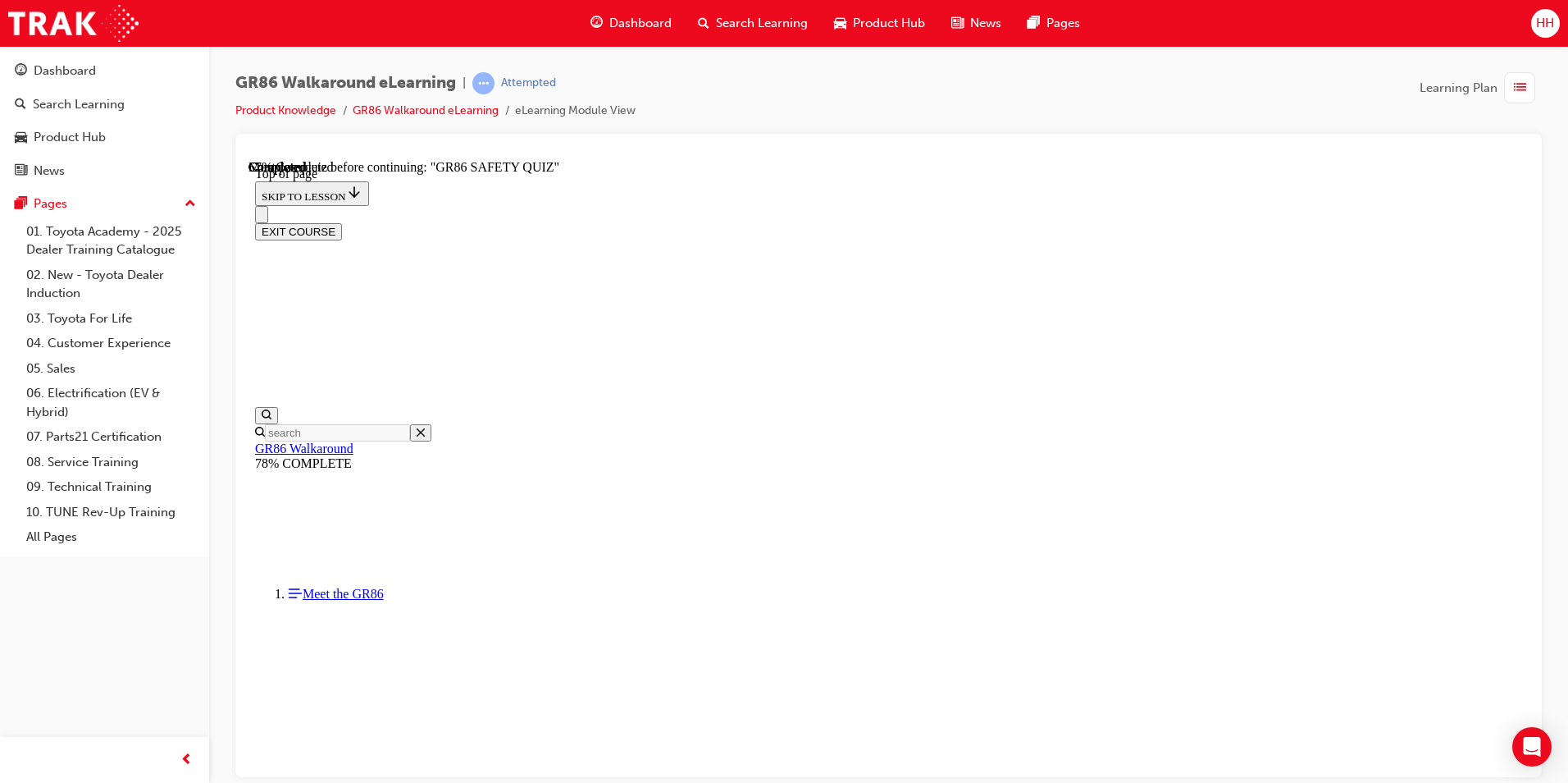
scroll to position [132, 0]
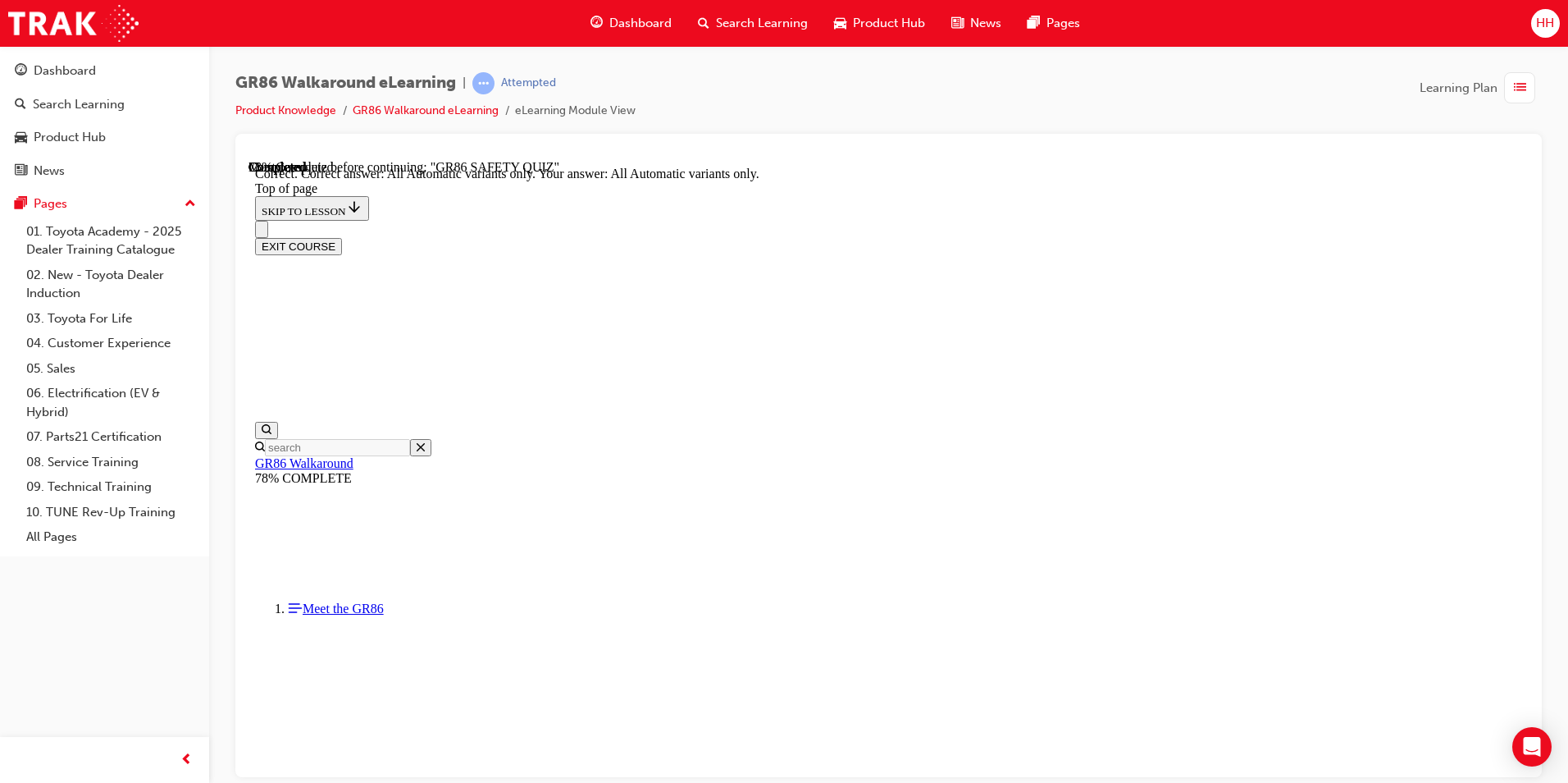
scroll to position [359, 0]
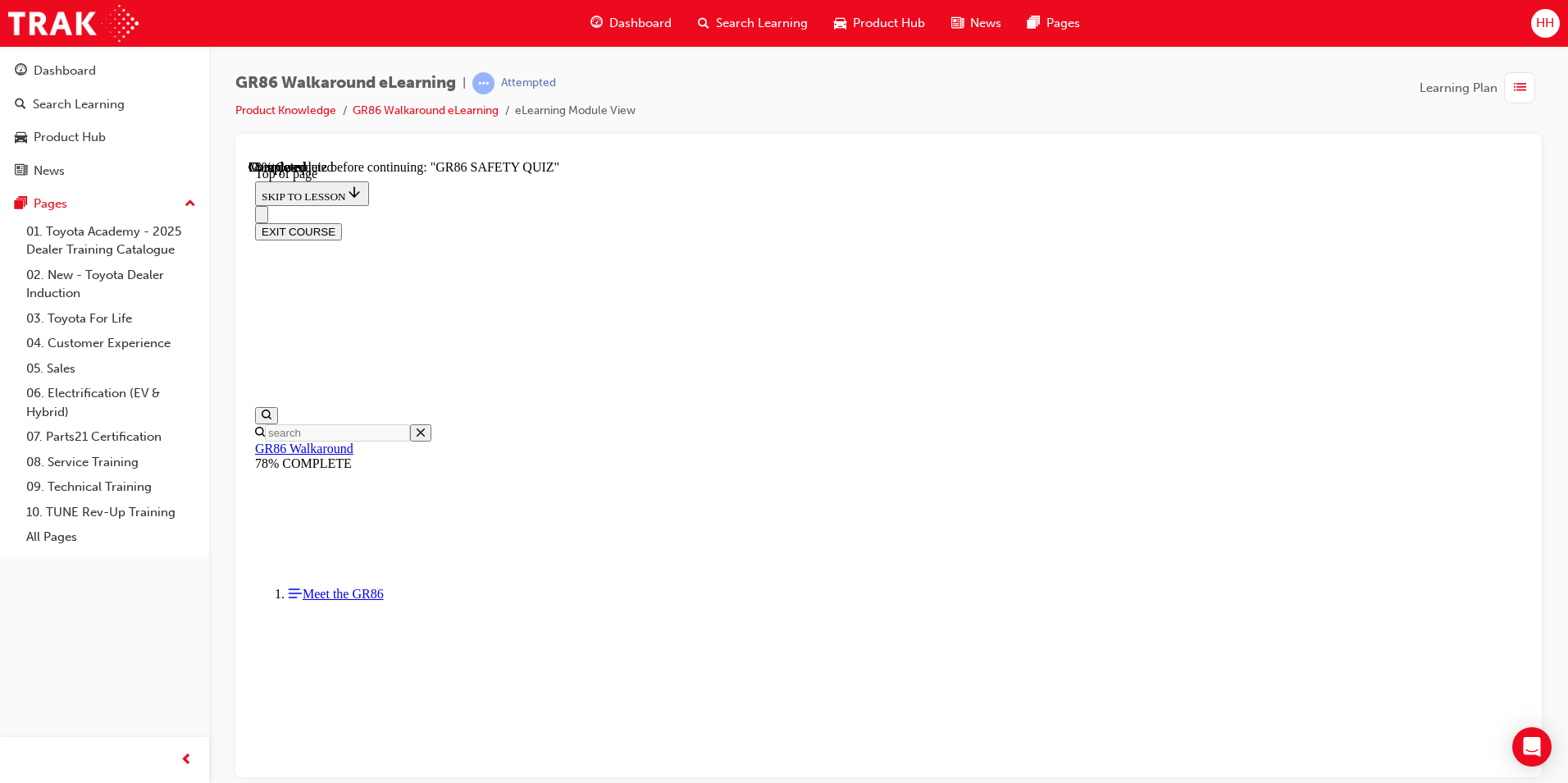
scroll to position [214, 0]
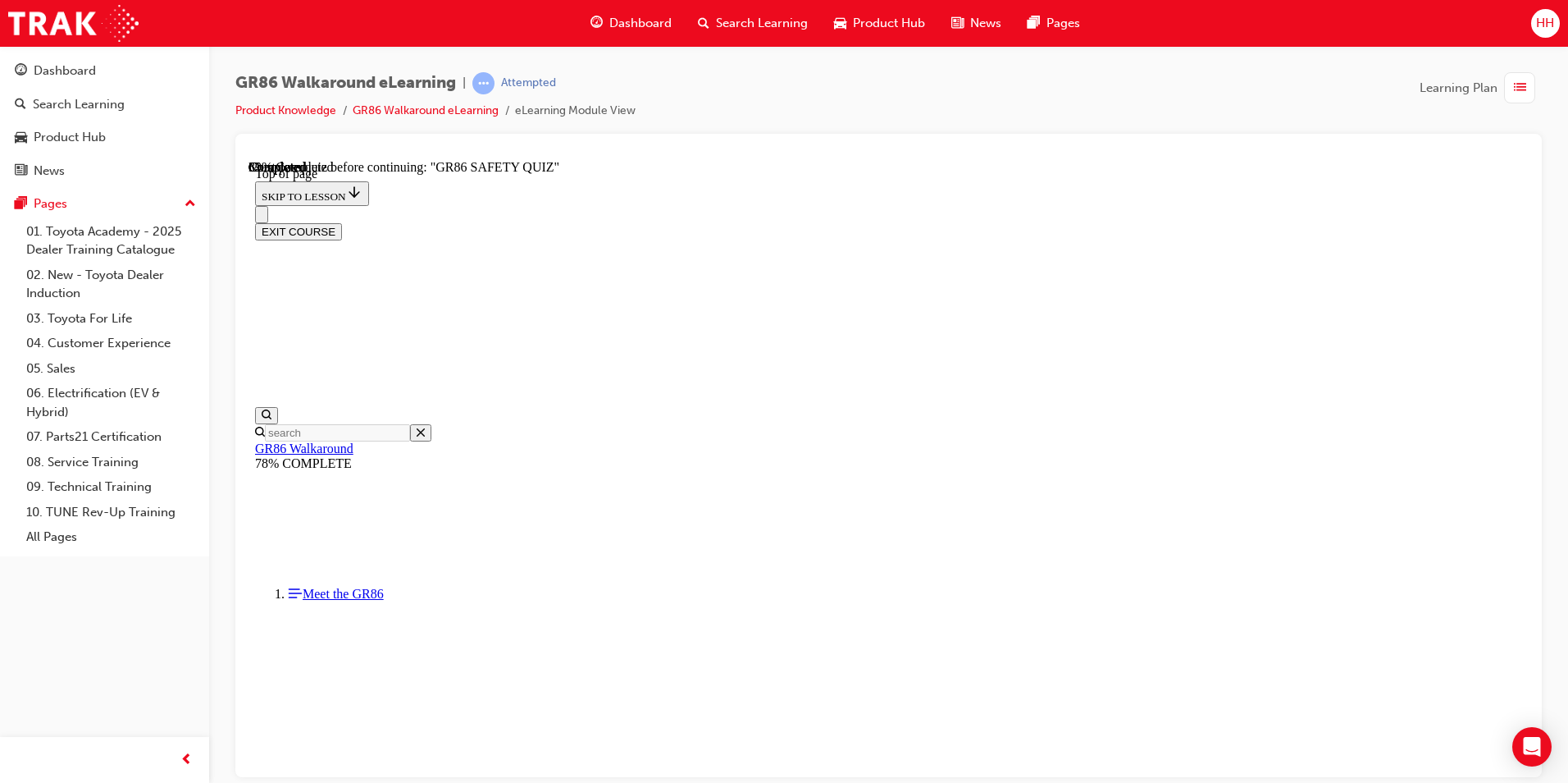
scroll to position [379, 0]
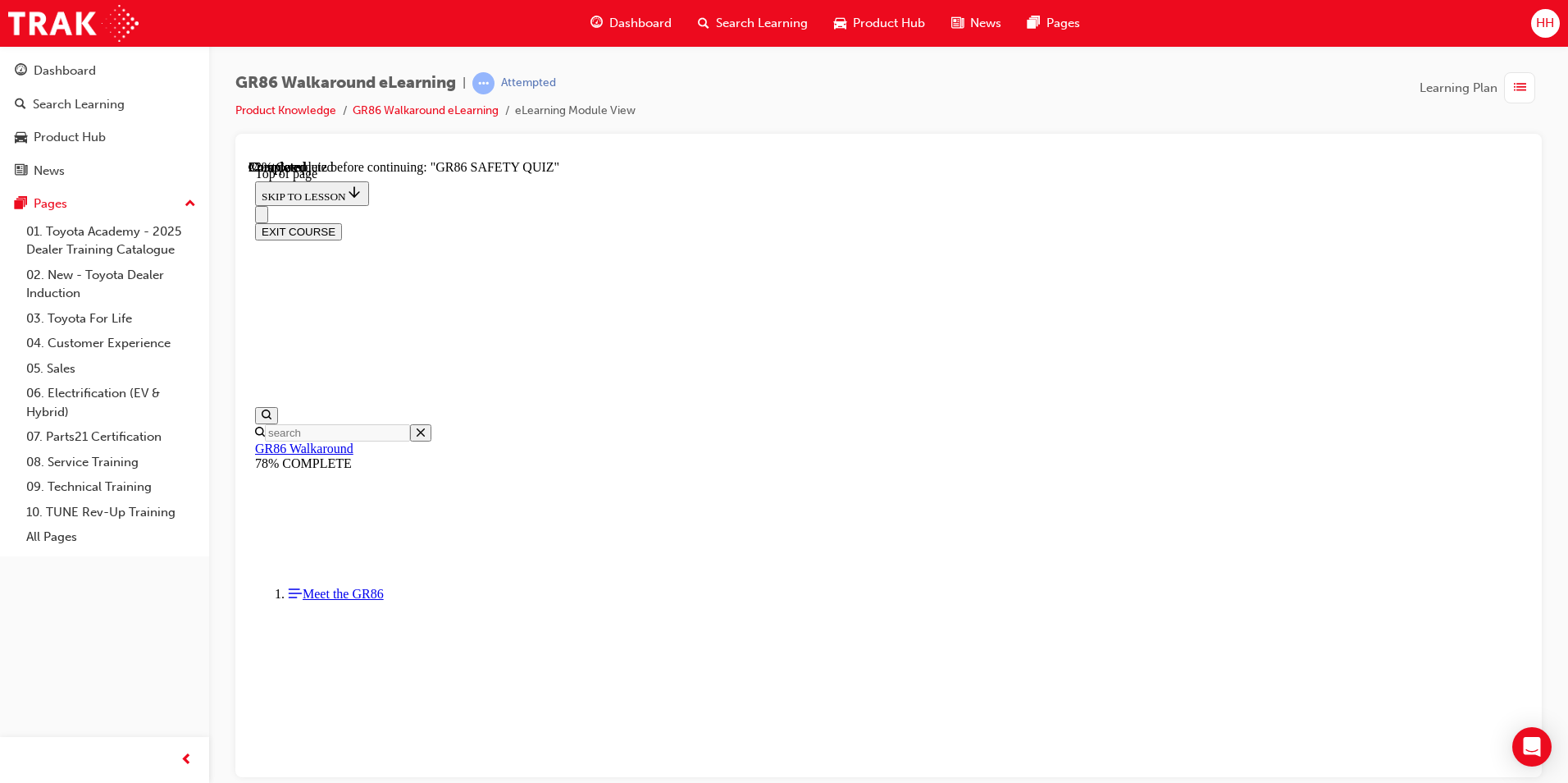
scroll to position [296, 0]
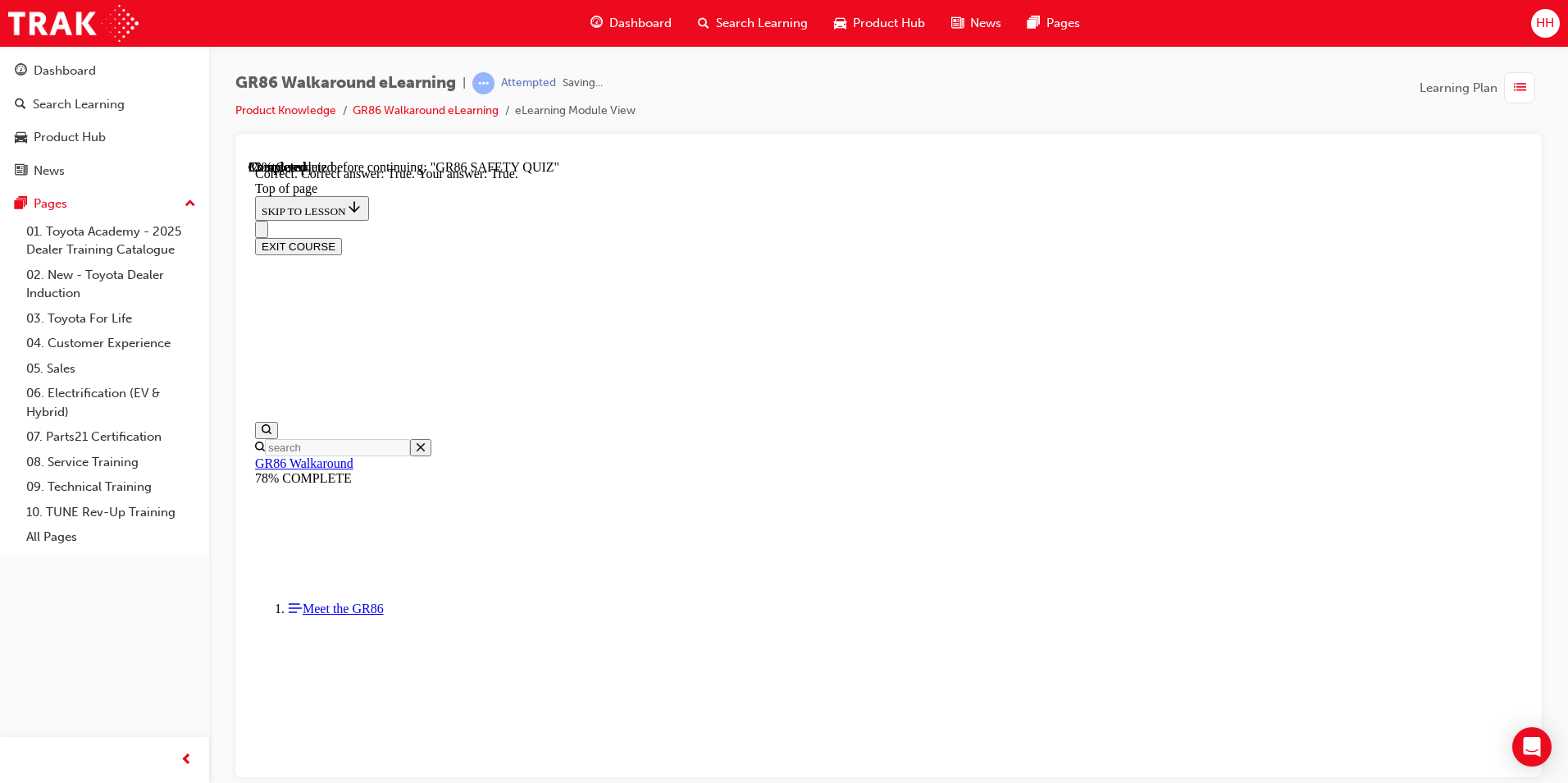
scroll to position [437, 0]
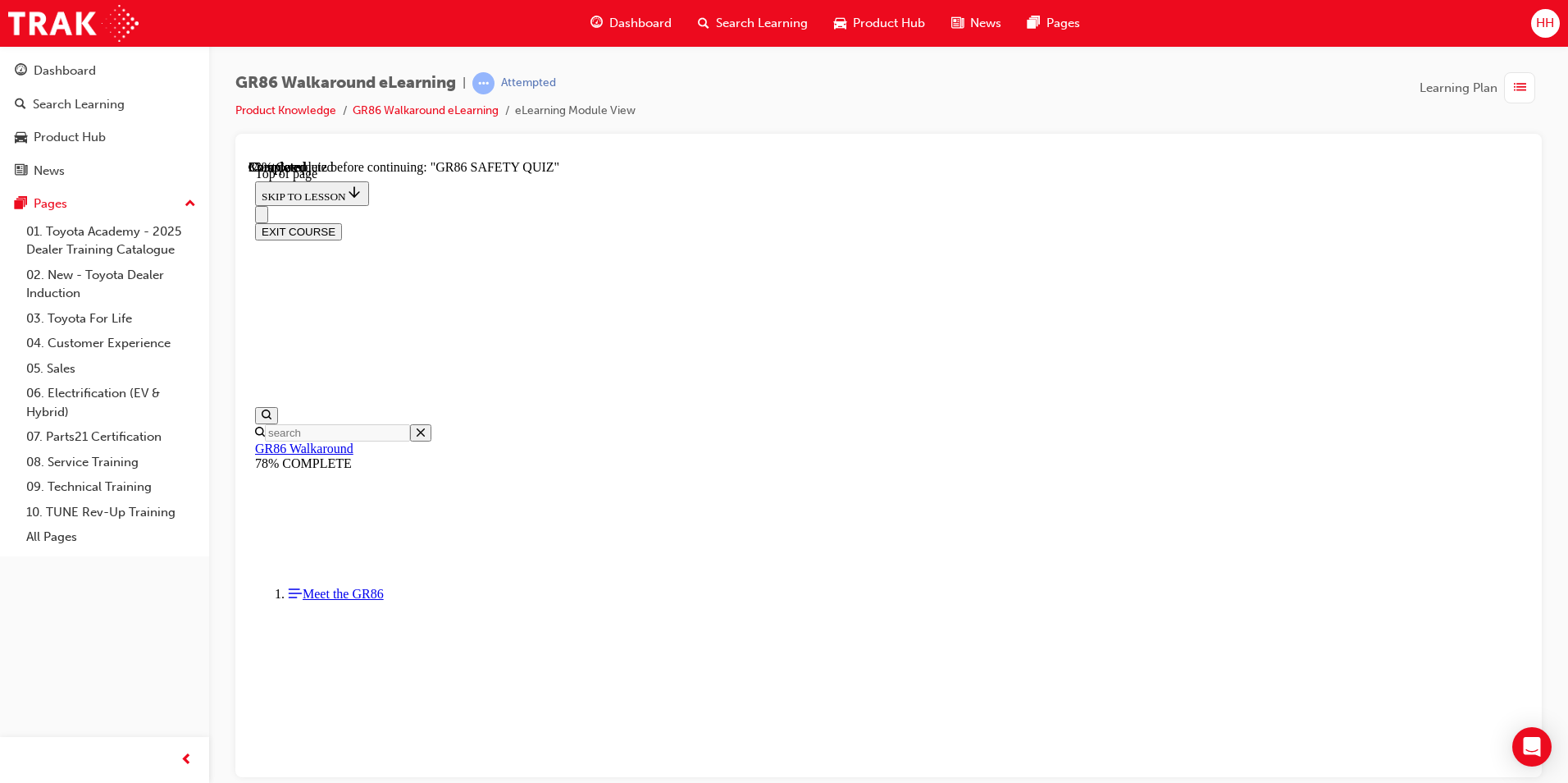
scroll to position [542, 0]
drag, startPoint x: 994, startPoint y: 554, endPoint x: 998, endPoint y: 536, distance: 18.4
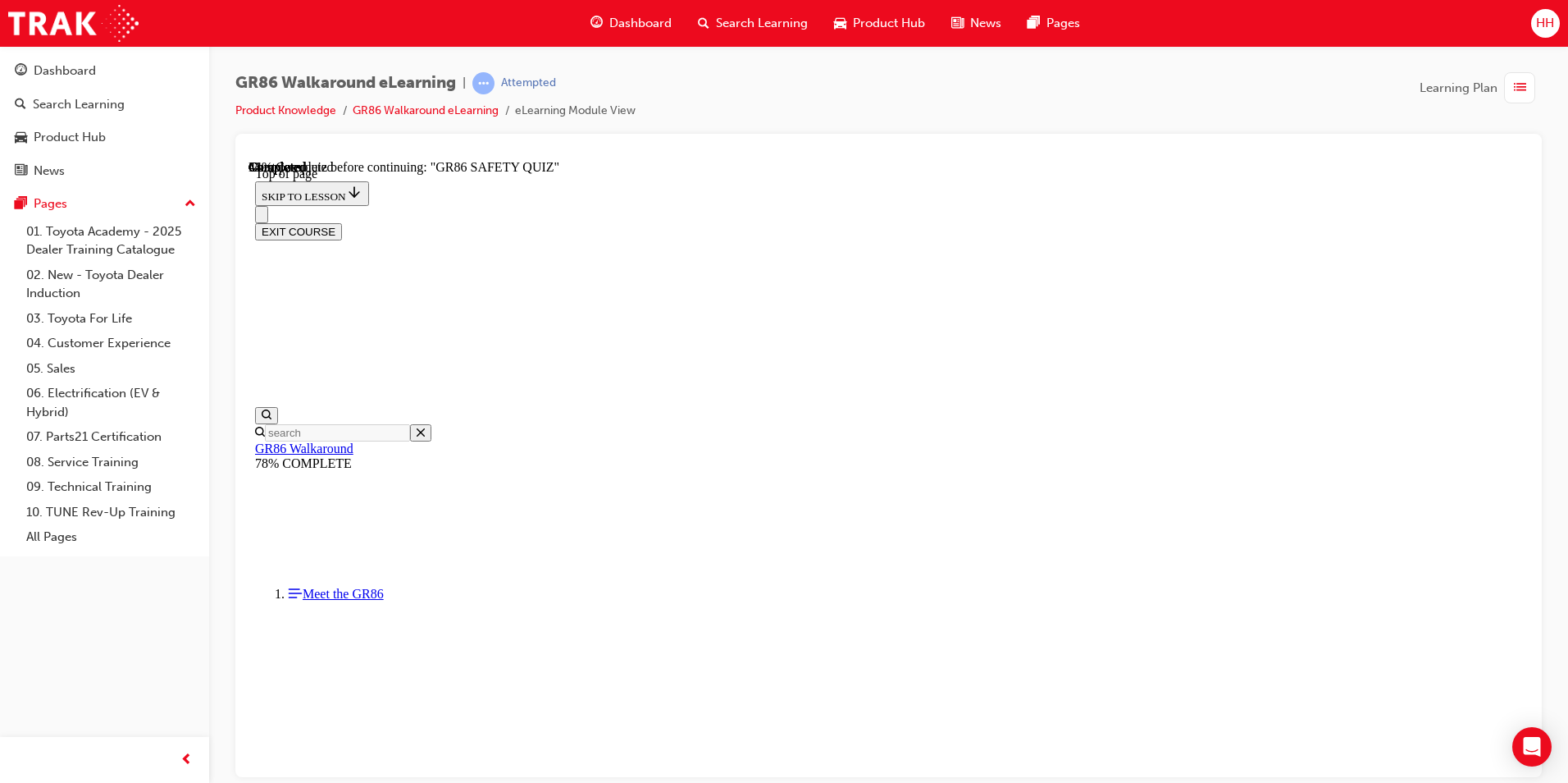
scroll to position [132, 0]
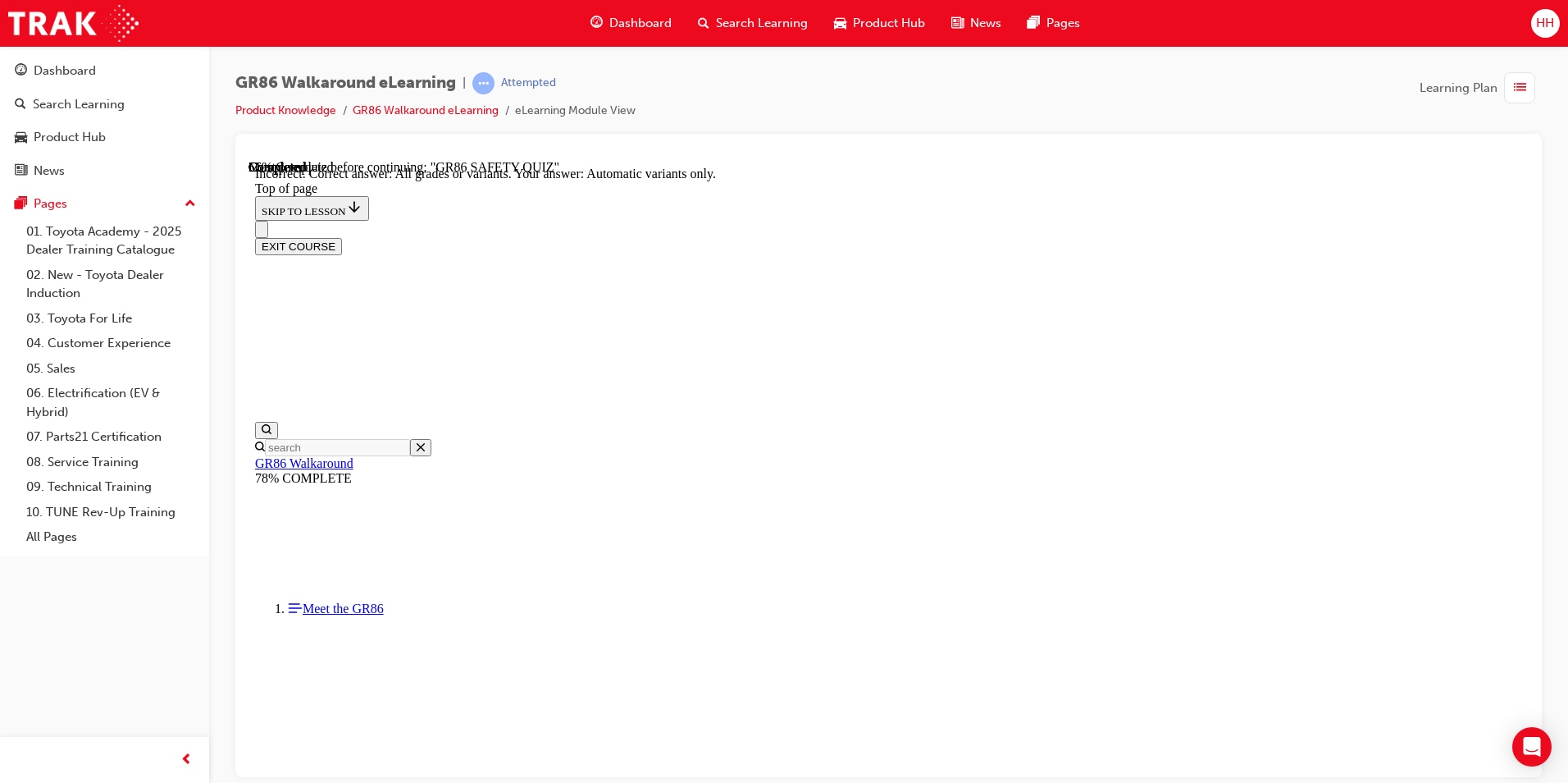
scroll to position [304, 0]
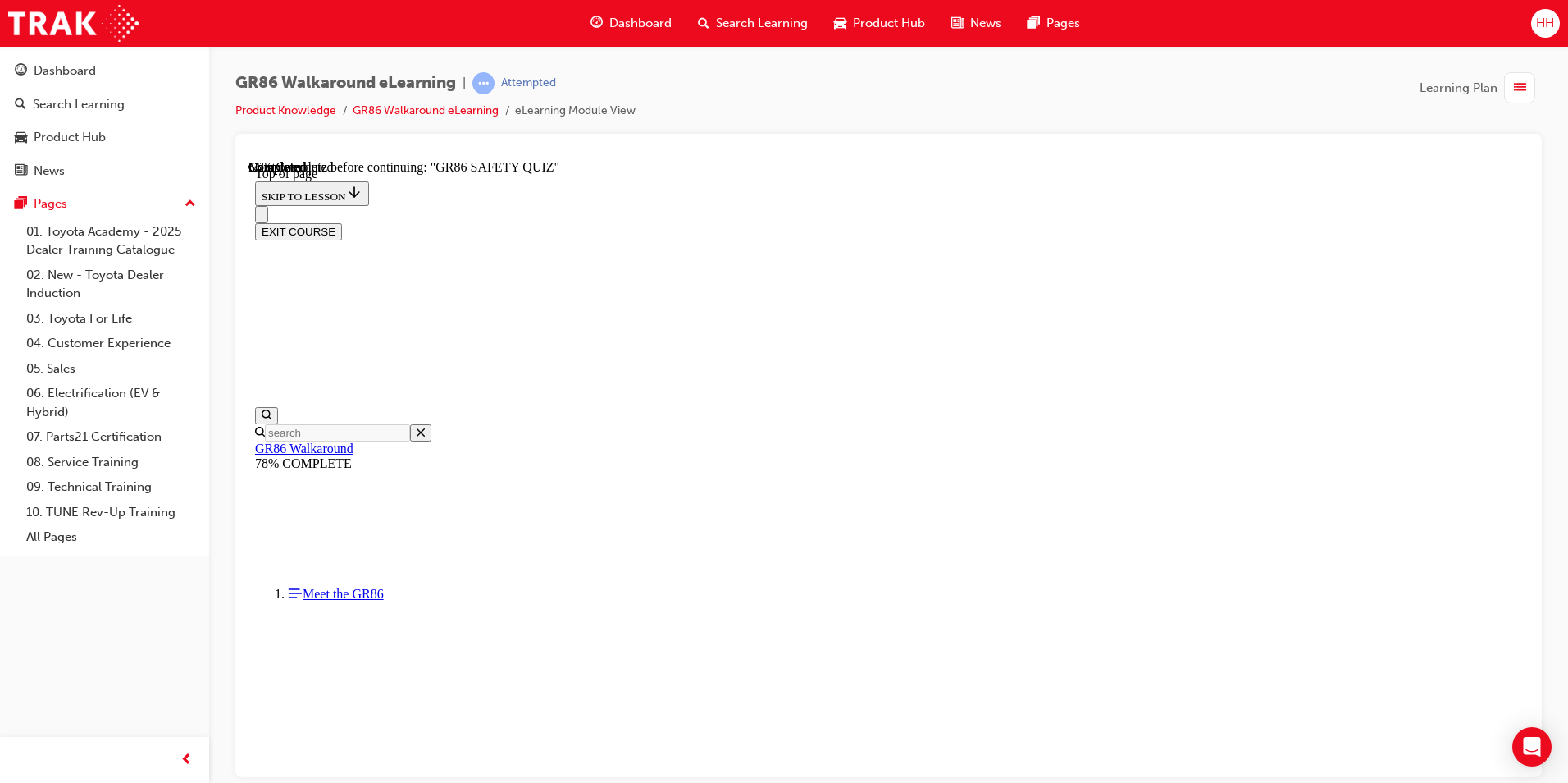
scroll to position [360, 0]
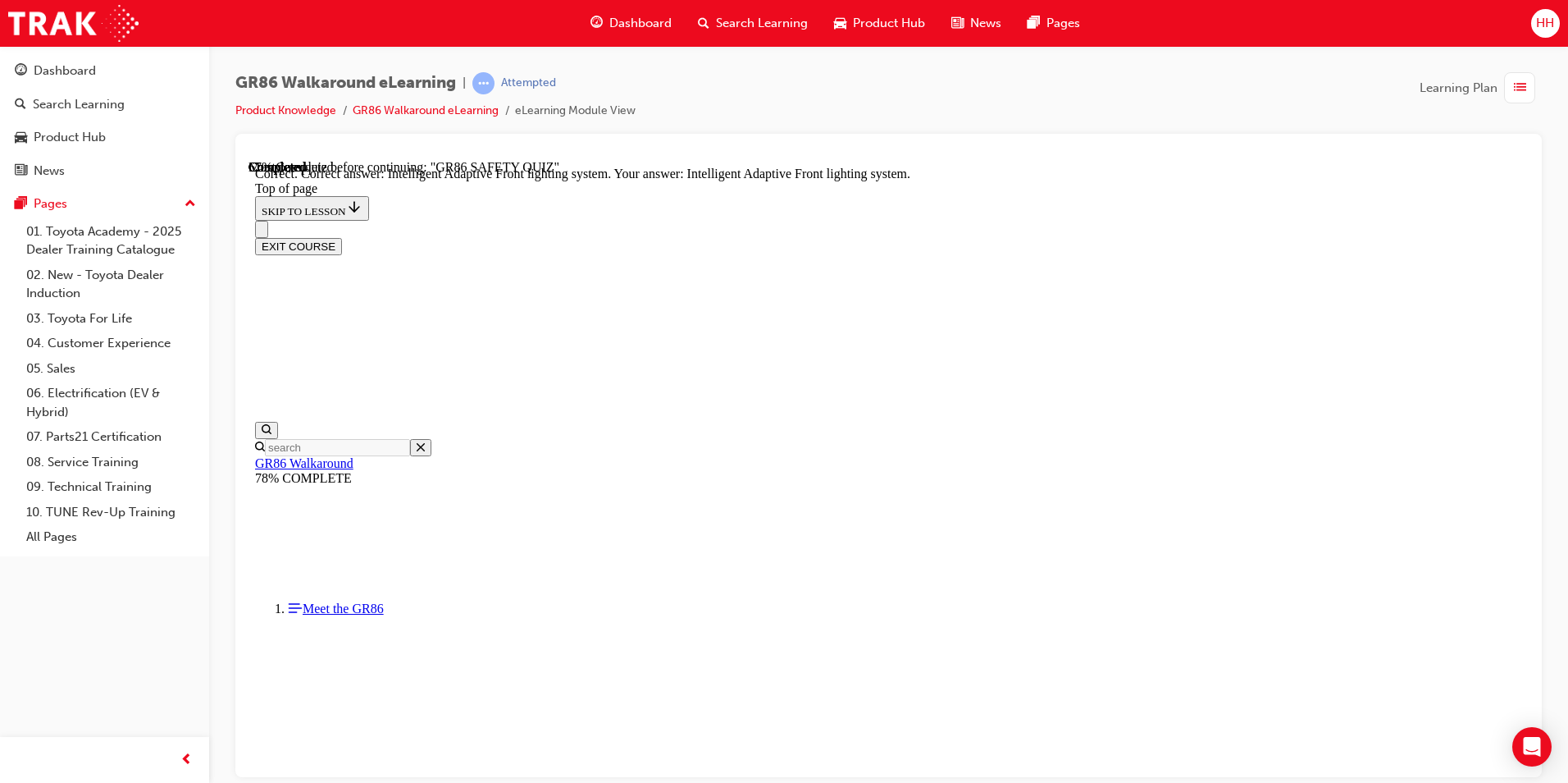
scroll to position [599, 0]
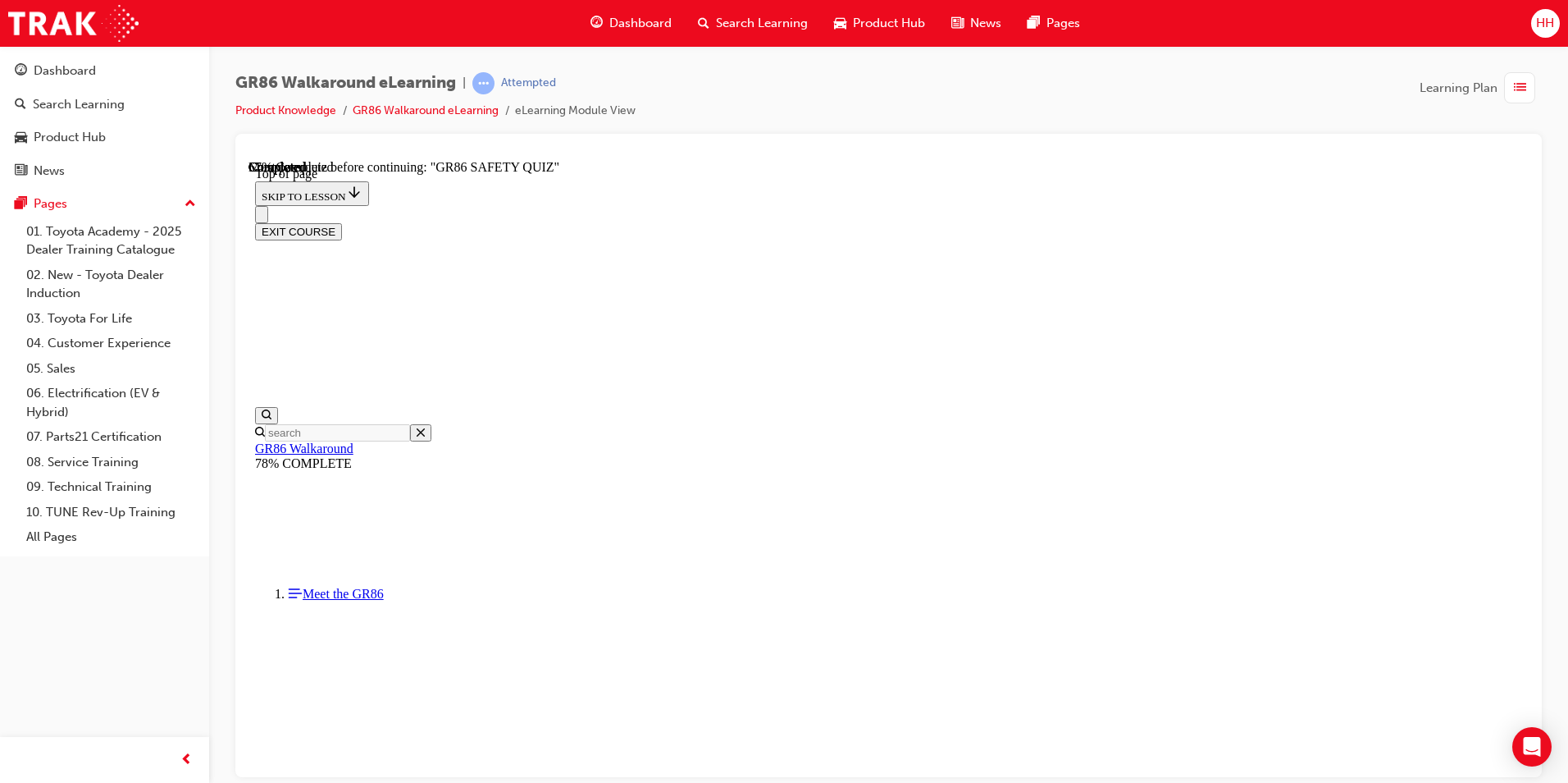
scroll to position [132, 0]
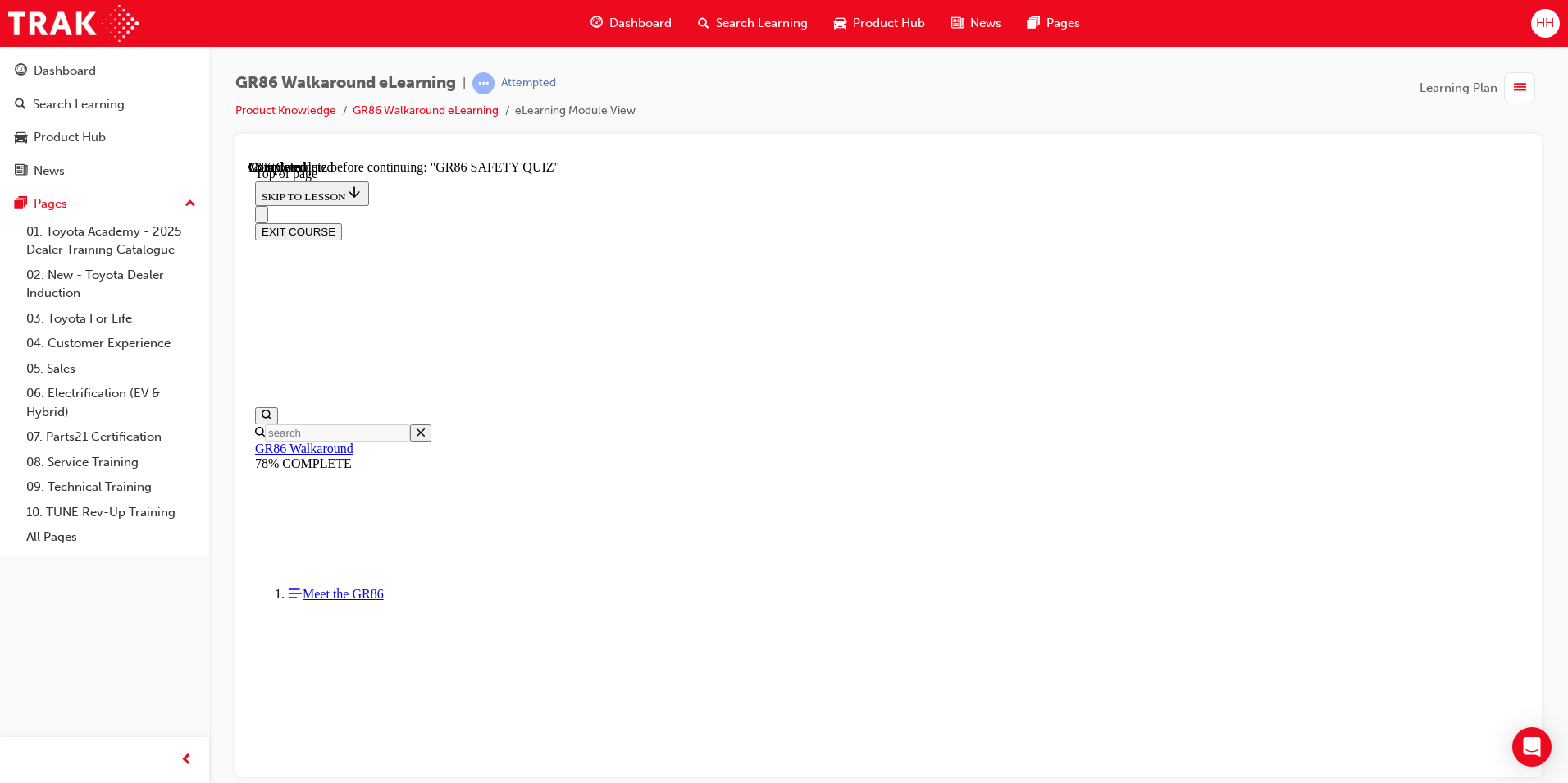
scroll to position [447, 0]
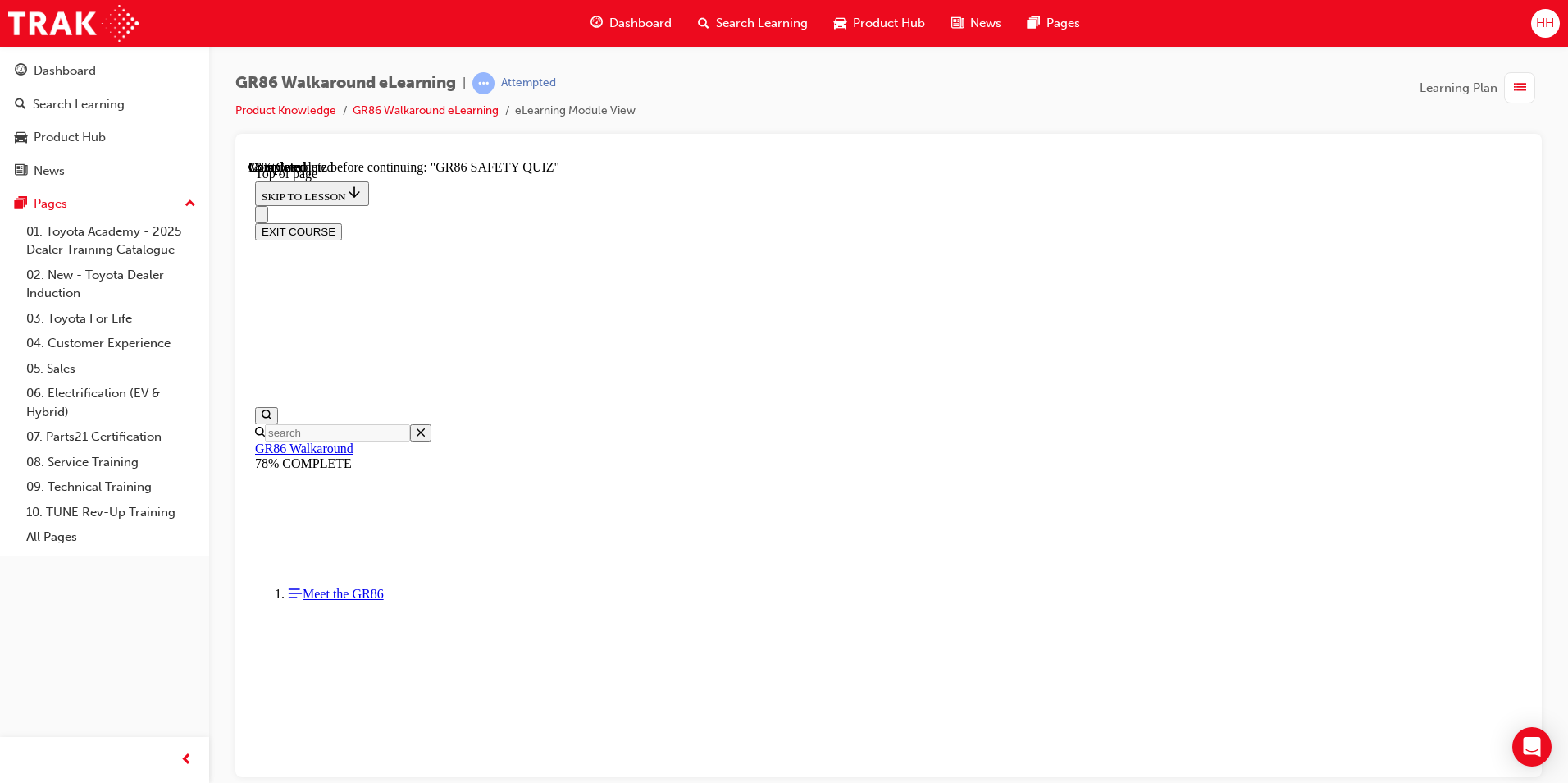
scroll to position [461, 0]
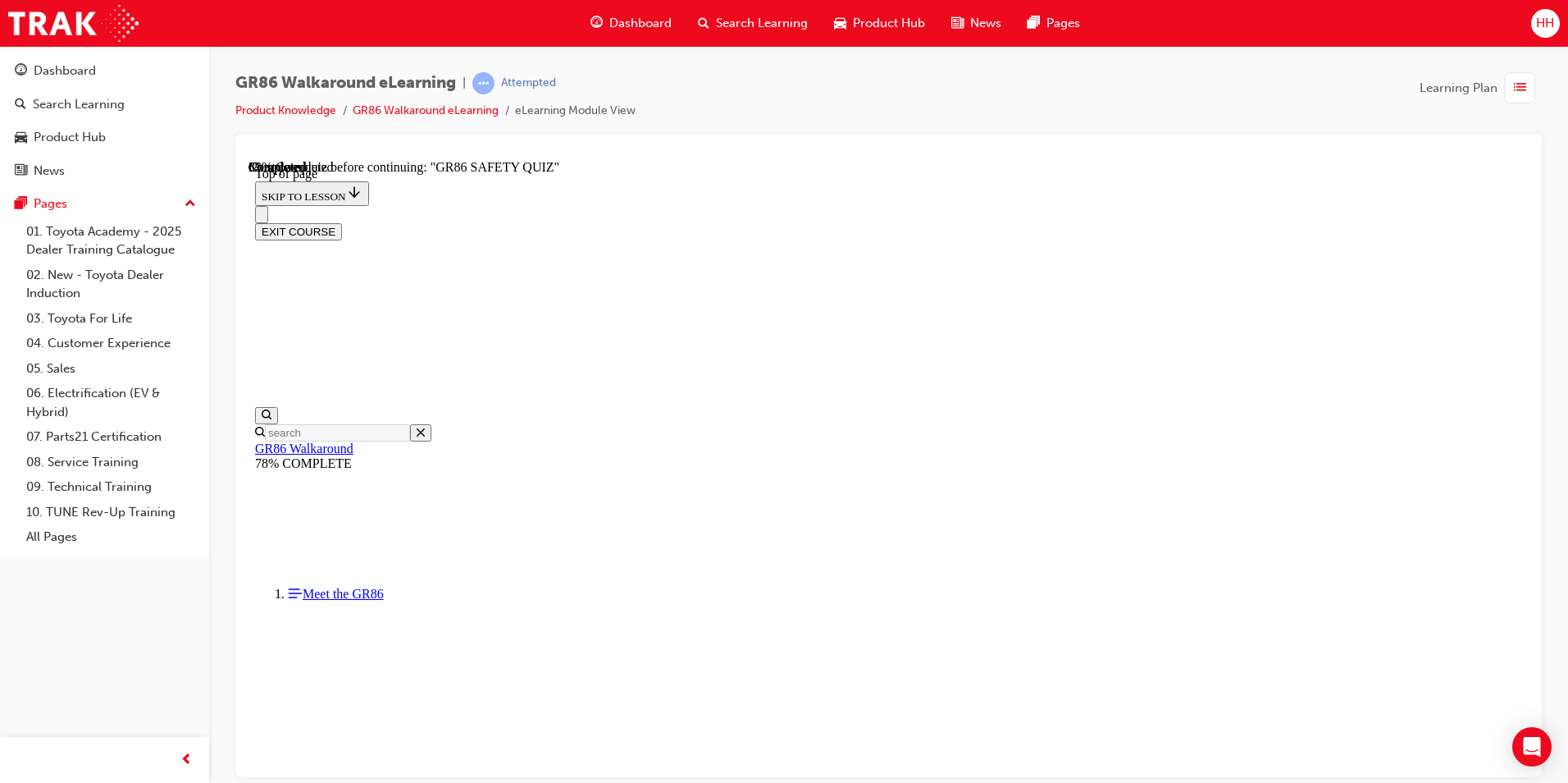
scroll to position [214, 0]
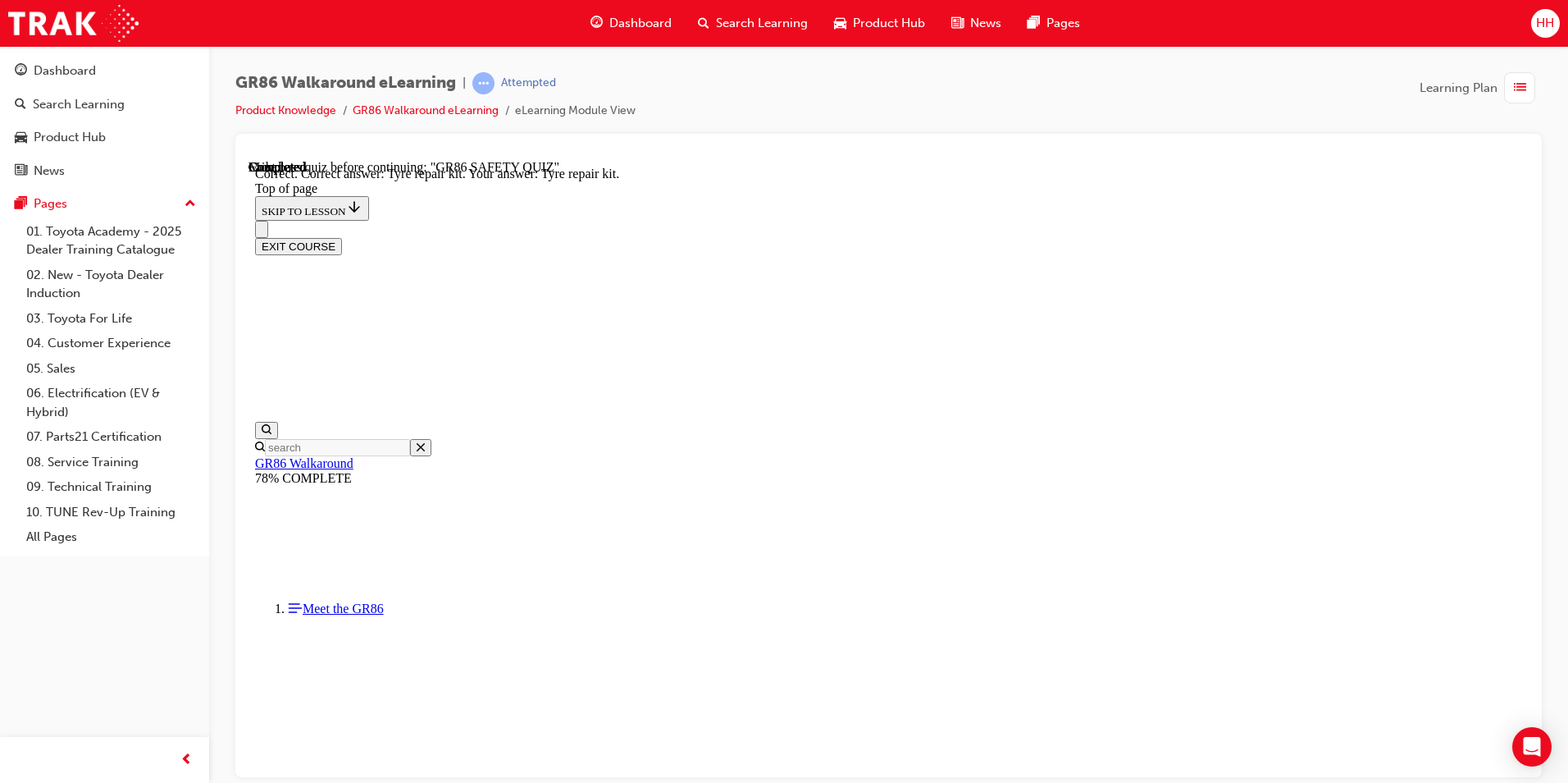
scroll to position [304, 0]
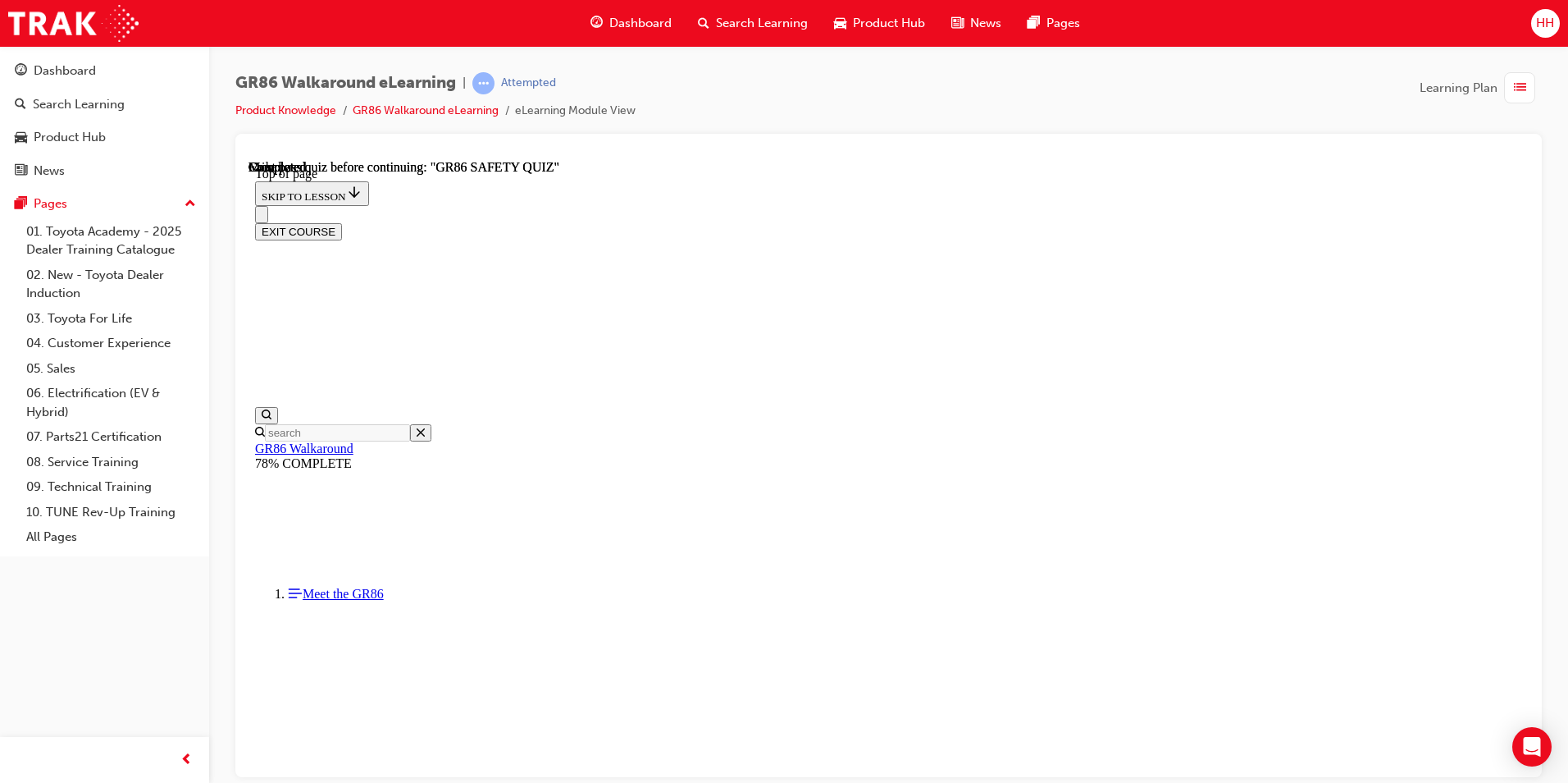
scroll to position [257, 0]
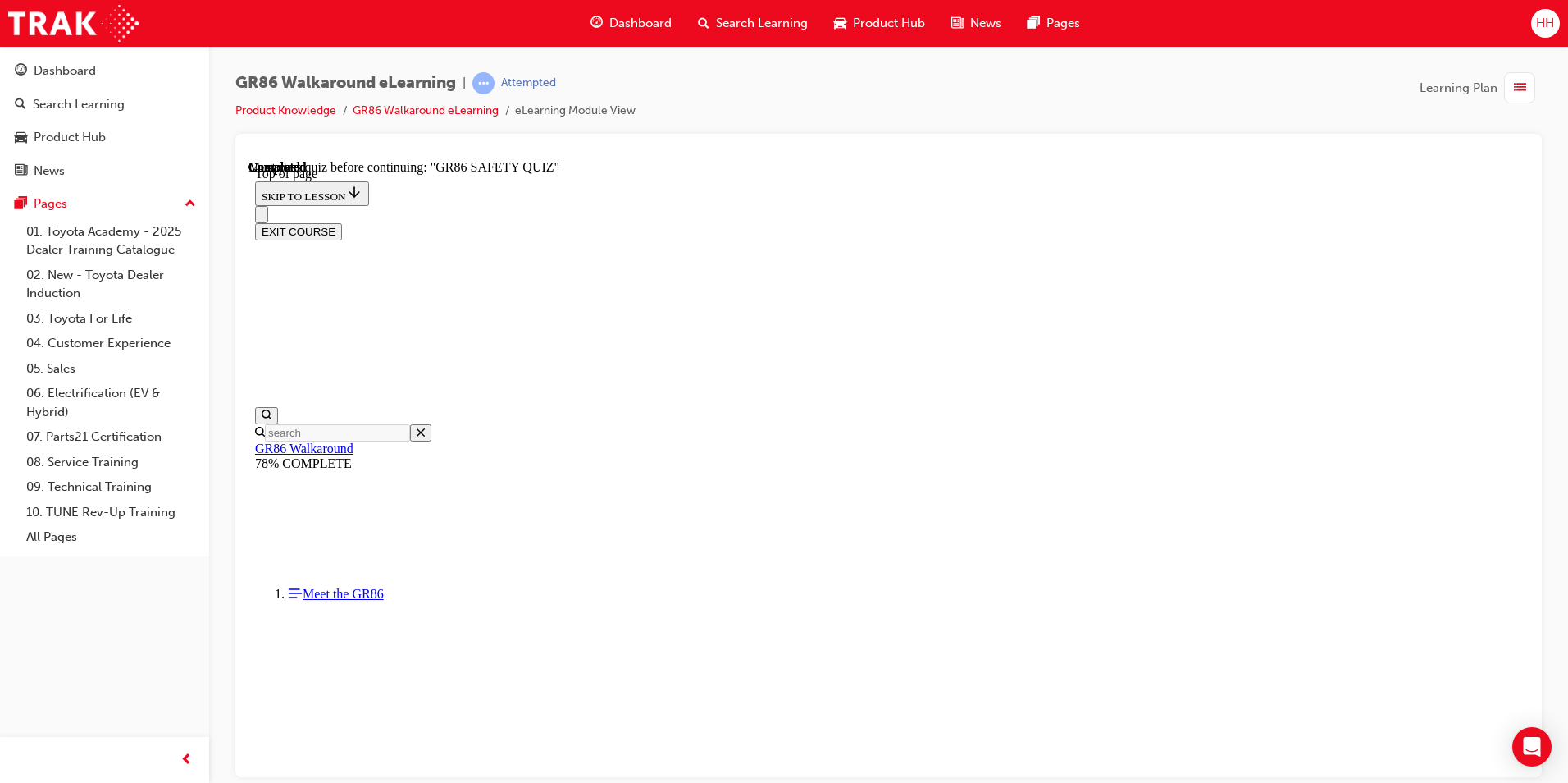
scroll to position [214, 0]
